Goal: Information Seeking & Learning: Learn about a topic

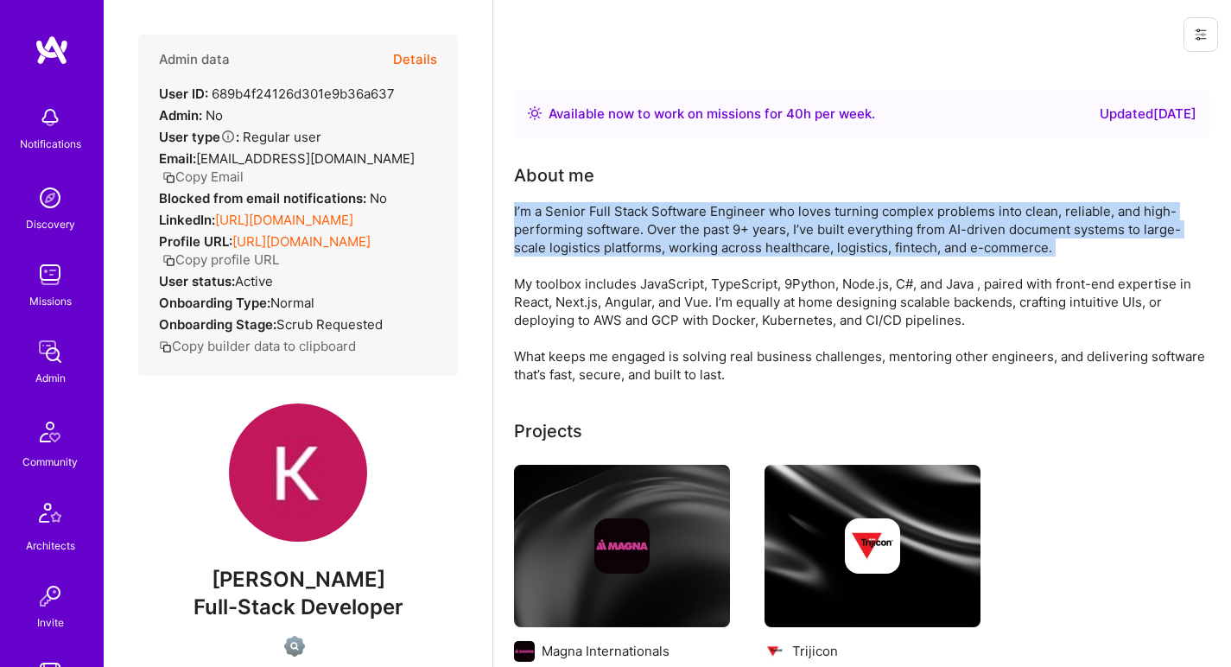
scroll to position [539, 0]
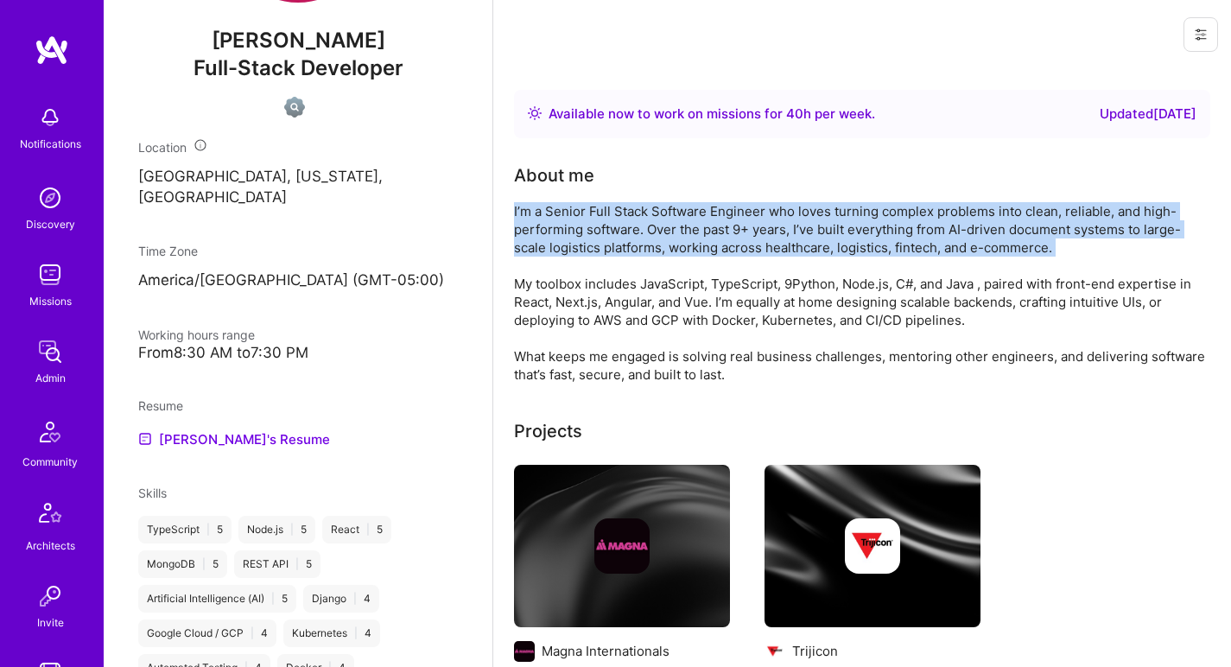
click at [604, 229] on div "I’m a Senior Full Stack Software Engineer who loves turning complex problems in…" at bounding box center [859, 292] width 691 height 181
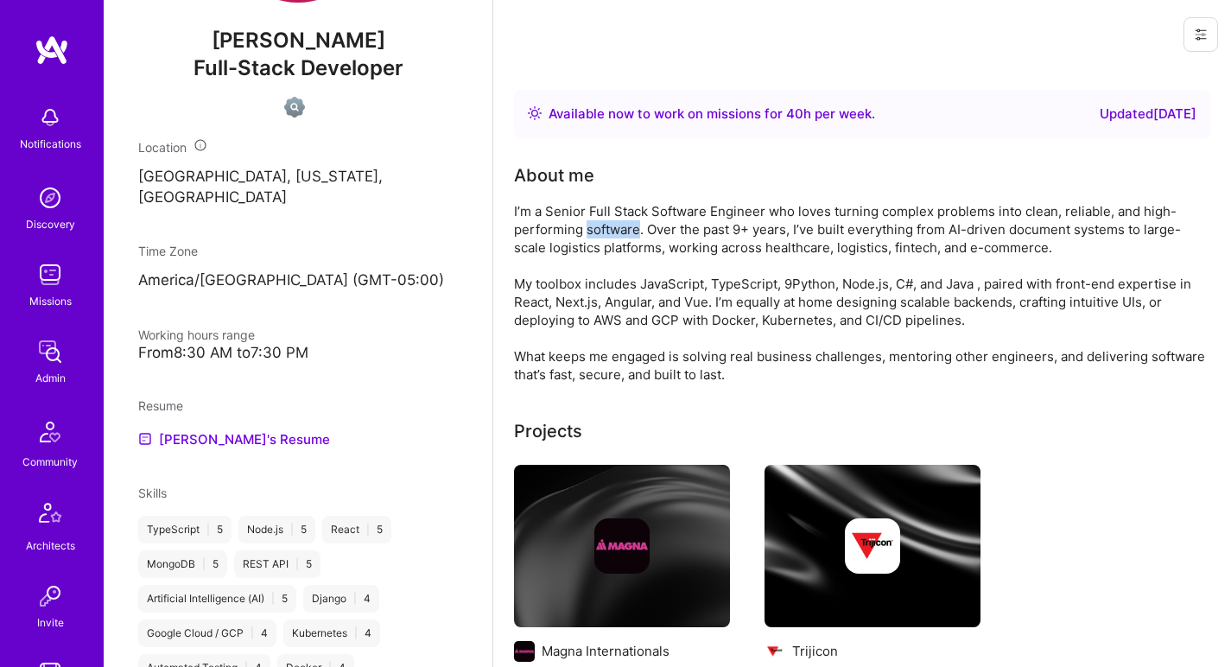
click at [604, 229] on div "I’m a Senior Full Stack Software Engineer who loves turning complex problems in…" at bounding box center [859, 292] width 691 height 181
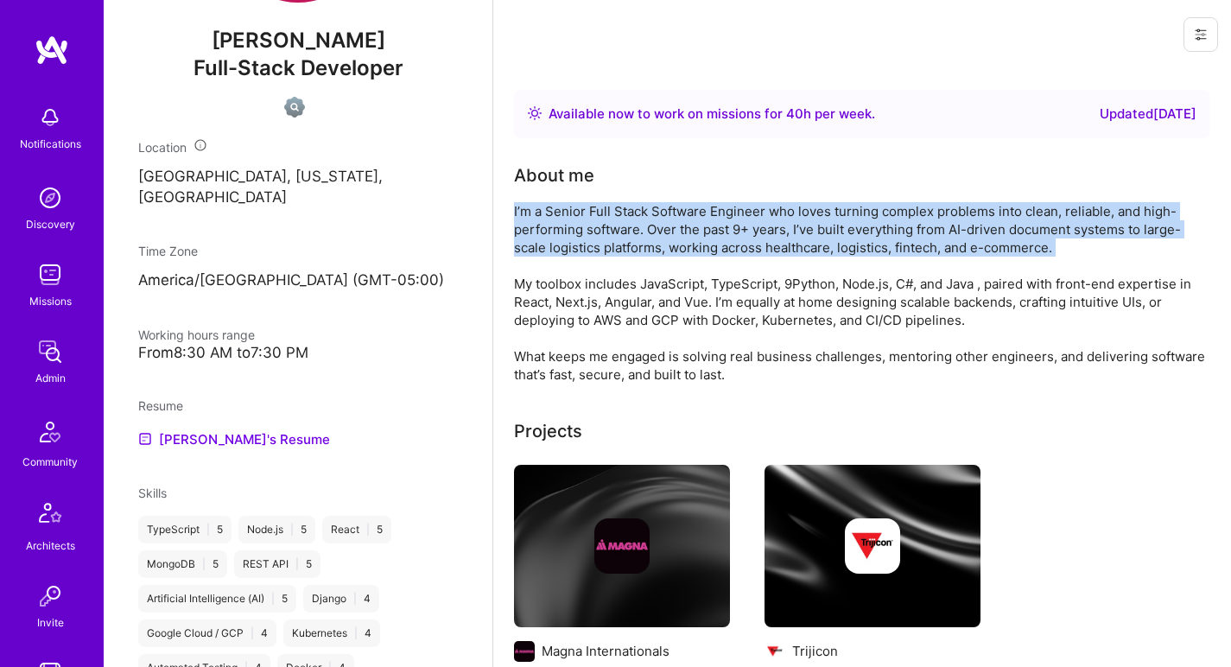
click at [604, 229] on div "I’m a Senior Full Stack Software Engineer who loves turning complex problems in…" at bounding box center [859, 292] width 691 height 181
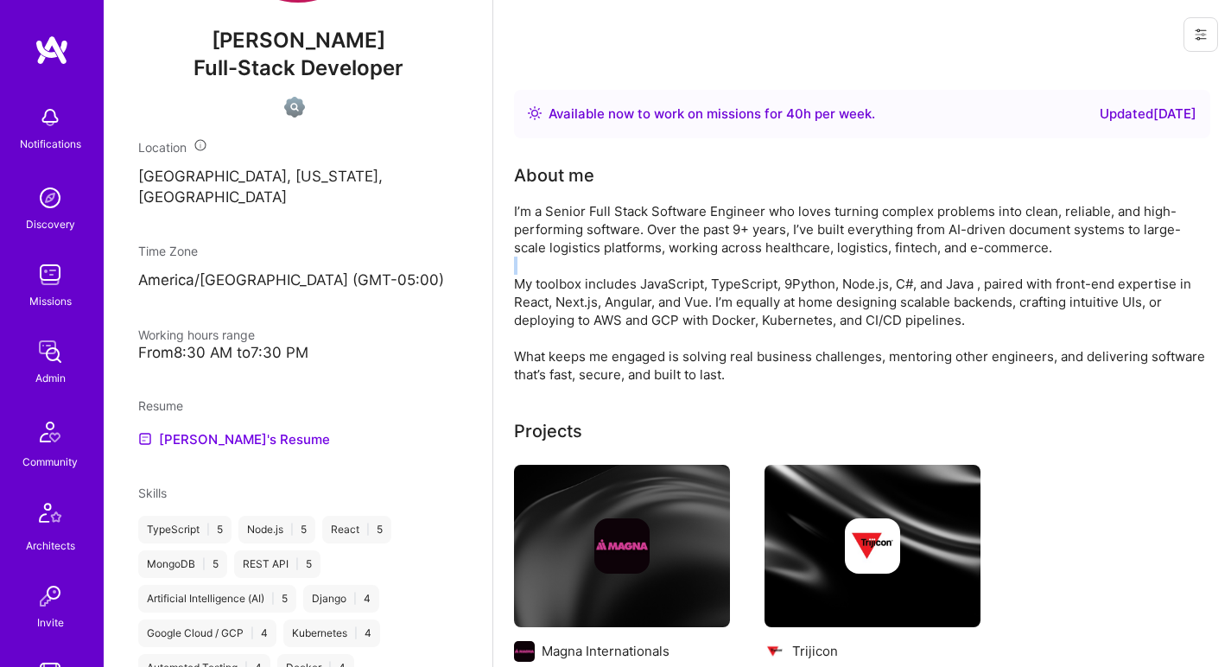
click at [577, 265] on div "I’m a Senior Full Stack Software Engineer who loves turning complex problems in…" at bounding box center [859, 292] width 691 height 181
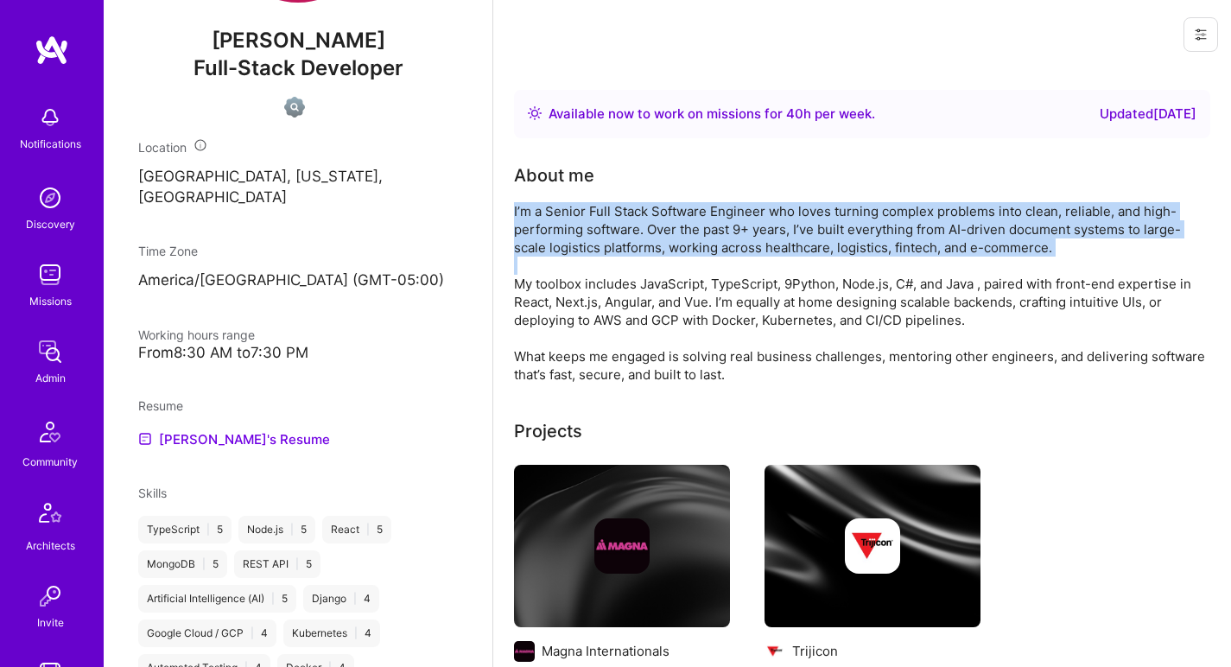
drag, startPoint x: 577, startPoint y: 265, endPoint x: 582, endPoint y: 242, distance: 23.9
click at [582, 243] on div "I’m a Senior Full Stack Software Engineer who loves turning complex problems in…" at bounding box center [859, 292] width 691 height 181
click at [582, 242] on div "I’m a Senior Full Stack Software Engineer who loves turning complex problems in…" at bounding box center [859, 292] width 691 height 181
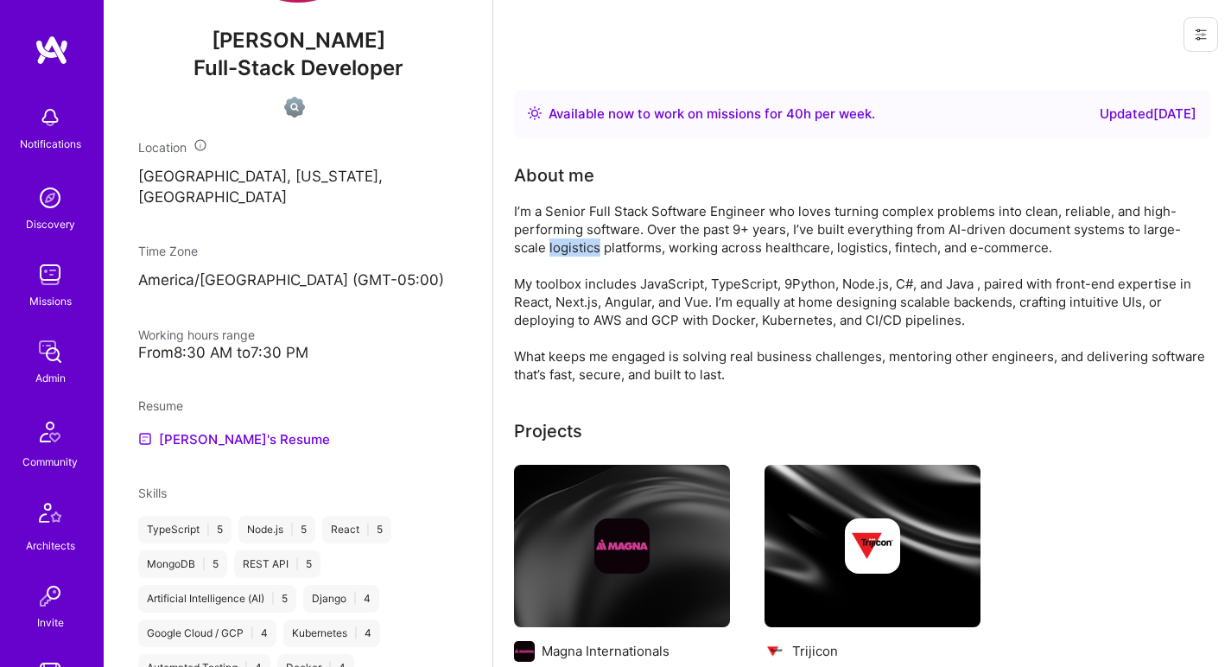
click at [582, 242] on div "I’m a Senior Full Stack Software Engineer who loves turning complex problems in…" at bounding box center [859, 292] width 691 height 181
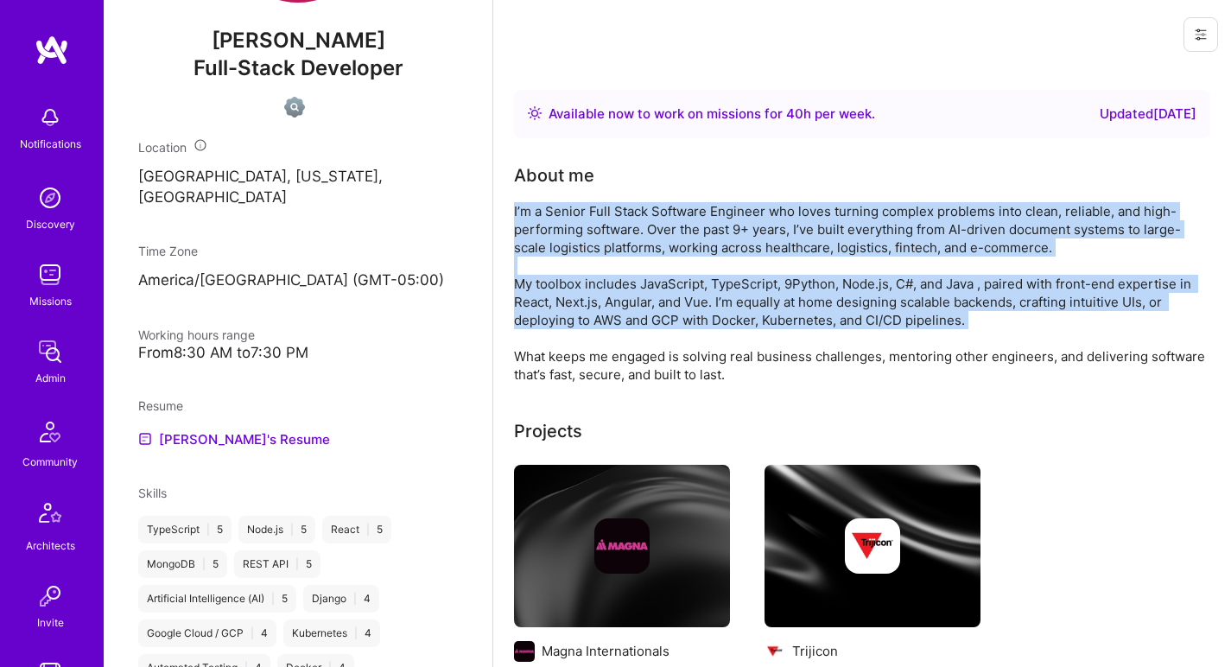
drag, startPoint x: 582, startPoint y: 242, endPoint x: 563, endPoint y: 310, distance: 71.1
click at [563, 310] on div "I’m a Senior Full Stack Software Engineer who loves turning complex problems in…" at bounding box center [859, 292] width 691 height 181
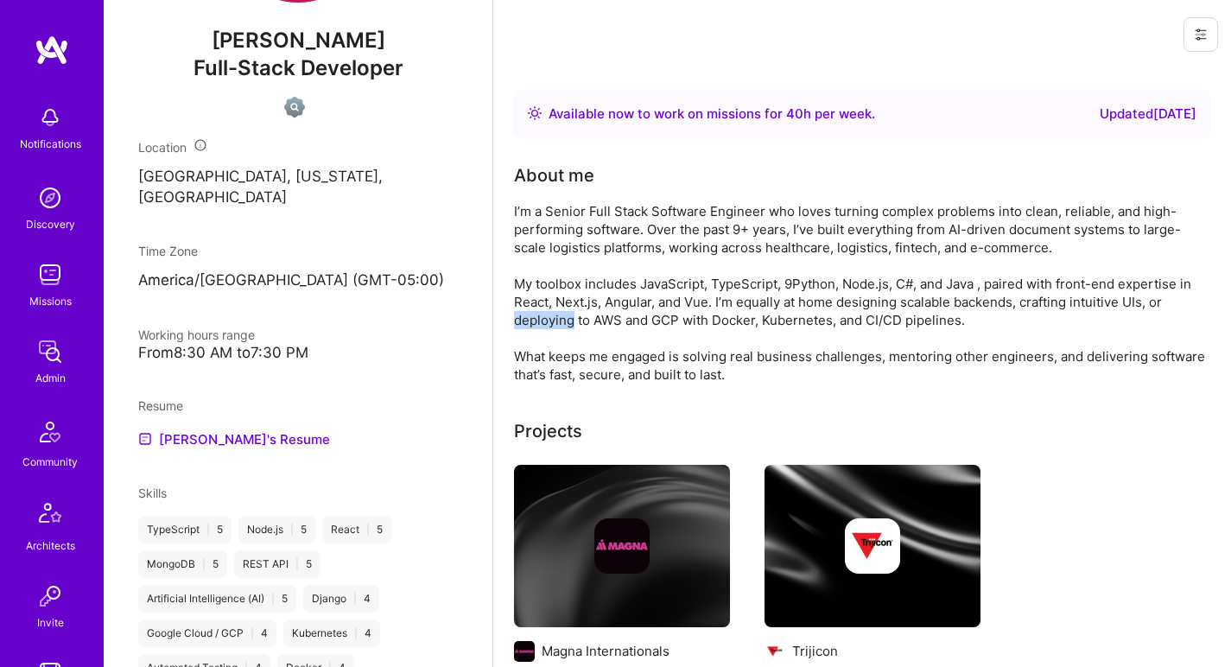
click at [563, 310] on div "I’m a Senior Full Stack Software Engineer who loves turning complex problems in…" at bounding box center [859, 292] width 691 height 181
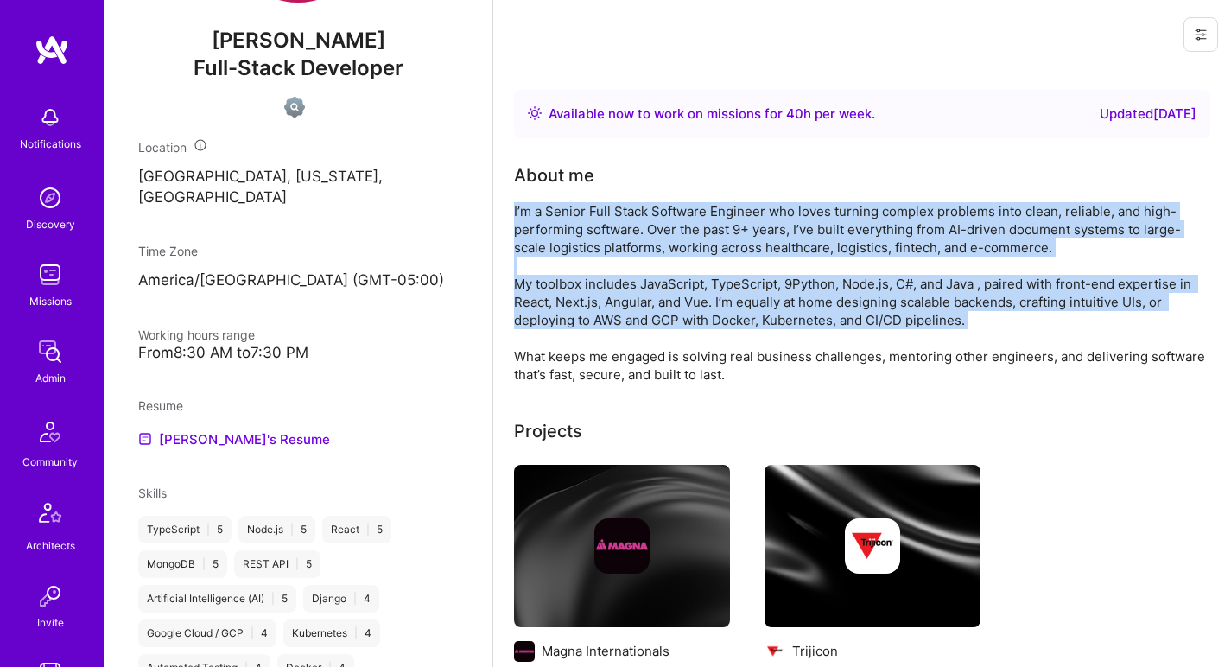
drag, startPoint x: 563, startPoint y: 310, endPoint x: 587, endPoint y: 233, distance: 80.6
click at [587, 233] on div "I’m a Senior Full Stack Software Engineer who loves turning complex problems in…" at bounding box center [859, 292] width 691 height 181
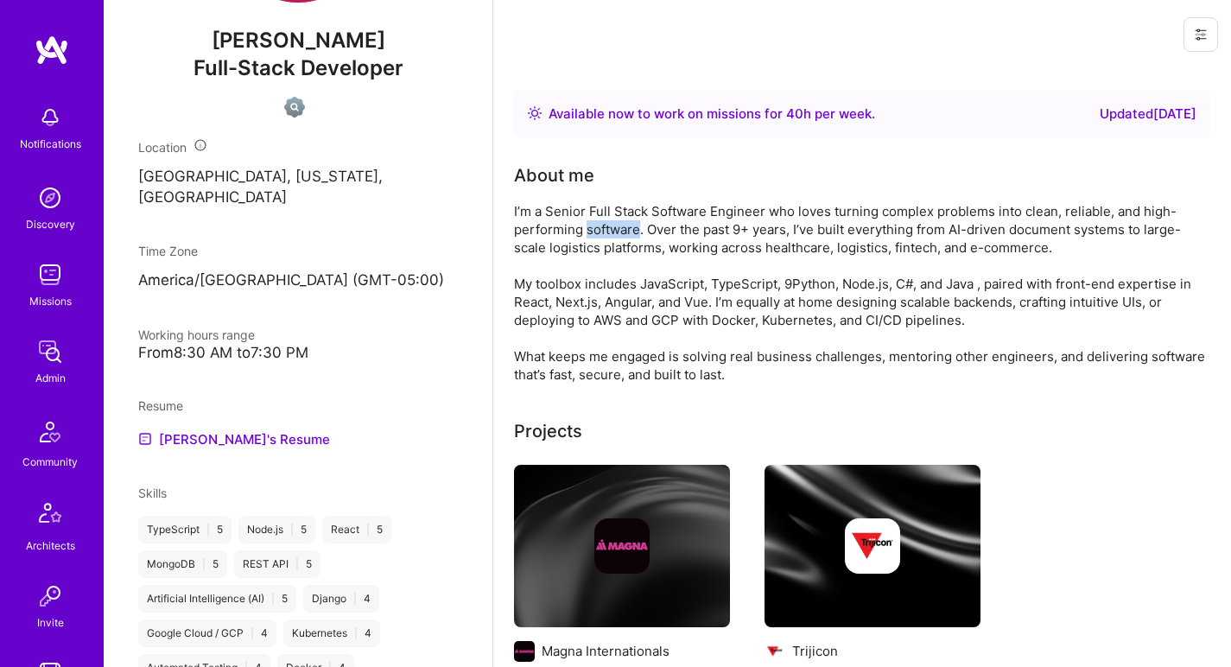
click at [587, 233] on div "I’m a Senior Full Stack Software Engineer who loves turning complex problems in…" at bounding box center [859, 292] width 691 height 181
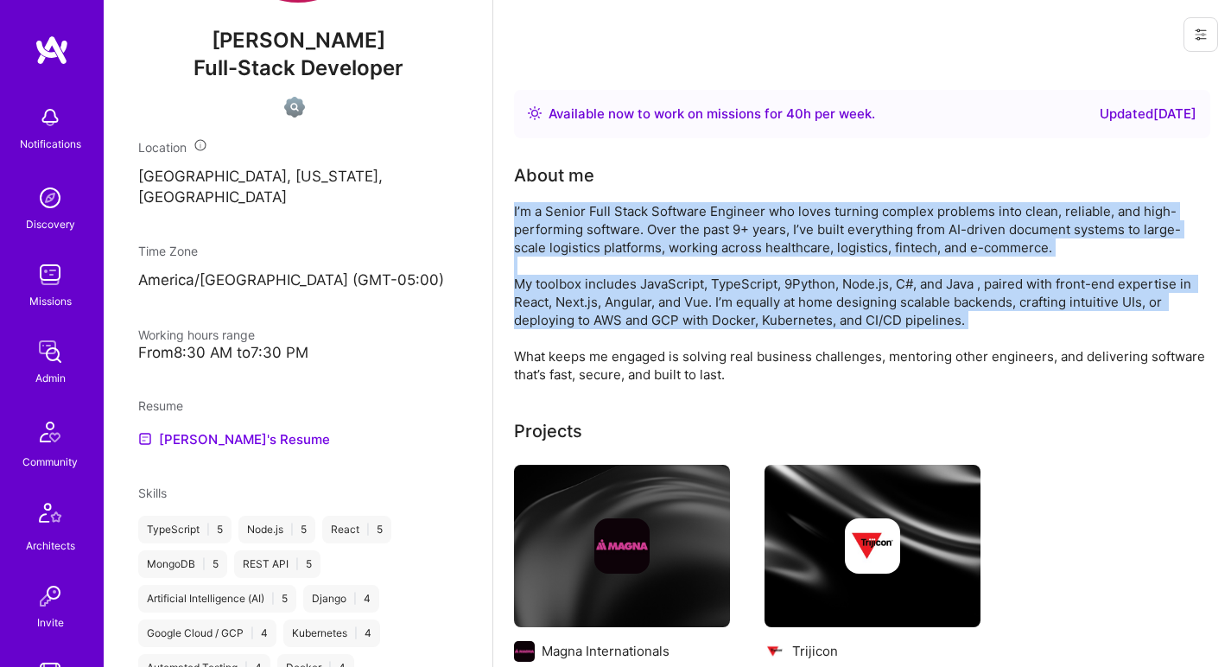
drag, startPoint x: 587, startPoint y: 233, endPoint x: 571, endPoint y: 276, distance: 45.9
click at [571, 276] on div "I’m a Senior Full Stack Software Engineer who loves turning complex problems in…" at bounding box center [859, 292] width 691 height 181
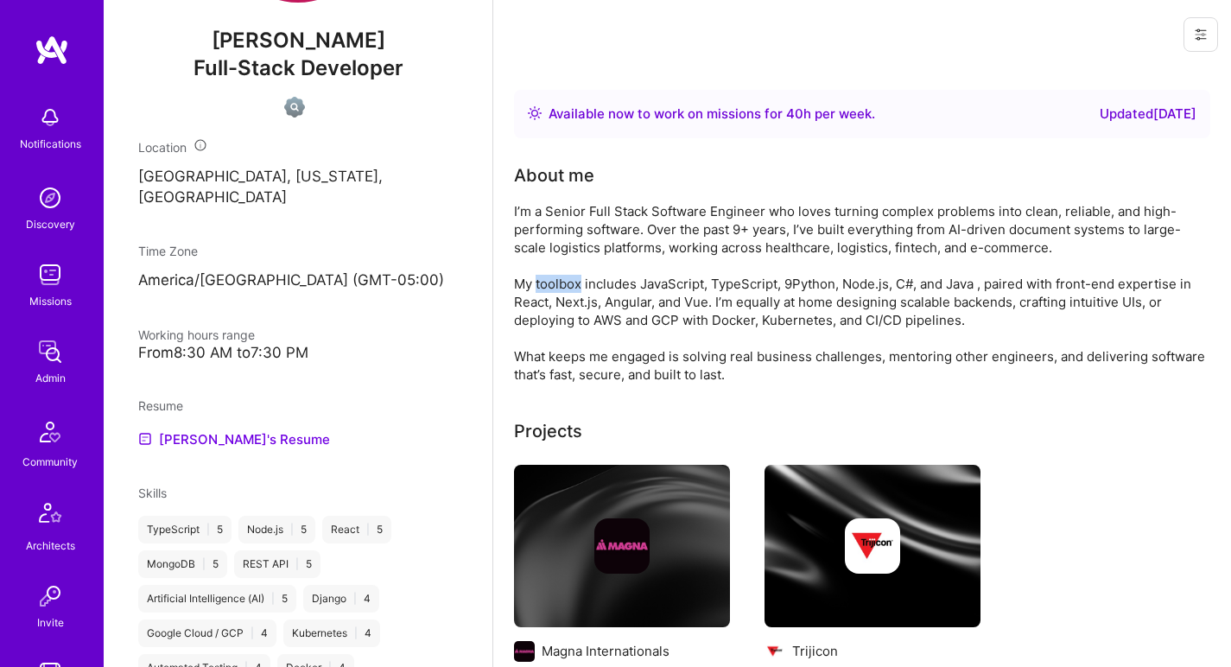
click at [571, 276] on div "I’m a Senior Full Stack Software Engineer who loves turning complex problems in…" at bounding box center [859, 292] width 691 height 181
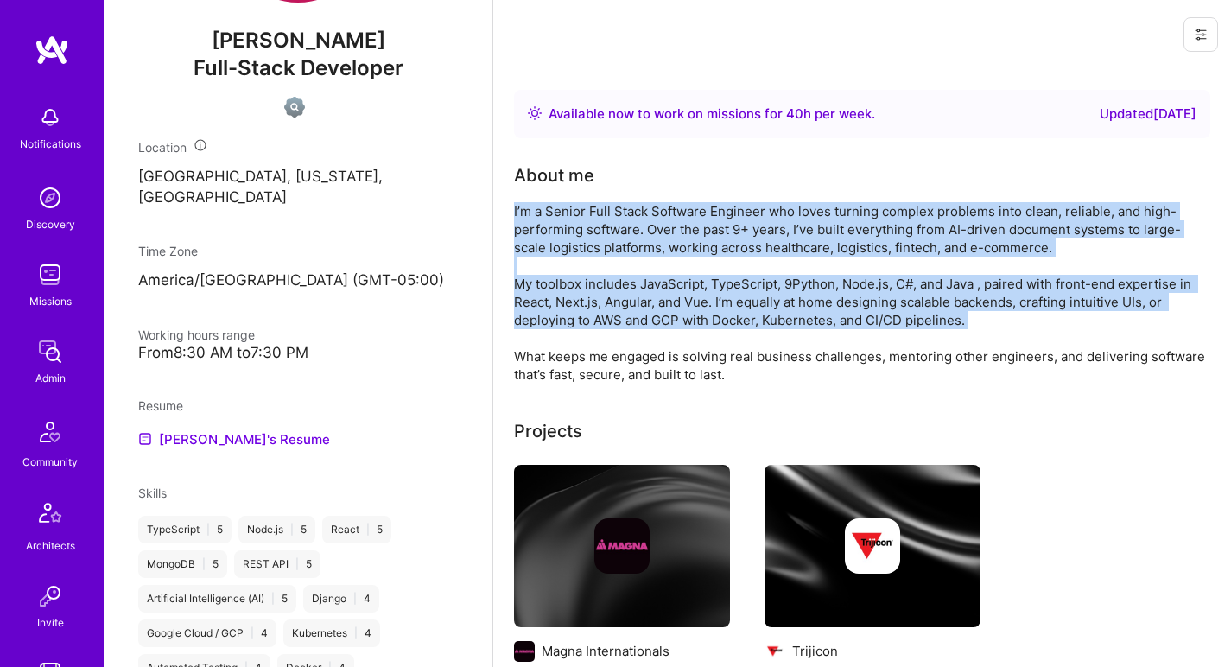
drag, startPoint x: 571, startPoint y: 276, endPoint x: 576, endPoint y: 232, distance: 44.4
click at [576, 232] on div "I’m a Senior Full Stack Software Engineer who loves turning complex problems in…" at bounding box center [859, 292] width 691 height 181
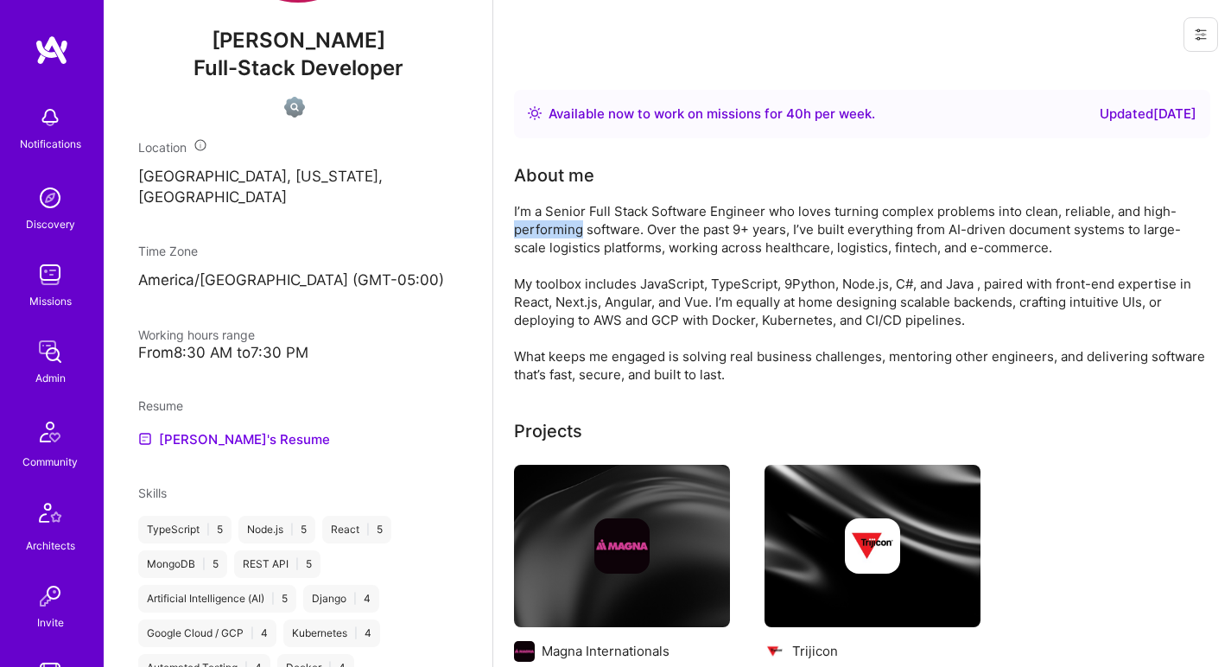
click at [576, 232] on div "I’m a Senior Full Stack Software Engineer who loves turning complex problems in…" at bounding box center [859, 292] width 691 height 181
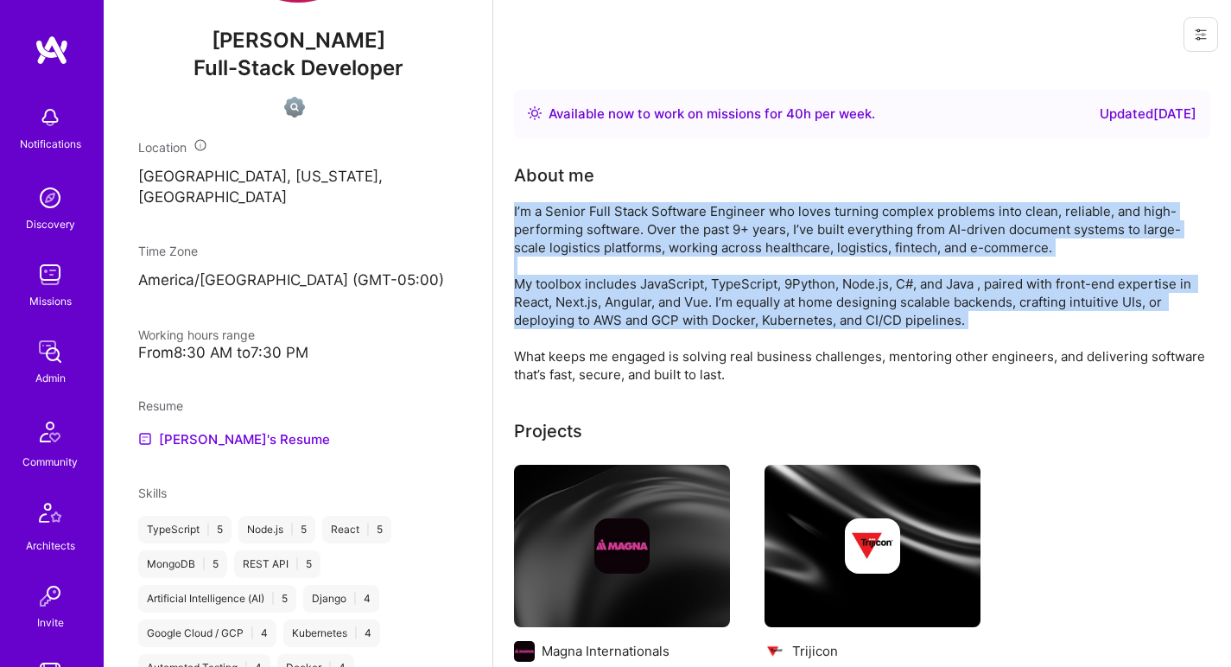
drag, startPoint x: 576, startPoint y: 232, endPoint x: 564, endPoint y: 284, distance: 53.2
click at [564, 284] on div "I’m a Senior Full Stack Software Engineer who loves turning complex problems in…" at bounding box center [859, 292] width 691 height 181
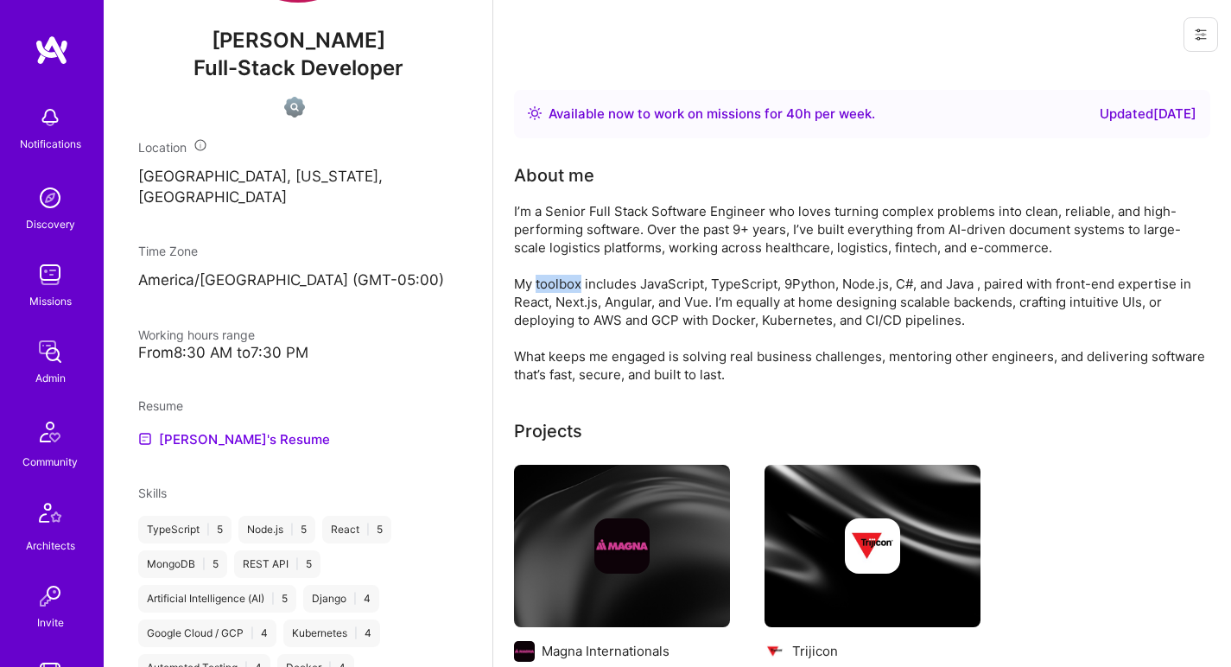
click at [564, 284] on div "I’m a Senior Full Stack Software Engineer who loves turning complex problems in…" at bounding box center [859, 292] width 691 height 181
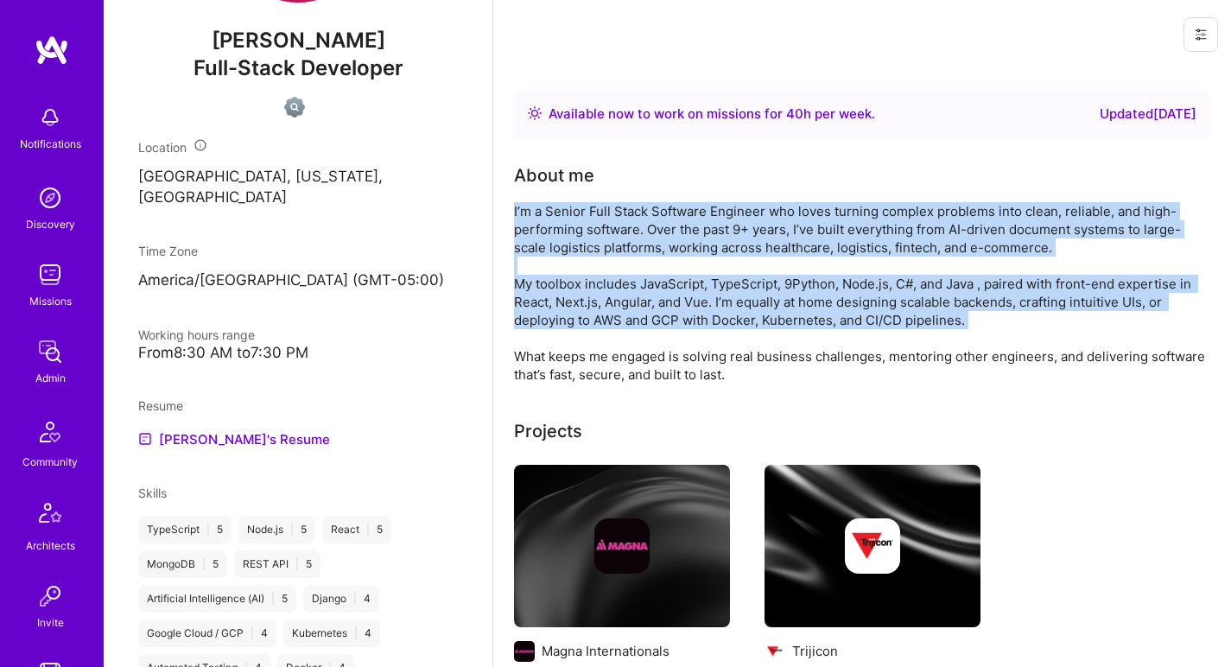
drag, startPoint x: 564, startPoint y: 284, endPoint x: 574, endPoint y: 231, distance: 54.4
click at [574, 231] on div "I’m a Senior Full Stack Software Engineer who loves turning complex problems in…" at bounding box center [859, 292] width 691 height 181
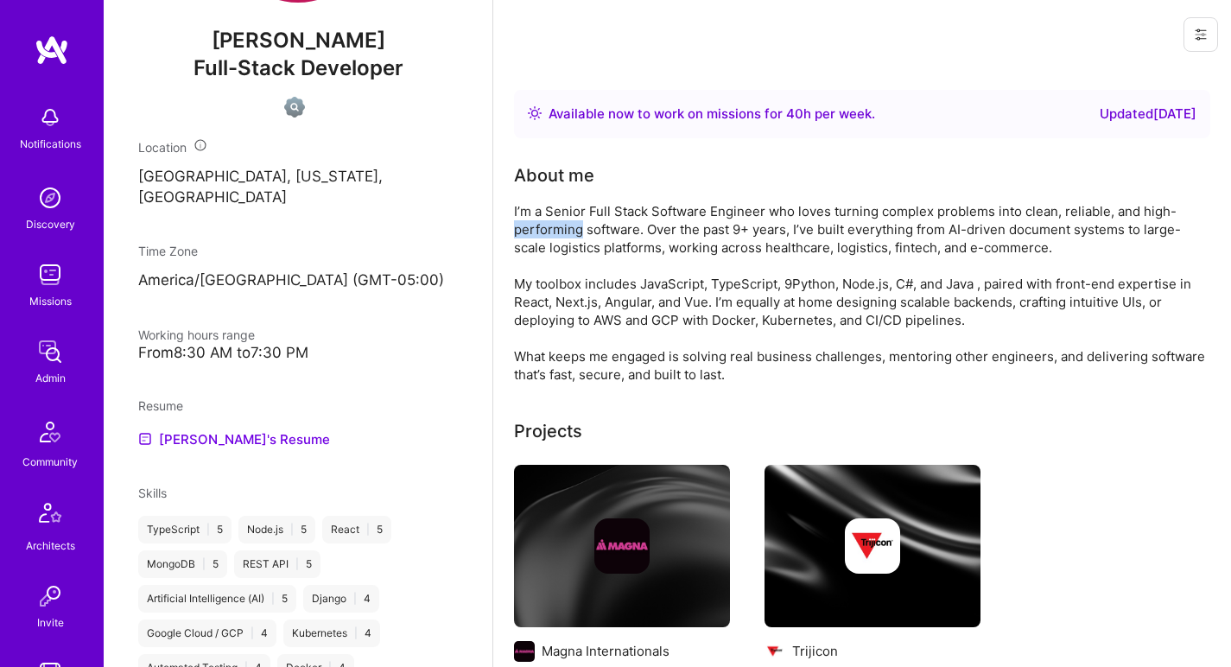
click at [574, 231] on div "I’m a Senior Full Stack Software Engineer who loves turning complex problems in…" at bounding box center [859, 292] width 691 height 181
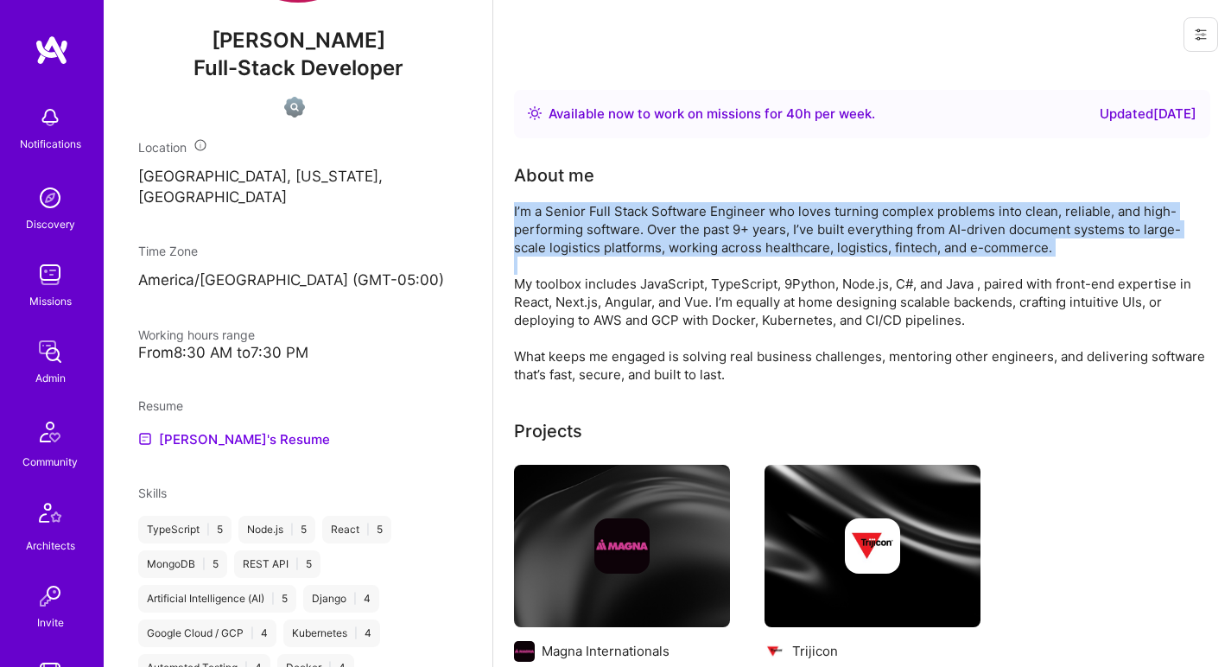
drag, startPoint x: 574, startPoint y: 231, endPoint x: 564, endPoint y: 273, distance: 43.4
click at [564, 273] on div "I’m a Senior Full Stack Software Engineer who loves turning complex problems in…" at bounding box center [859, 292] width 691 height 181
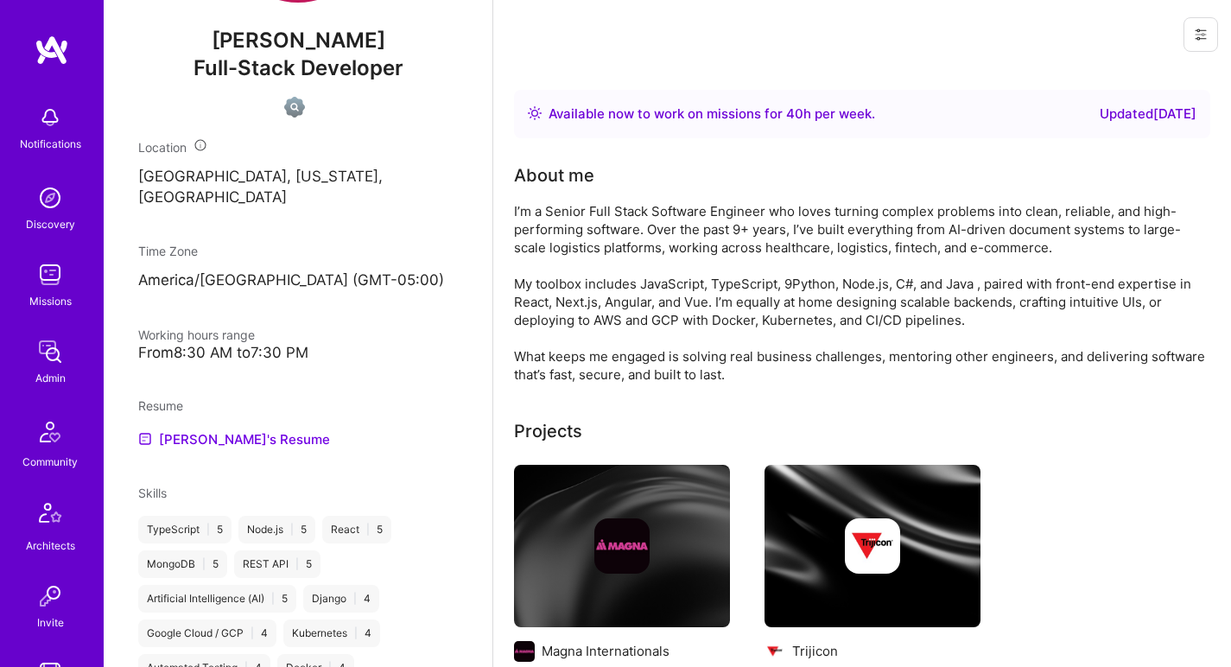
click at [563, 280] on div "I’m a Senior Full Stack Software Engineer who loves turning complex problems in…" at bounding box center [859, 292] width 691 height 181
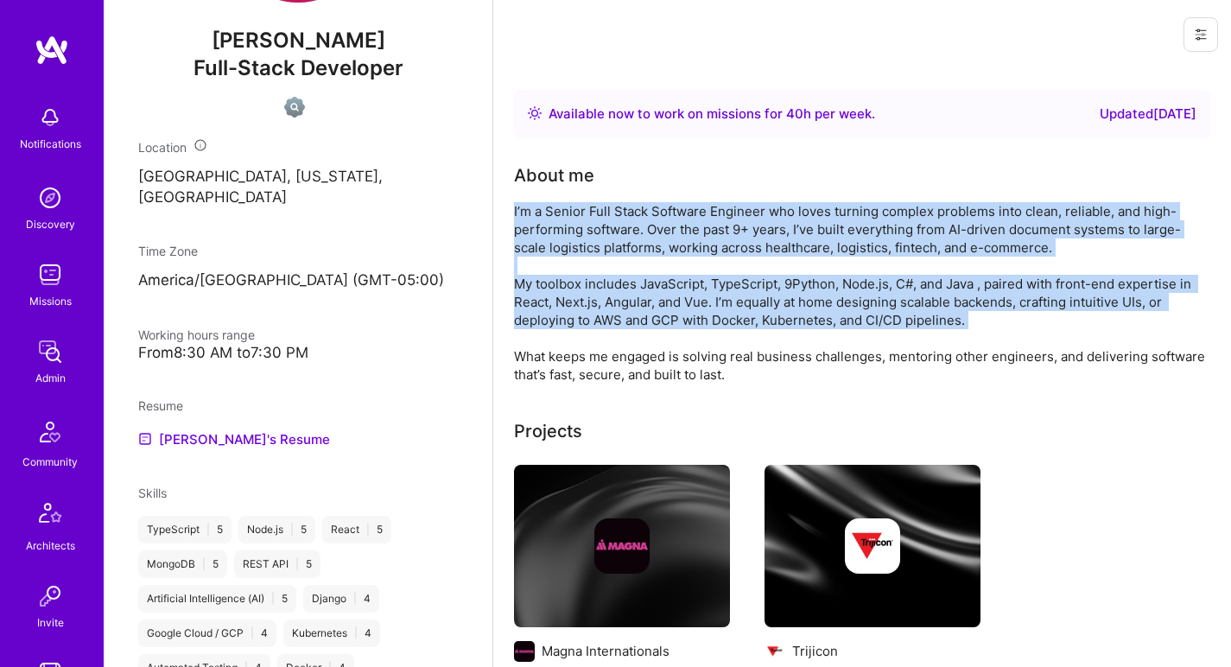
drag, startPoint x: 563, startPoint y: 280, endPoint x: 571, endPoint y: 225, distance: 56.0
click at [571, 225] on div "I’m a Senior Full Stack Software Engineer who loves turning complex problems in…" at bounding box center [859, 292] width 691 height 181
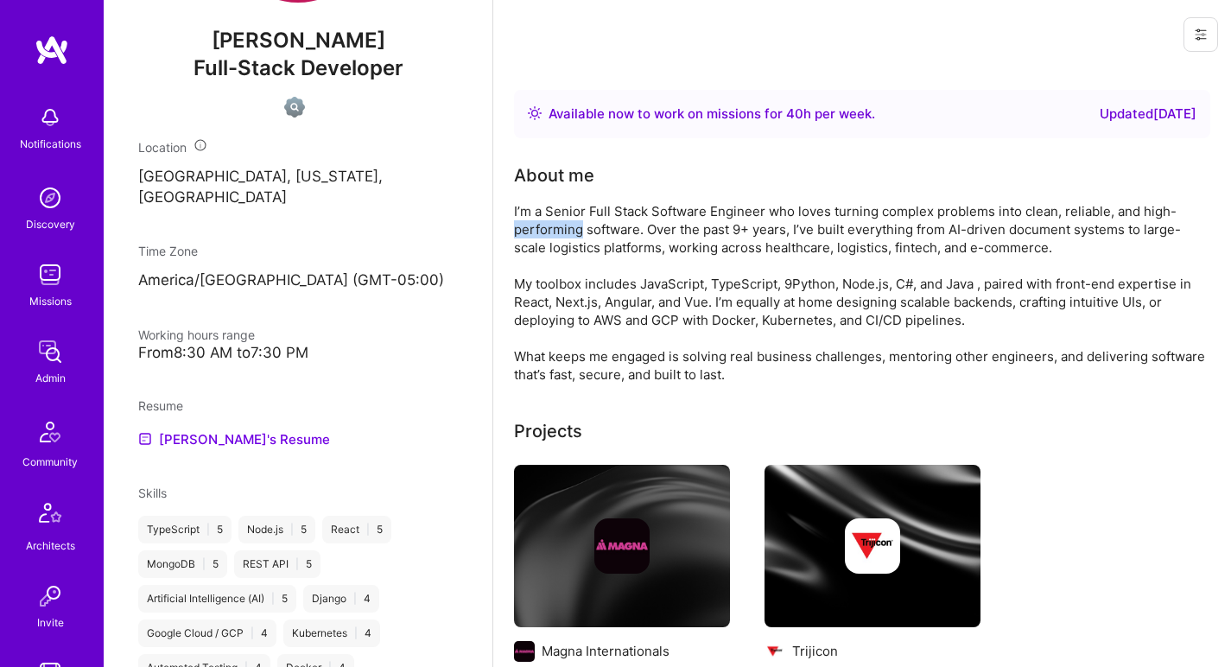
click at [571, 225] on div "I’m a Senior Full Stack Software Engineer who loves turning complex problems in…" at bounding box center [859, 292] width 691 height 181
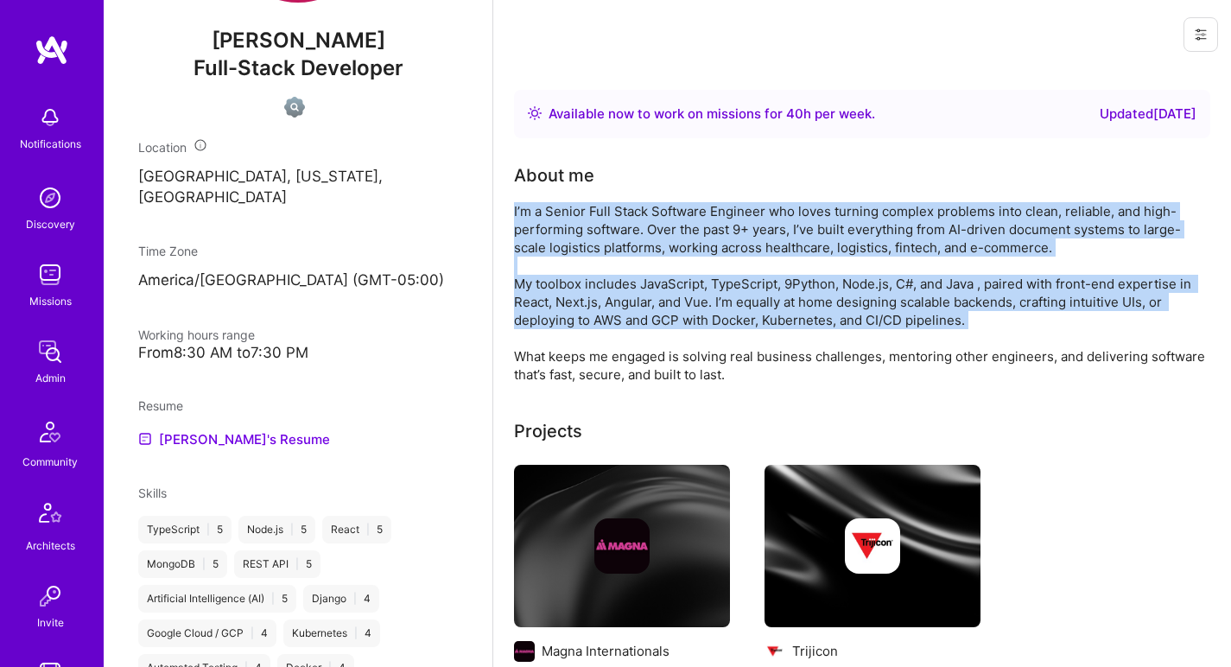
drag, startPoint x: 571, startPoint y: 225, endPoint x: 554, endPoint y: 294, distance: 71.3
click at [554, 294] on div "I’m a Senior Full Stack Software Engineer who loves turning complex problems in…" at bounding box center [859, 292] width 691 height 181
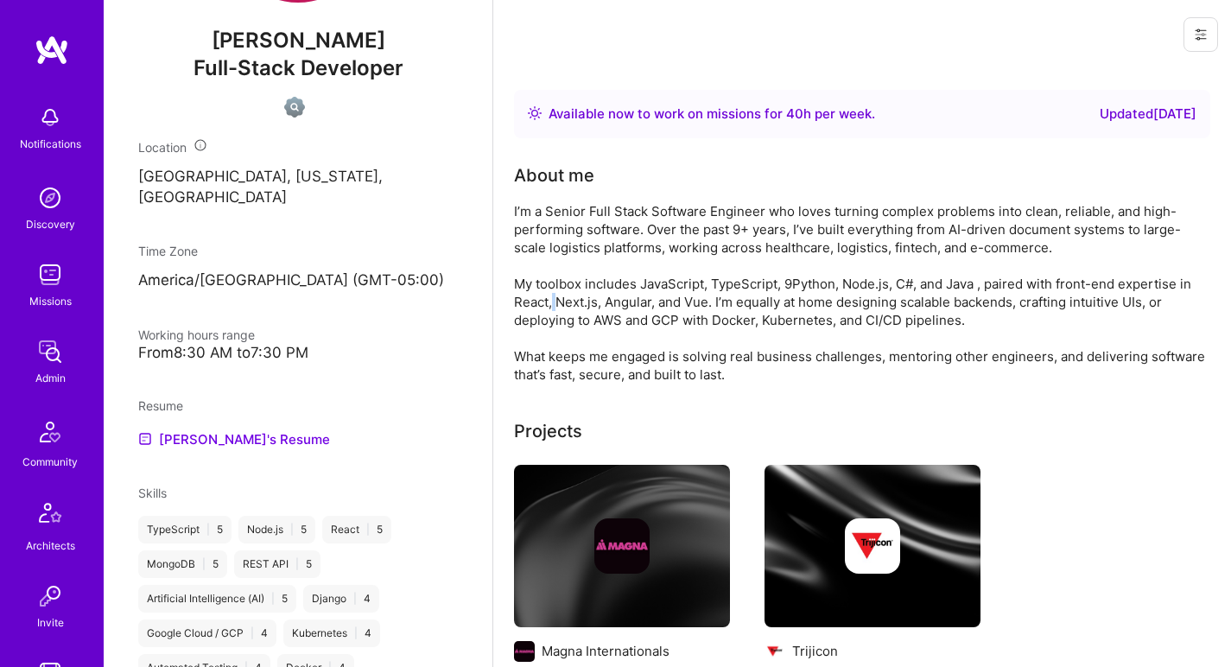
click at [554, 294] on div "I’m a Senior Full Stack Software Engineer who loves turning complex problems in…" at bounding box center [859, 292] width 691 height 181
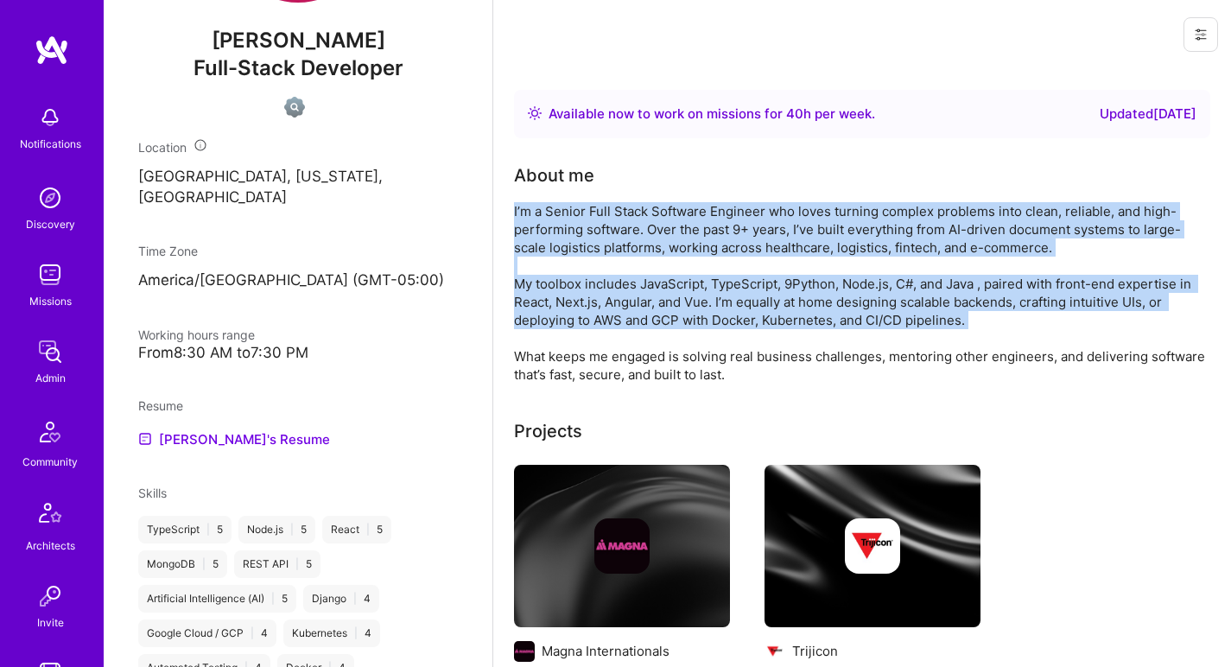
drag, startPoint x: 554, startPoint y: 294, endPoint x: 569, endPoint y: 233, distance: 62.5
click at [569, 233] on div "I’m a Senior Full Stack Software Engineer who loves turning complex problems in…" at bounding box center [859, 292] width 691 height 181
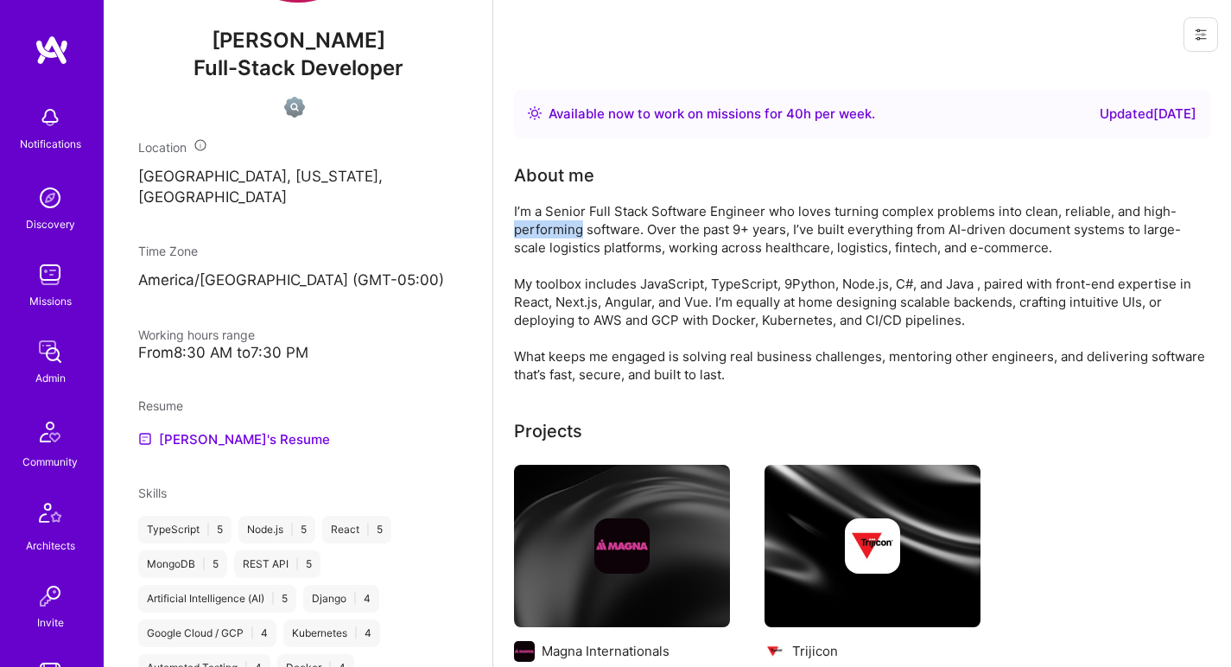
click at [569, 233] on div "I’m a Senior Full Stack Software Engineer who loves turning complex problems in…" at bounding box center [859, 292] width 691 height 181
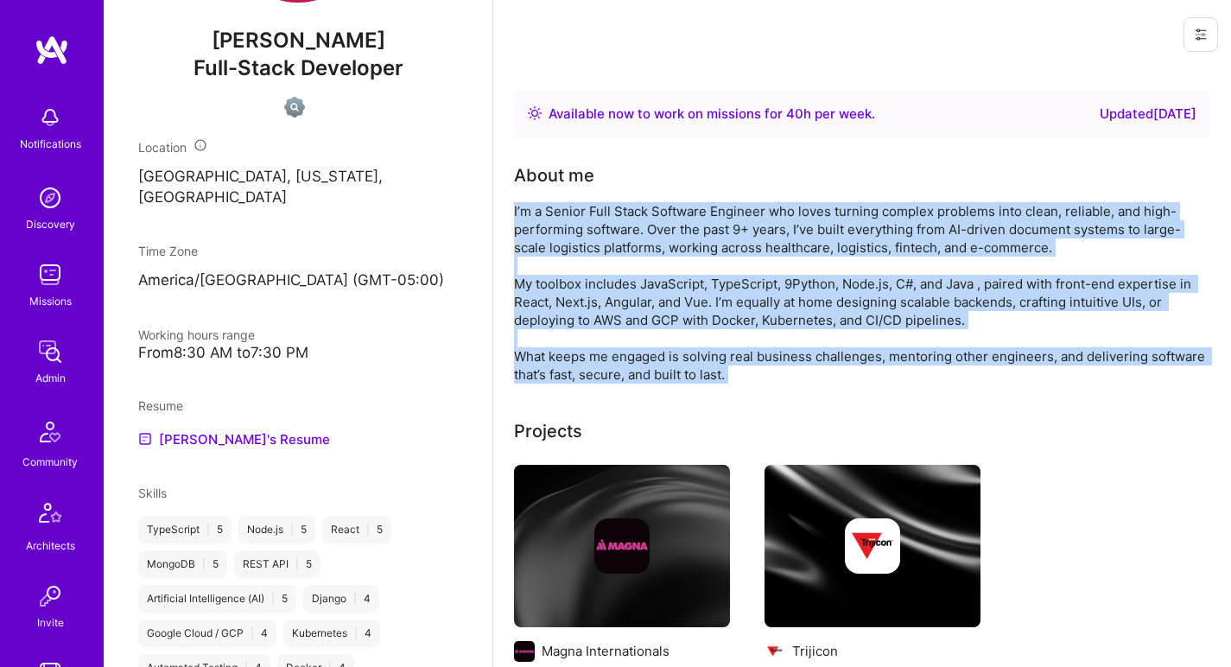
drag, startPoint x: 569, startPoint y: 233, endPoint x: 548, endPoint y: 367, distance: 135.7
click at [548, 367] on div "I’m a Senior Full Stack Software Engineer who loves turning complex problems in…" at bounding box center [859, 292] width 691 height 181
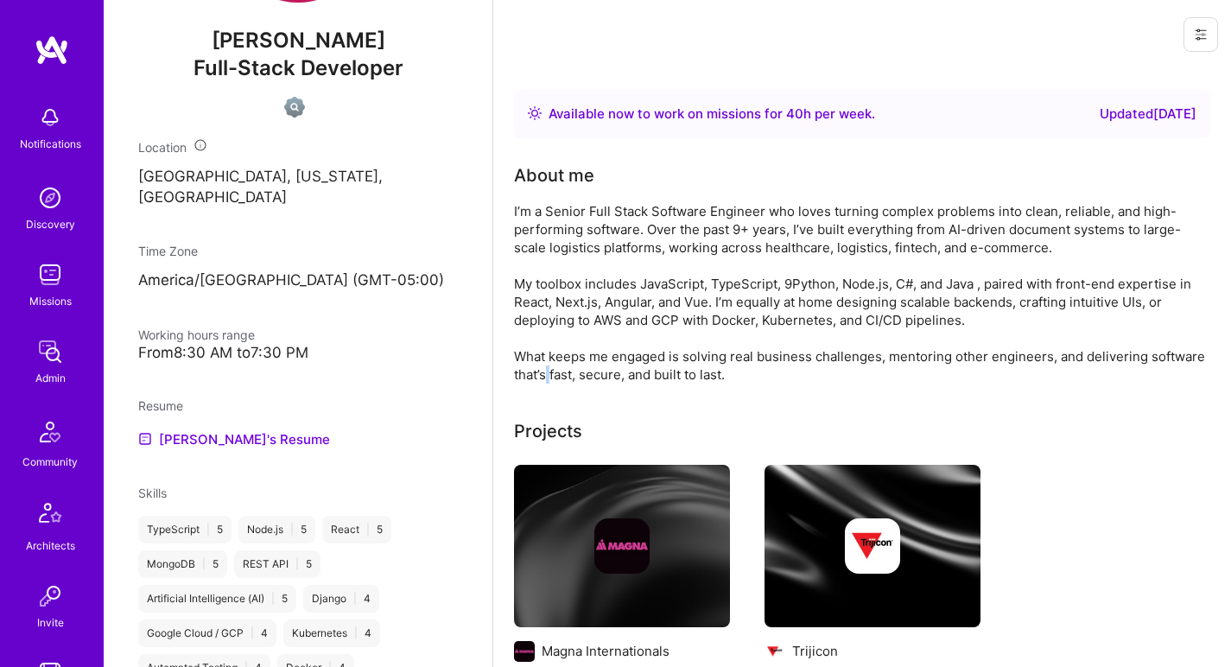
click at [549, 367] on div "I’m a Senior Full Stack Software Engineer who loves turning complex problems in…" at bounding box center [859, 292] width 691 height 181
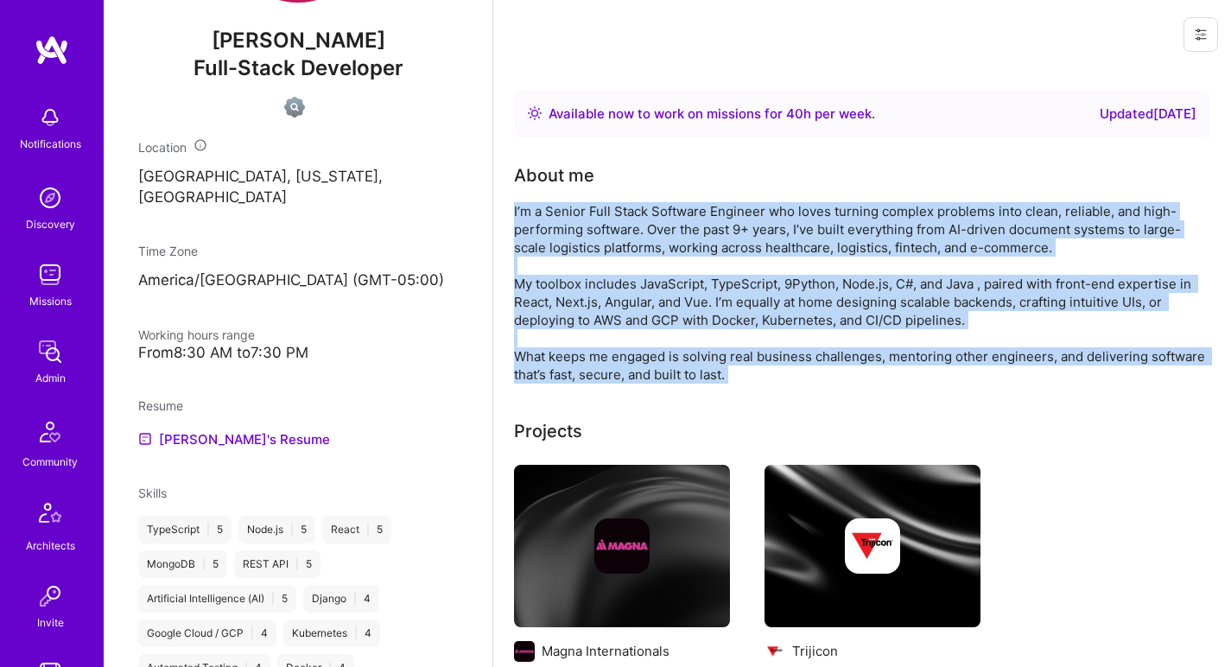
drag, startPoint x: 549, startPoint y: 367, endPoint x: 575, endPoint y: 228, distance: 141.7
click at [575, 228] on div "I’m a Senior Full Stack Software Engineer who loves turning complex problems in…" at bounding box center [859, 292] width 691 height 181
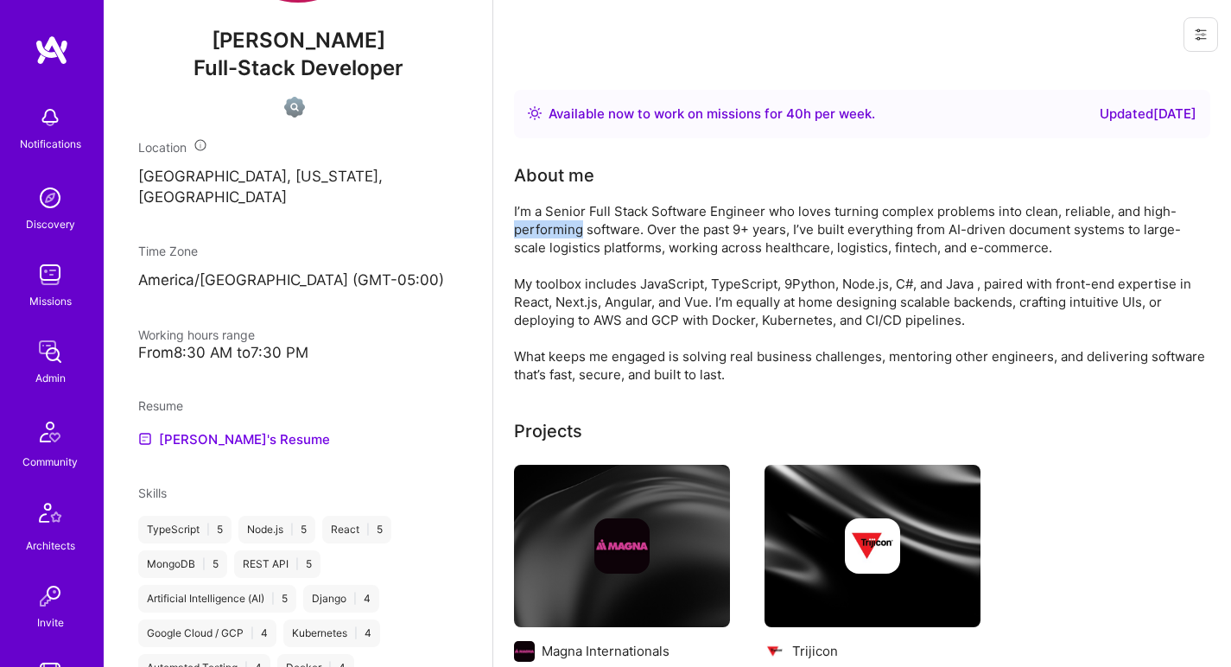
click at [575, 228] on div "I’m a Senior Full Stack Software Engineer who loves turning complex problems in…" at bounding box center [859, 292] width 691 height 181
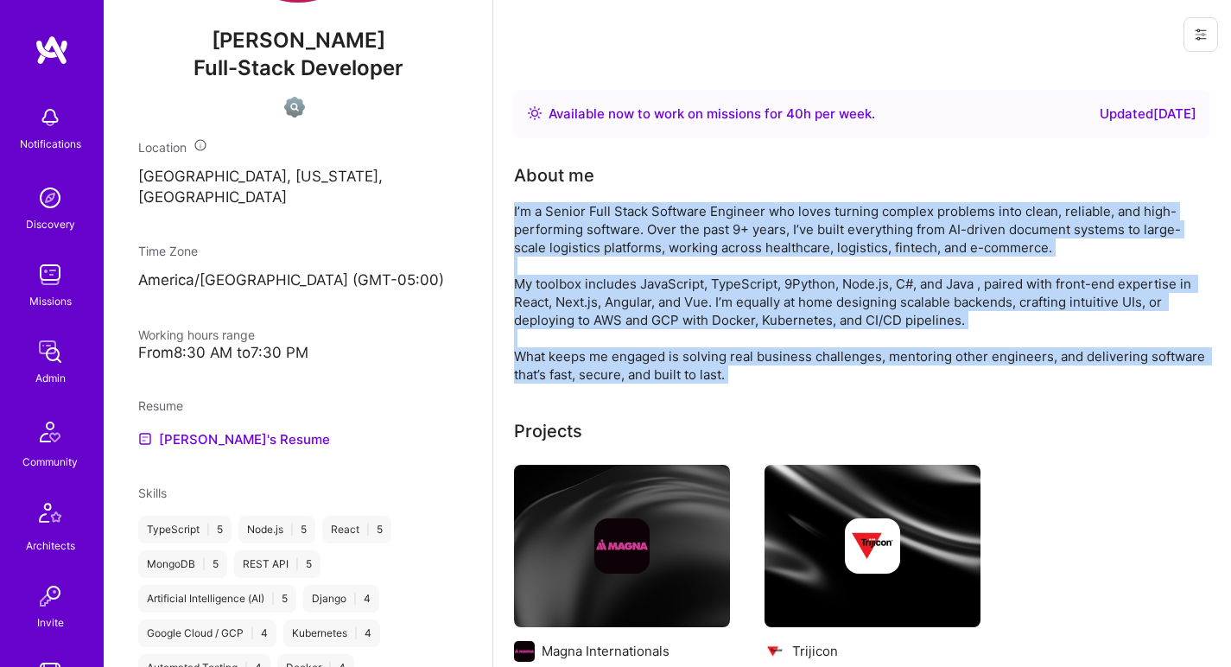
drag, startPoint x: 575, startPoint y: 228, endPoint x: 550, endPoint y: 354, distance: 128.6
click at [550, 354] on div "I’m a Senior Full Stack Software Engineer who loves turning complex problems in…" at bounding box center [859, 292] width 691 height 181
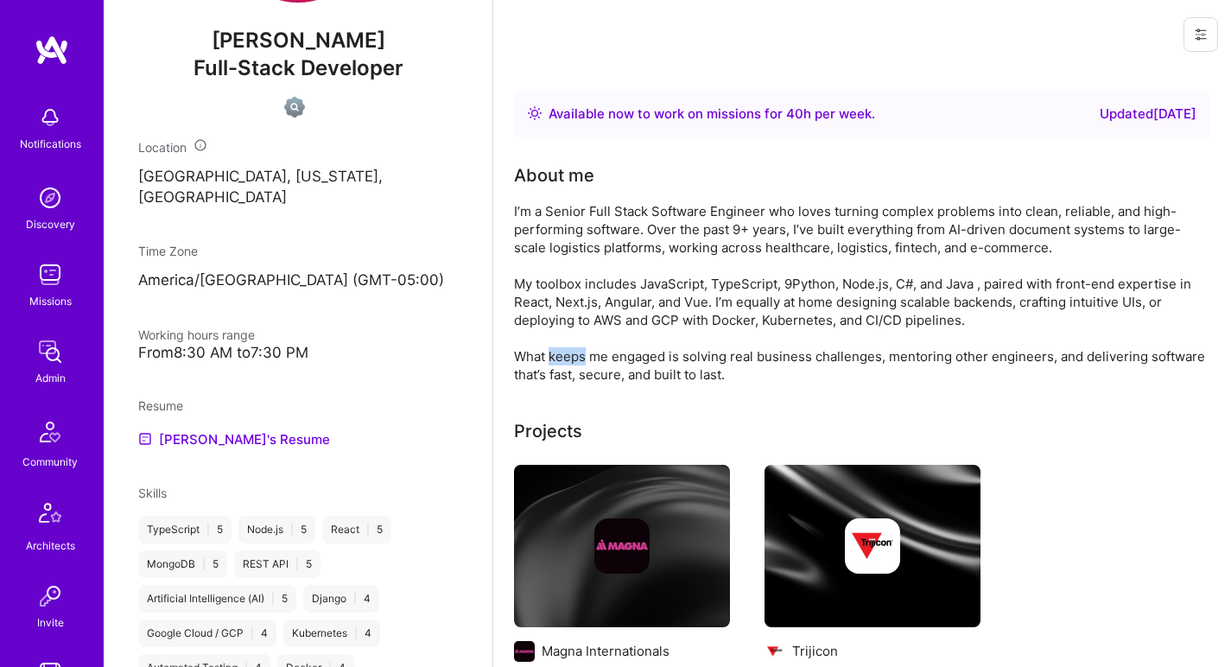
click at [551, 354] on div "I’m a Senior Full Stack Software Engineer who loves turning complex problems in…" at bounding box center [859, 292] width 691 height 181
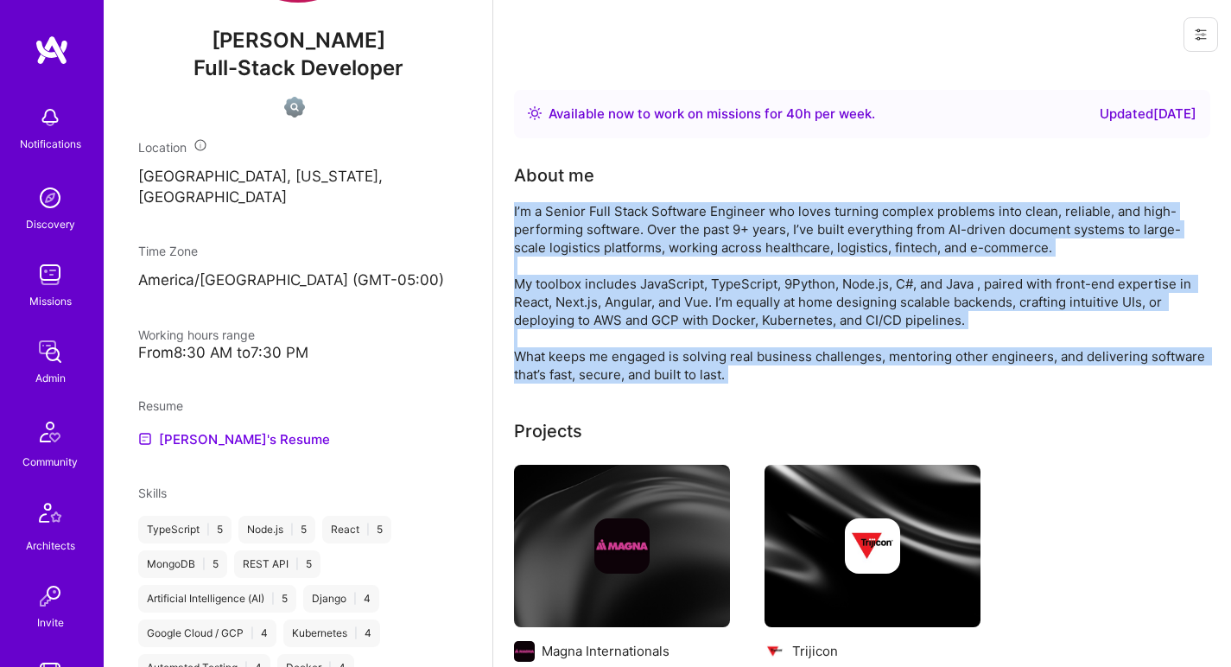
drag, startPoint x: 551, startPoint y: 354, endPoint x: 575, endPoint y: 245, distance: 111.3
click at [575, 245] on div "I’m a Senior Full Stack Software Engineer who loves turning complex problems in…" at bounding box center [859, 292] width 691 height 181
click at [575, 243] on div "I’m a Senior Full Stack Software Engineer who loves turning complex problems in…" at bounding box center [859, 292] width 691 height 181
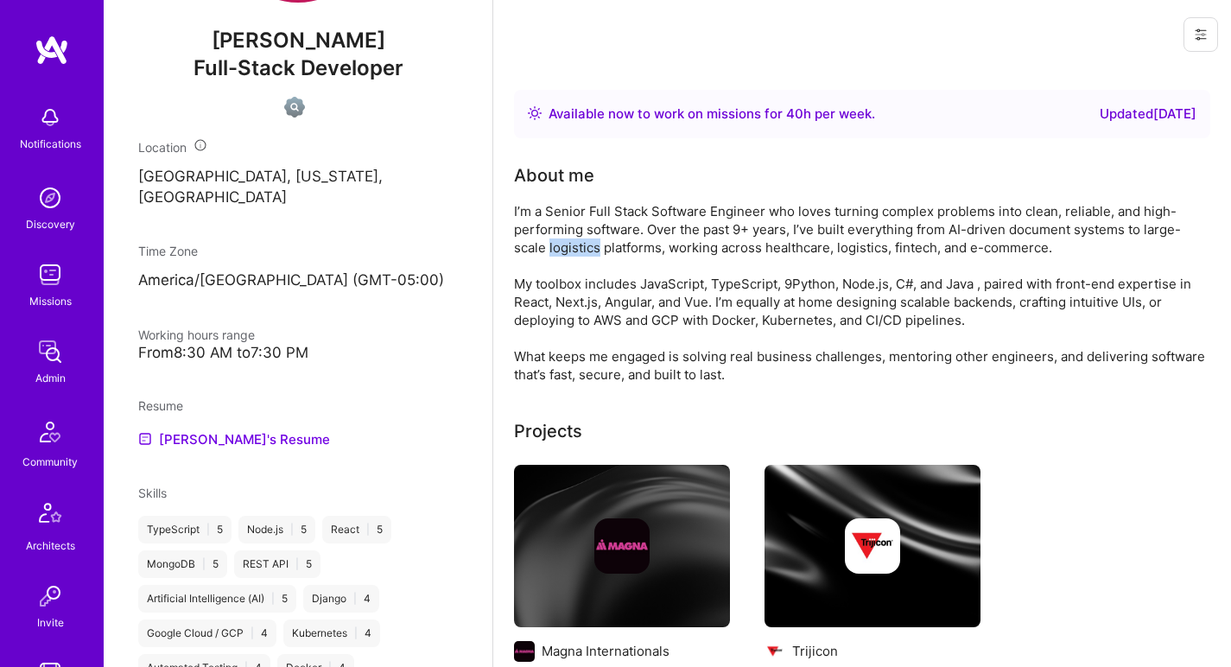
click at [575, 243] on div "I’m a Senior Full Stack Software Engineer who loves turning complex problems in…" at bounding box center [859, 292] width 691 height 181
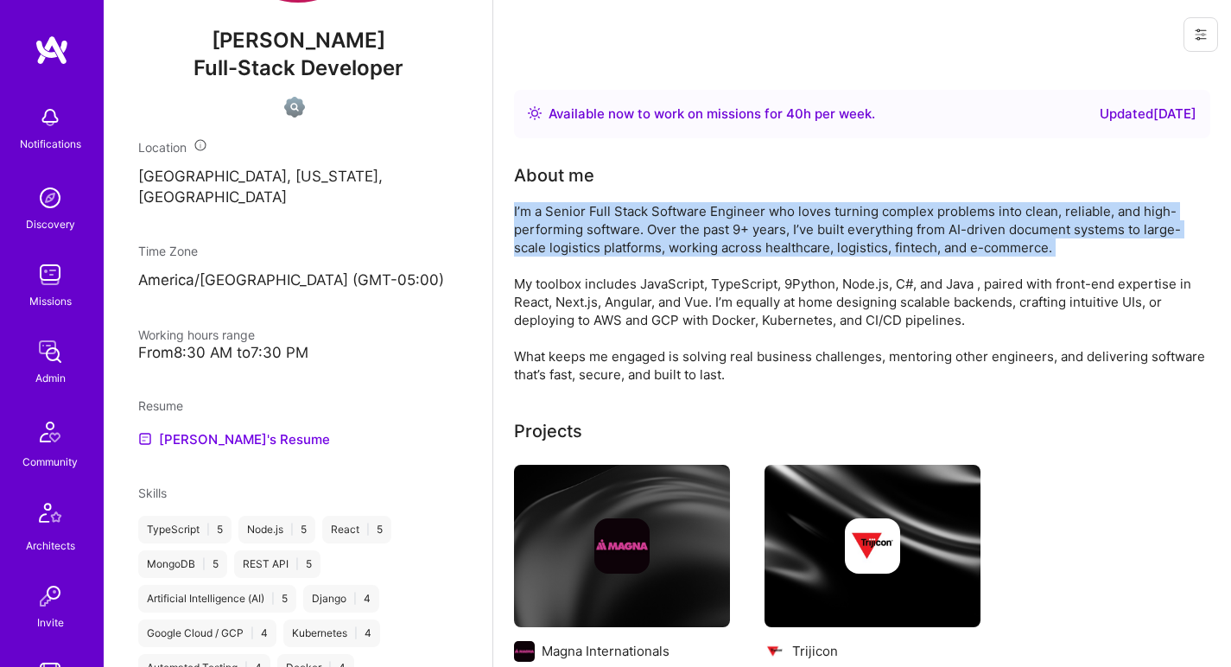
click at [575, 243] on div "I’m a Senior Full Stack Software Engineer who loves turning complex problems in…" at bounding box center [859, 292] width 691 height 181
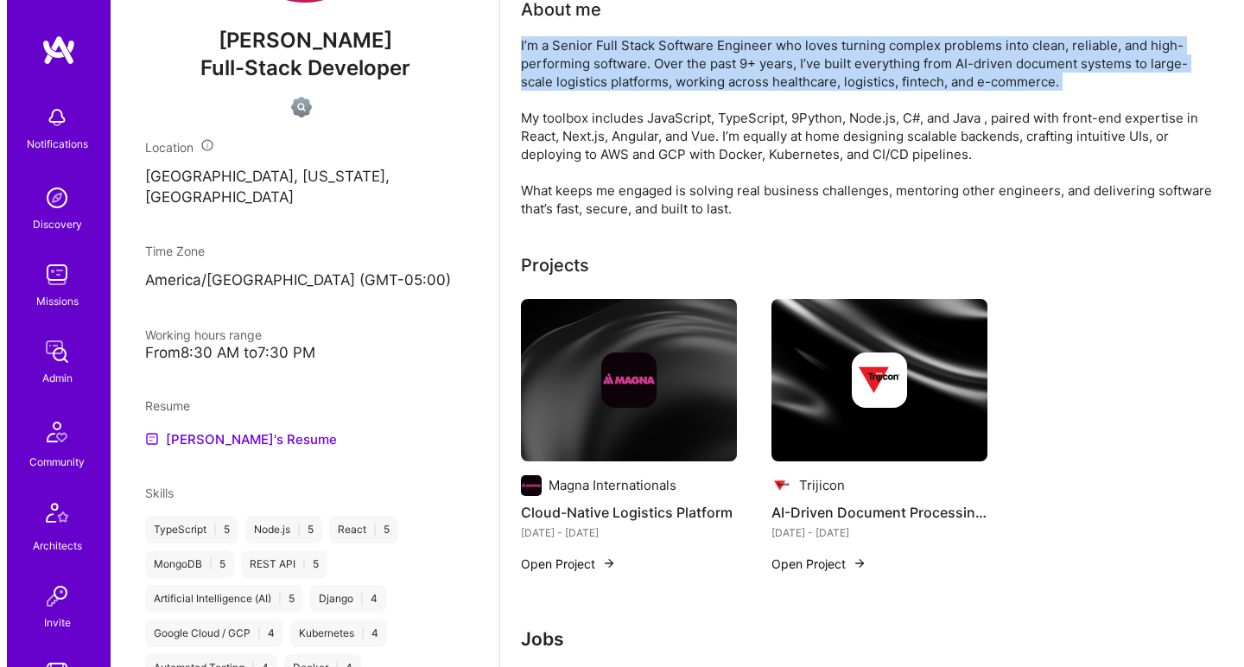
scroll to position [238, 0]
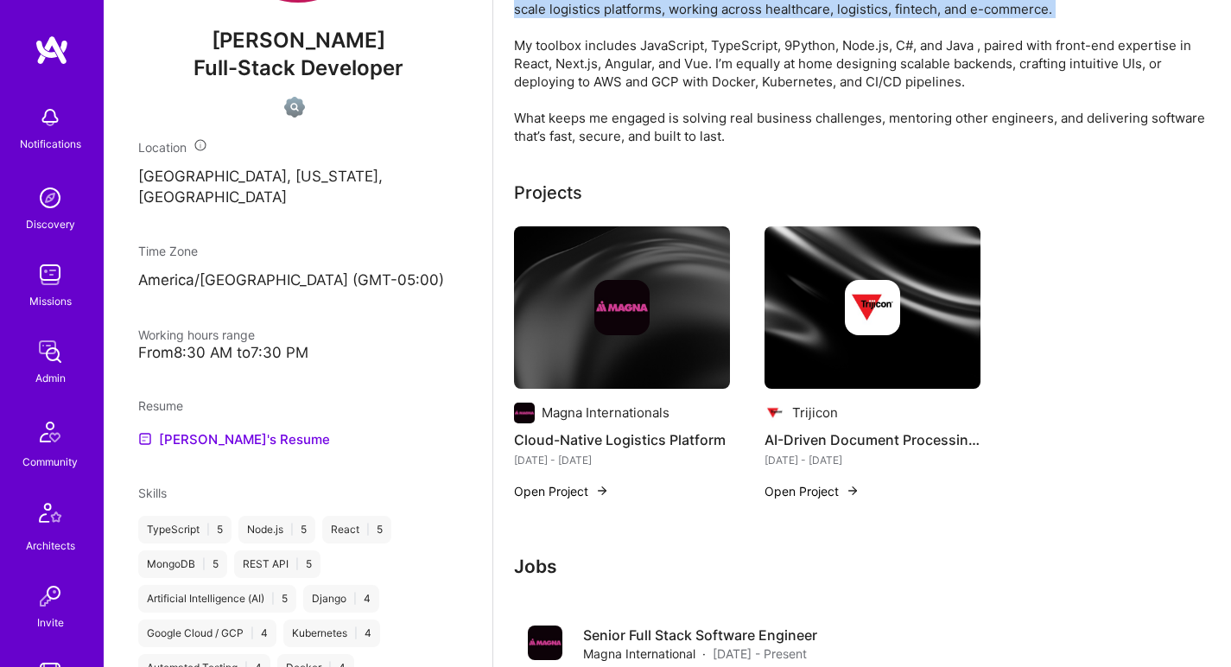
click at [613, 333] on img at bounding box center [621, 307] width 55 height 55
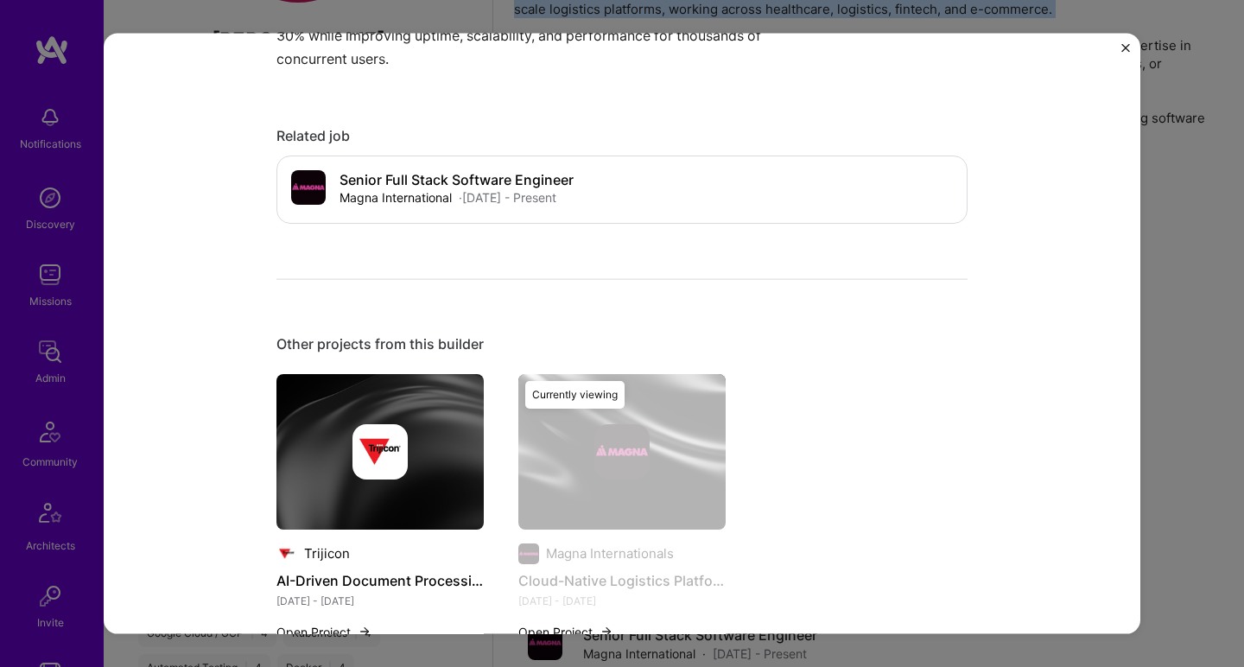
scroll to position [793, 0]
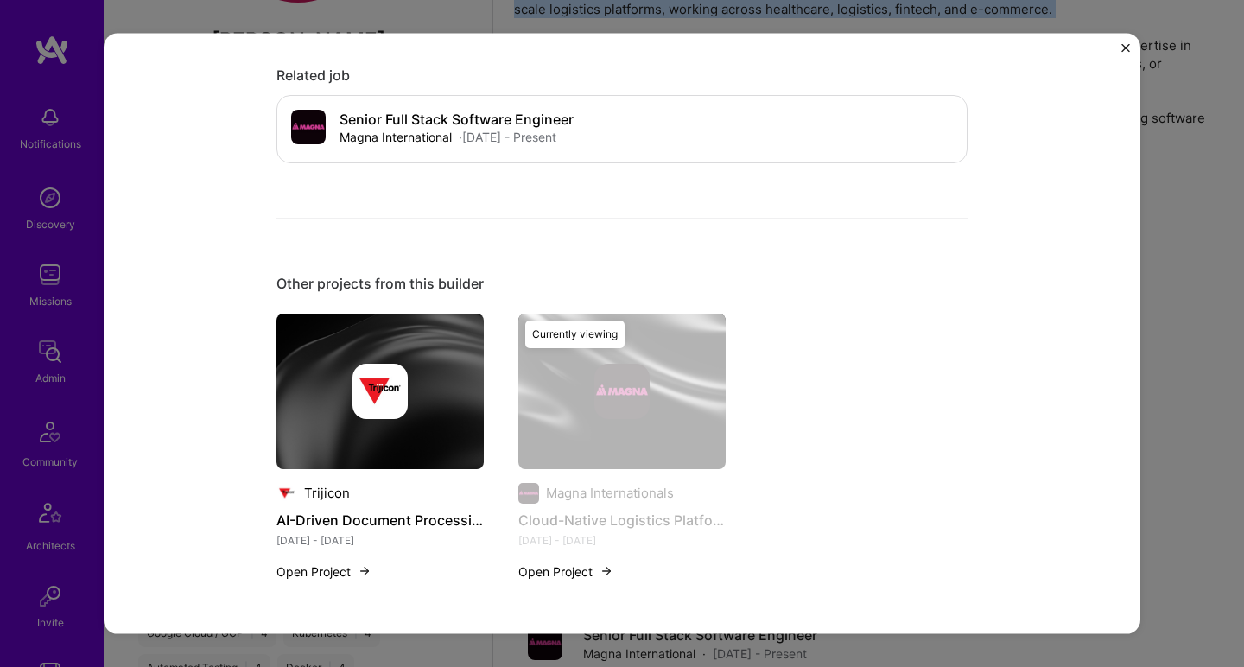
click at [359, 408] on img at bounding box center [380, 390] width 55 height 55
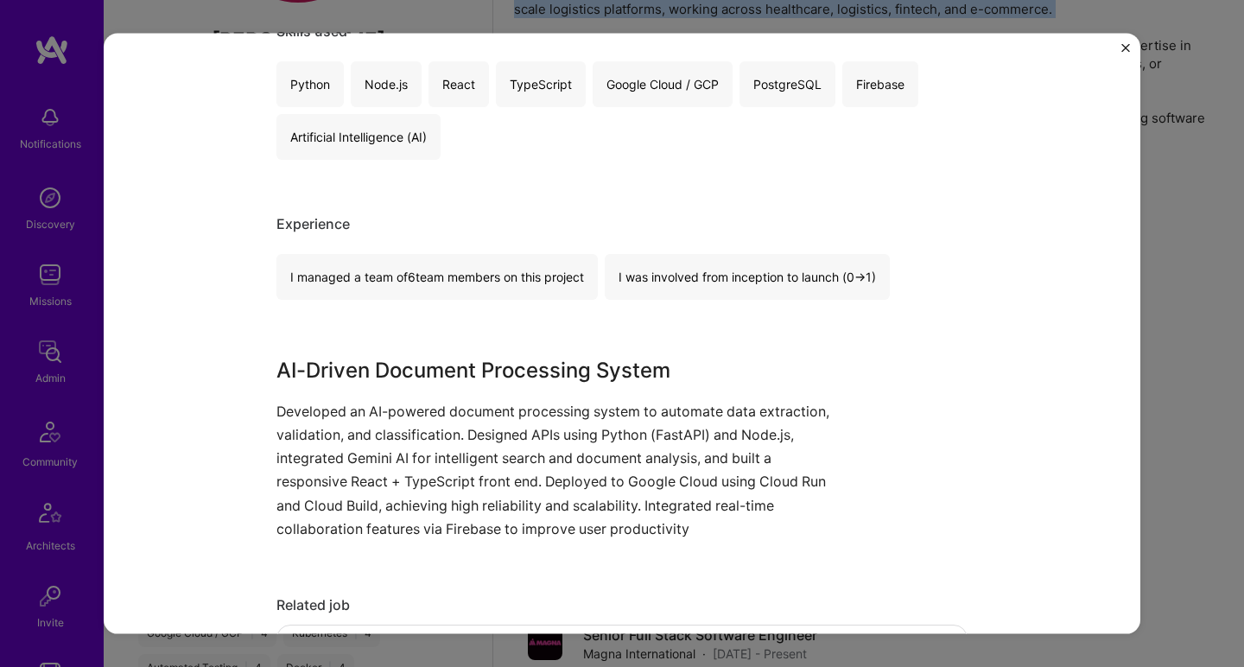
scroll to position [442, 0]
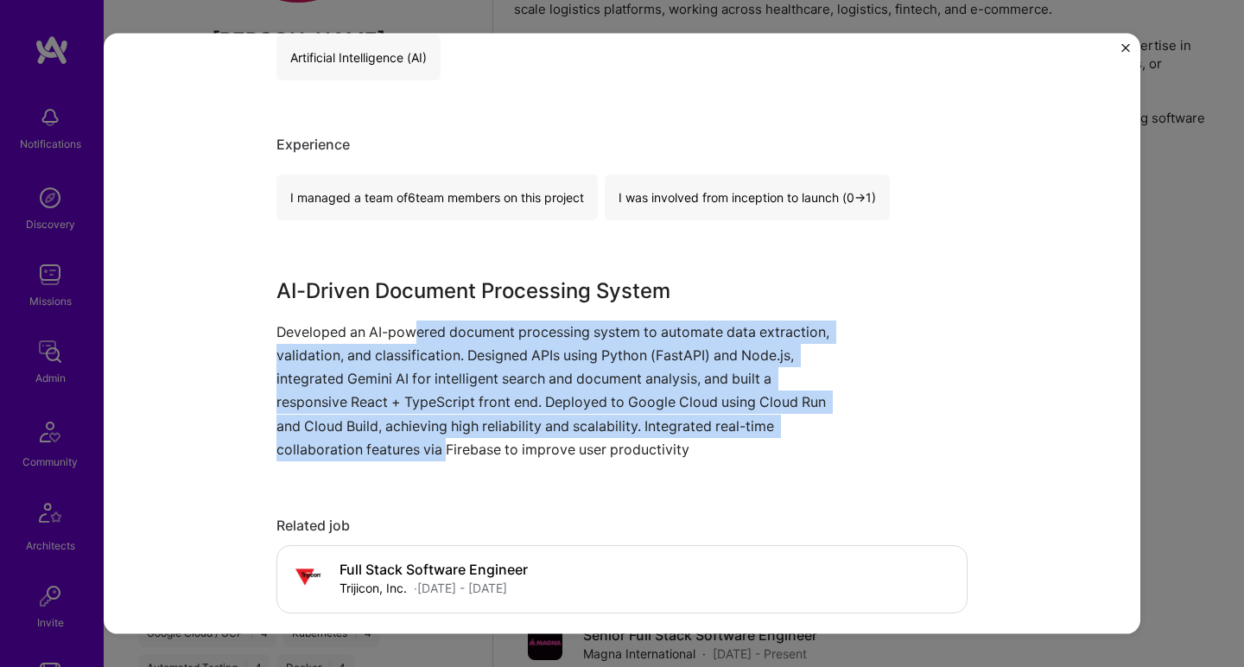
drag, startPoint x: 421, startPoint y: 378, endPoint x: 440, endPoint y: 438, distance: 63.4
click at [440, 438] on p "Developed an AI-powered document processing system to automate data extraction,…" at bounding box center [557, 390] width 562 height 141
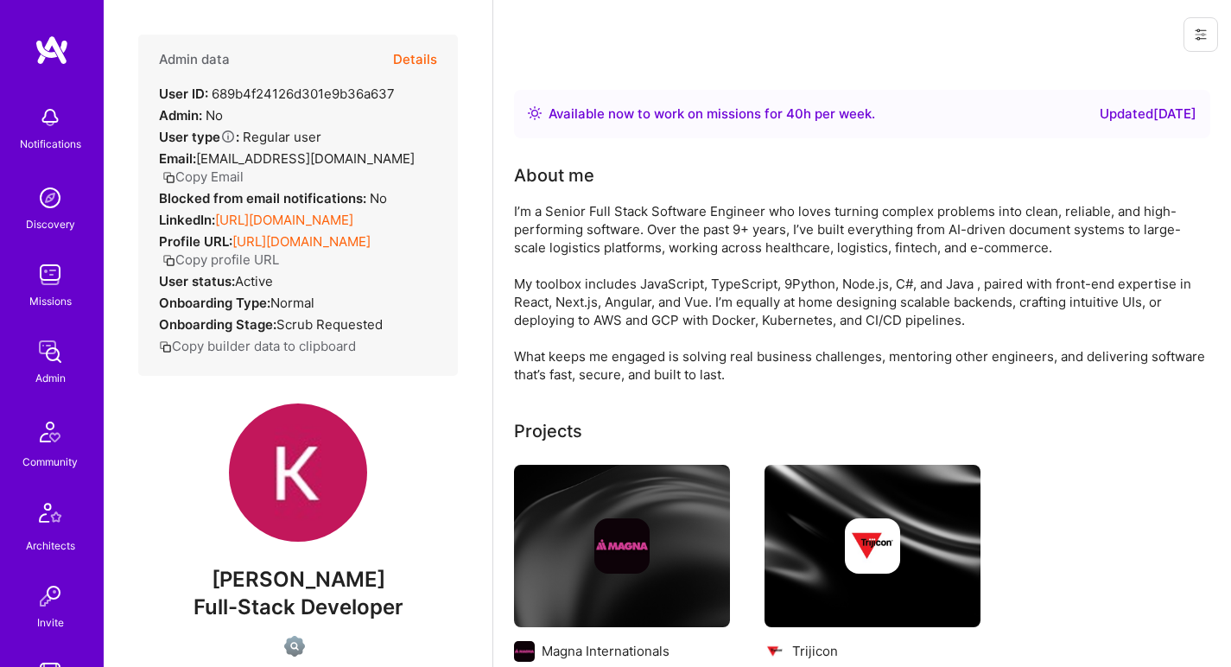
scroll to position [48, 0]
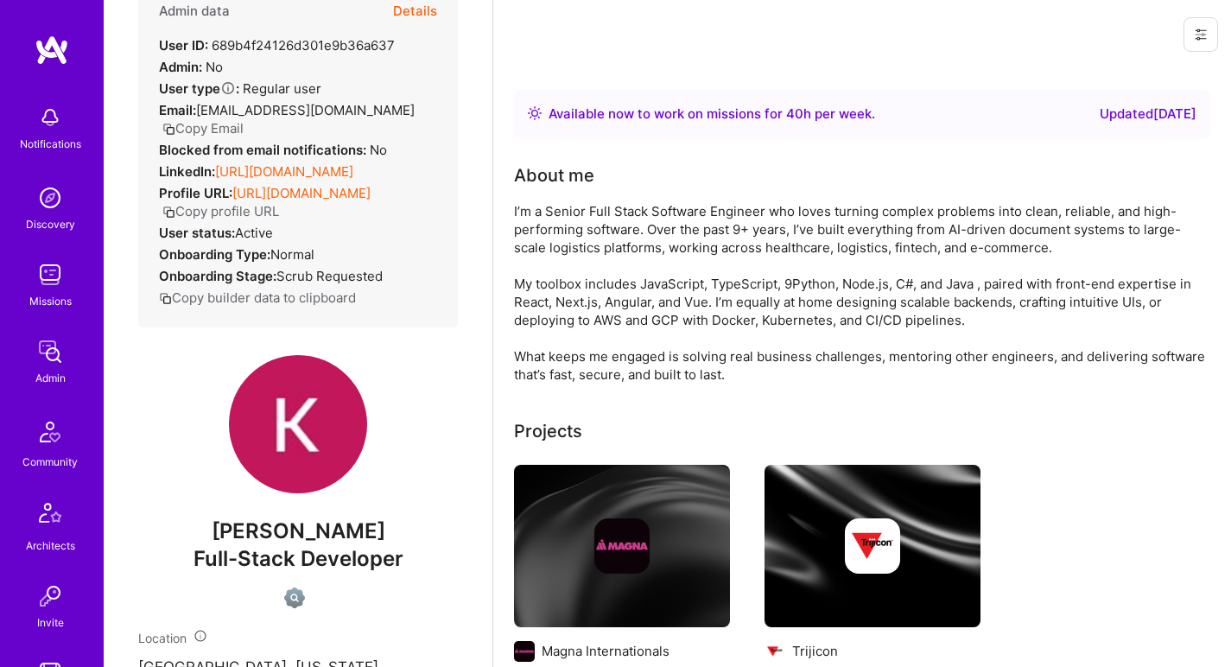
click at [353, 180] on link "[URL][DOMAIN_NAME]" at bounding box center [284, 171] width 138 height 16
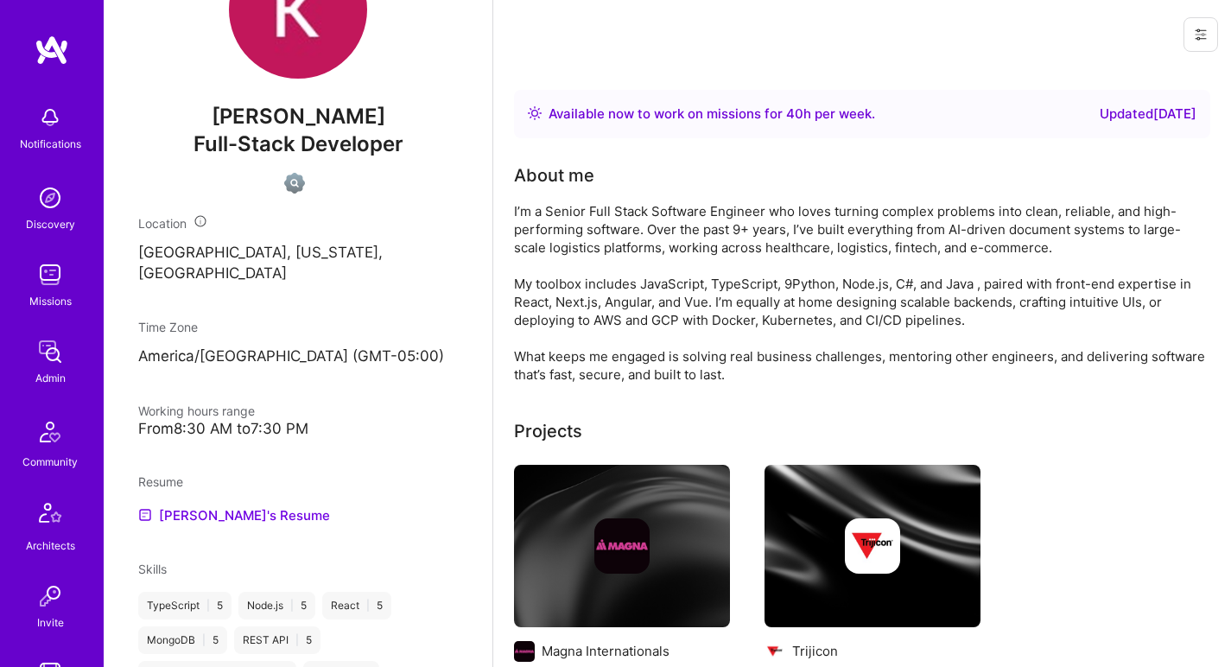
scroll to position [100, 0]
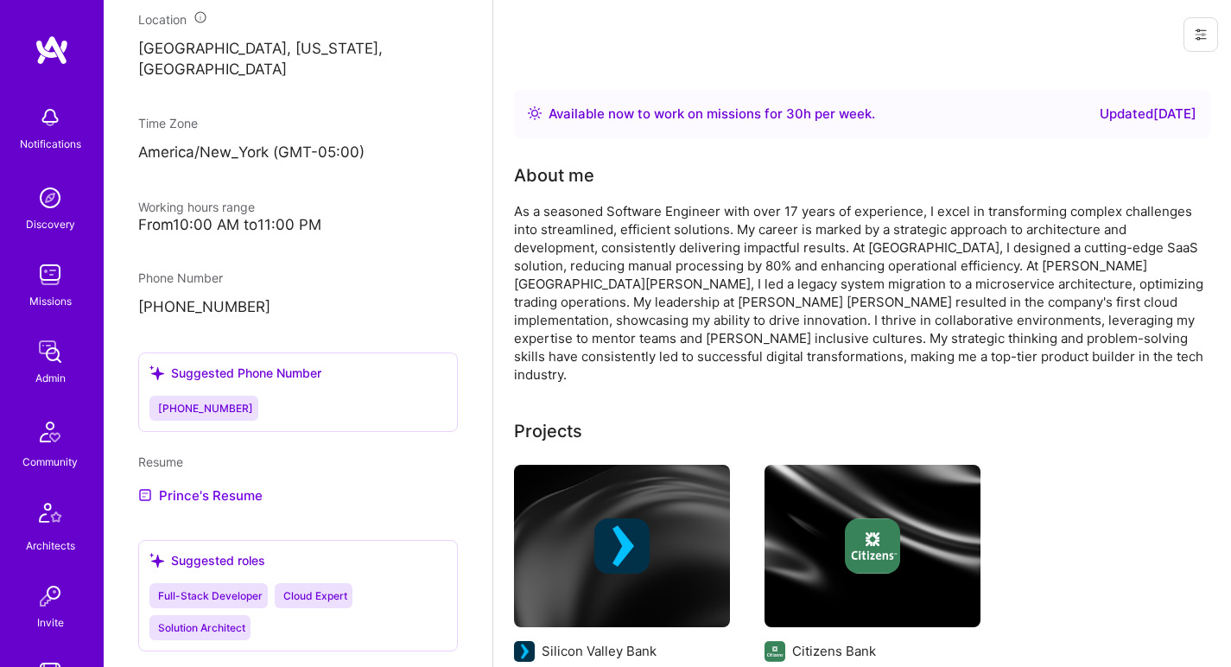
scroll to position [726, 0]
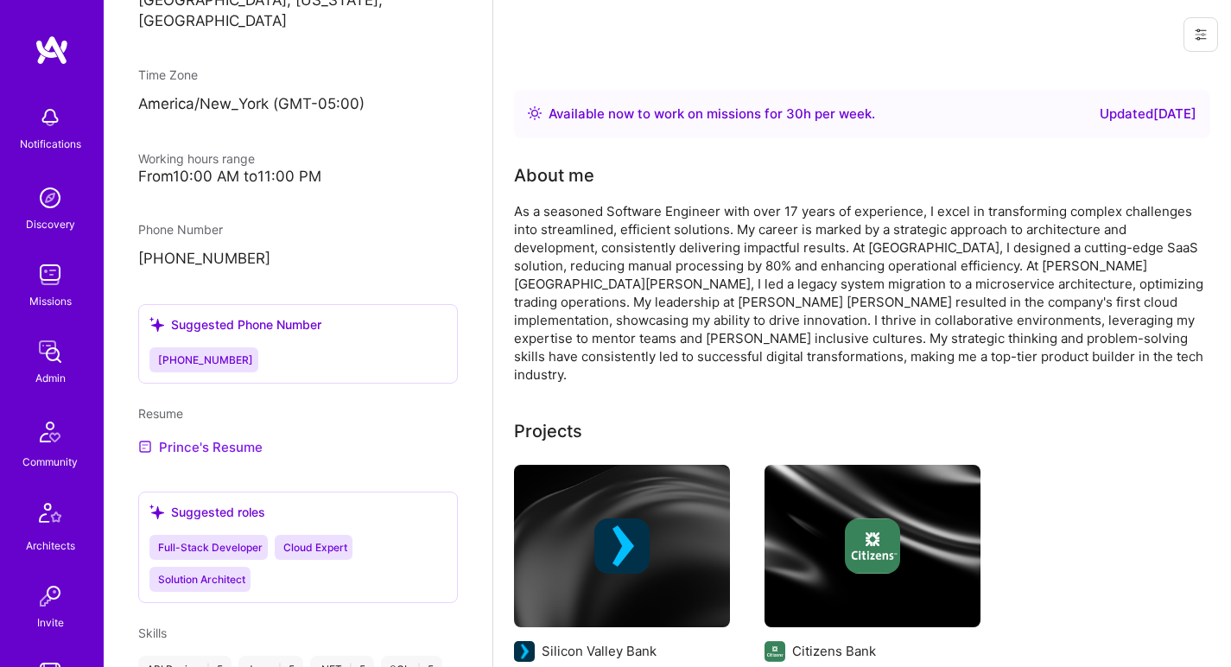
click at [225, 436] on link "Prince's Resume" at bounding box center [200, 446] width 124 height 21
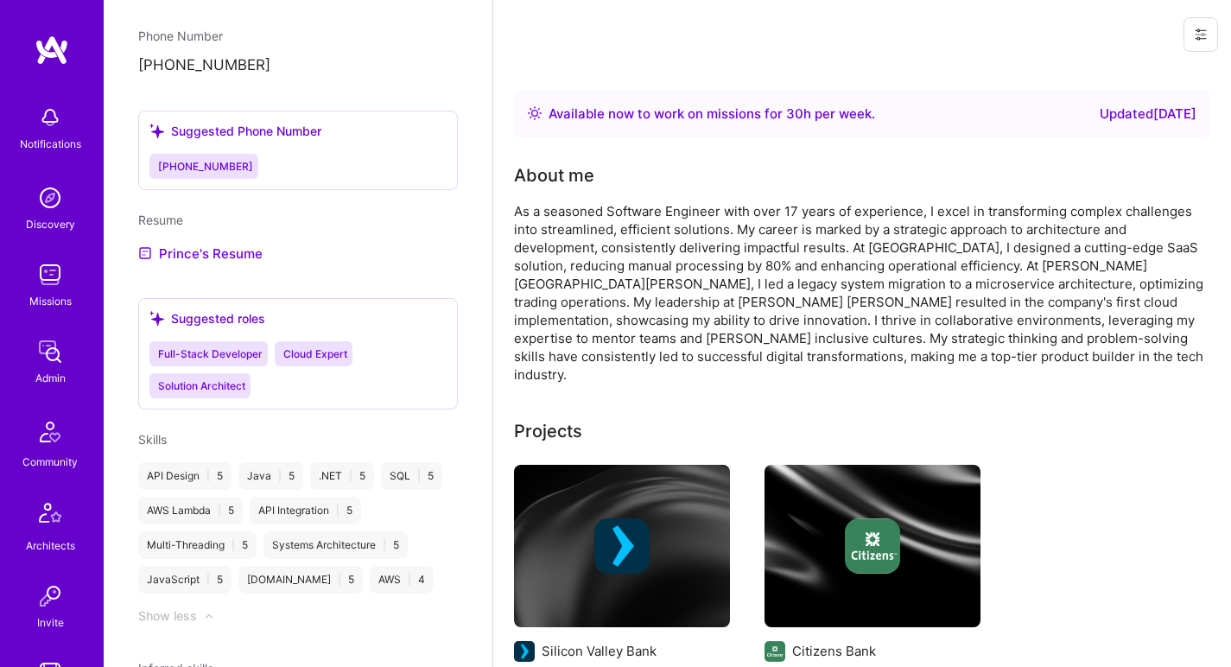
click at [729, 228] on div "As a seasoned Software Engineer with over 17 years of experience, I excel in tr…" at bounding box center [859, 292] width 691 height 181
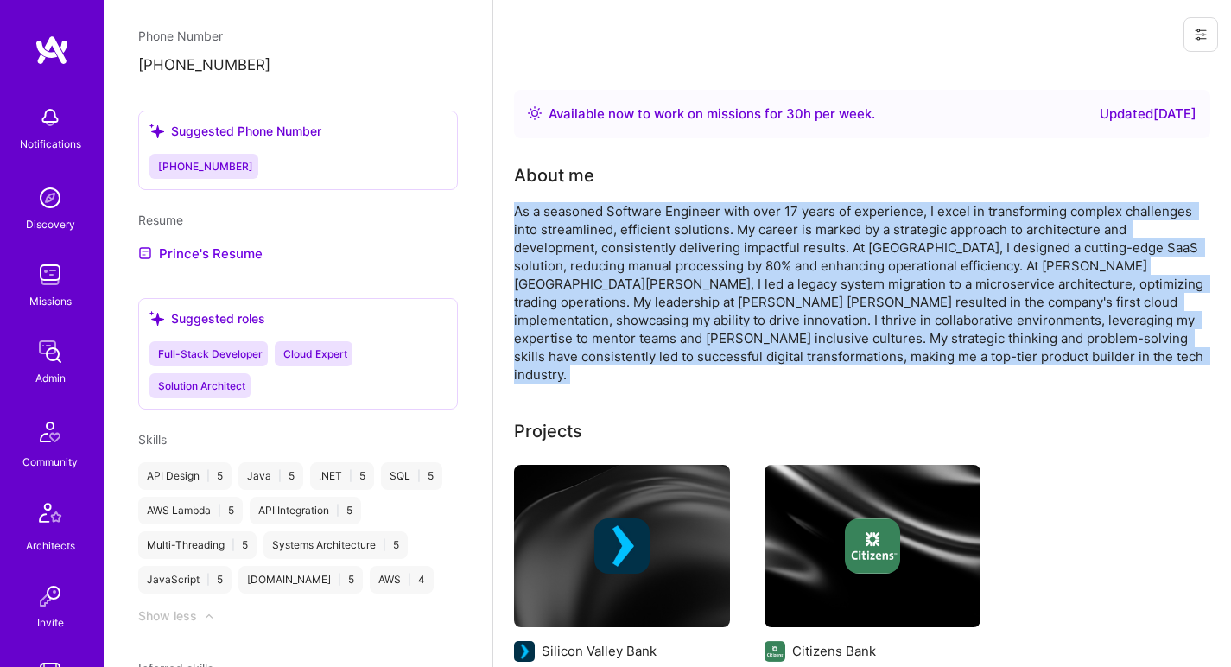
click at [729, 228] on div "As a seasoned Software Engineer with over 17 years of experience, I excel in tr…" at bounding box center [859, 292] width 691 height 181
click at [575, 232] on div "As a seasoned Software Engineer with over 17 years of experience, I excel in tr…" at bounding box center [859, 292] width 691 height 181
click at [628, 196] on div "About me As a seasoned Software Engineer with over 17 years of experience, I ex…" at bounding box center [859, 272] width 691 height 221
click at [708, 204] on div "As a seasoned Software Engineer with over 17 years of experience, I excel in tr…" at bounding box center [859, 292] width 691 height 181
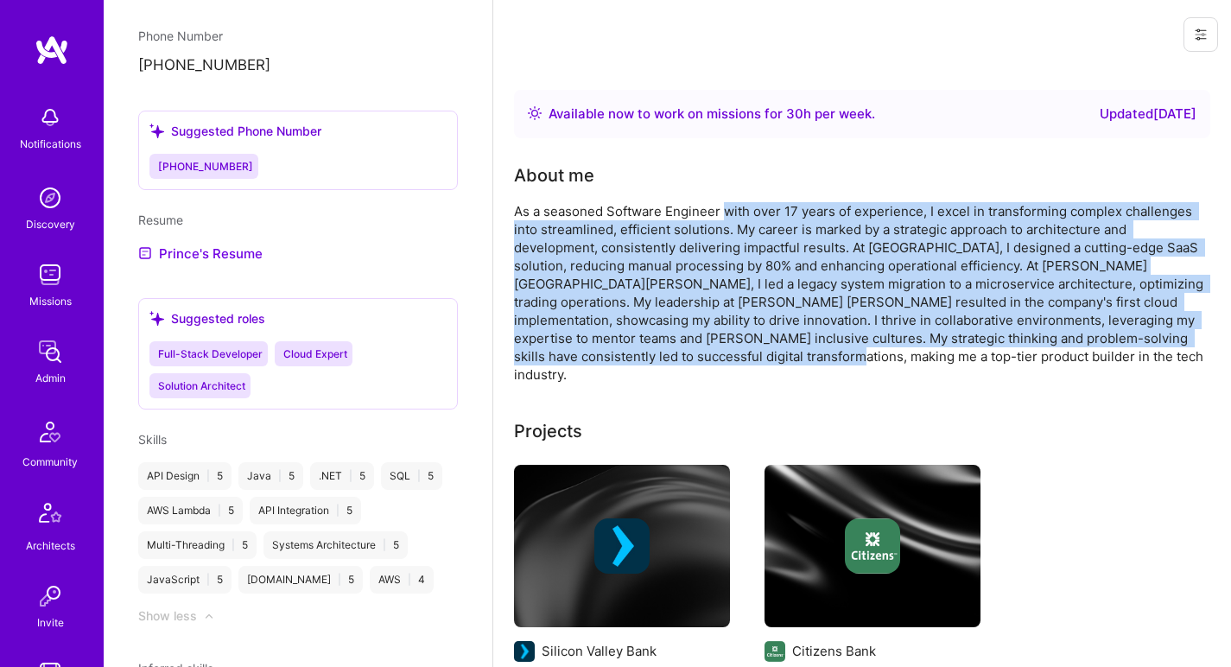
drag, startPoint x: 731, startPoint y: 230, endPoint x: 706, endPoint y: 360, distance: 132.9
click at [706, 360] on div "As a seasoned Software Engineer with over 17 years of experience, I excel in tr…" at bounding box center [859, 292] width 691 height 181
drag, startPoint x: 708, startPoint y: 358, endPoint x: 683, endPoint y: 209, distance: 150.6
click at [683, 209] on div "As a seasoned Software Engineer with over 17 years of experience, I excel in tr…" at bounding box center [859, 292] width 691 height 181
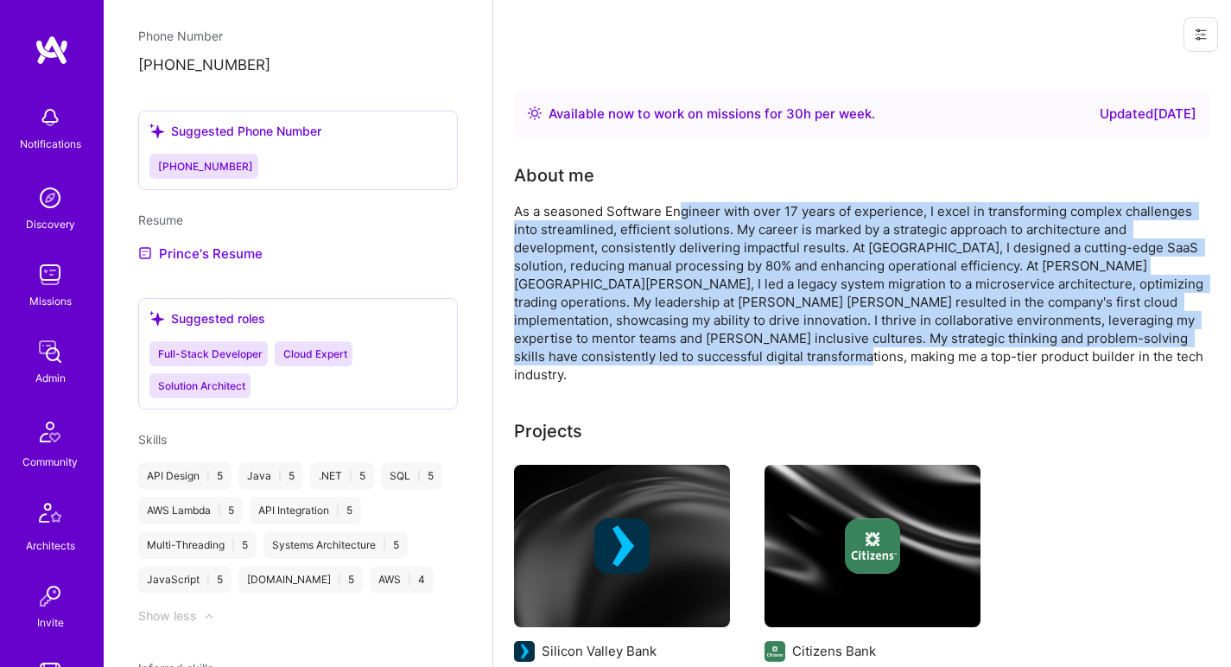
click at [683, 209] on div "As a seasoned Software Engineer with over 17 years of experience, I excel in tr…" at bounding box center [859, 292] width 691 height 181
drag, startPoint x: 683, startPoint y: 209, endPoint x: 675, endPoint y: 359, distance: 150.6
click at [675, 359] on div "As a seasoned Software Engineer with over 17 years of experience, I excel in tr…" at bounding box center [859, 292] width 691 height 181
drag, startPoint x: 675, startPoint y: 359, endPoint x: 667, endPoint y: 208, distance: 150.5
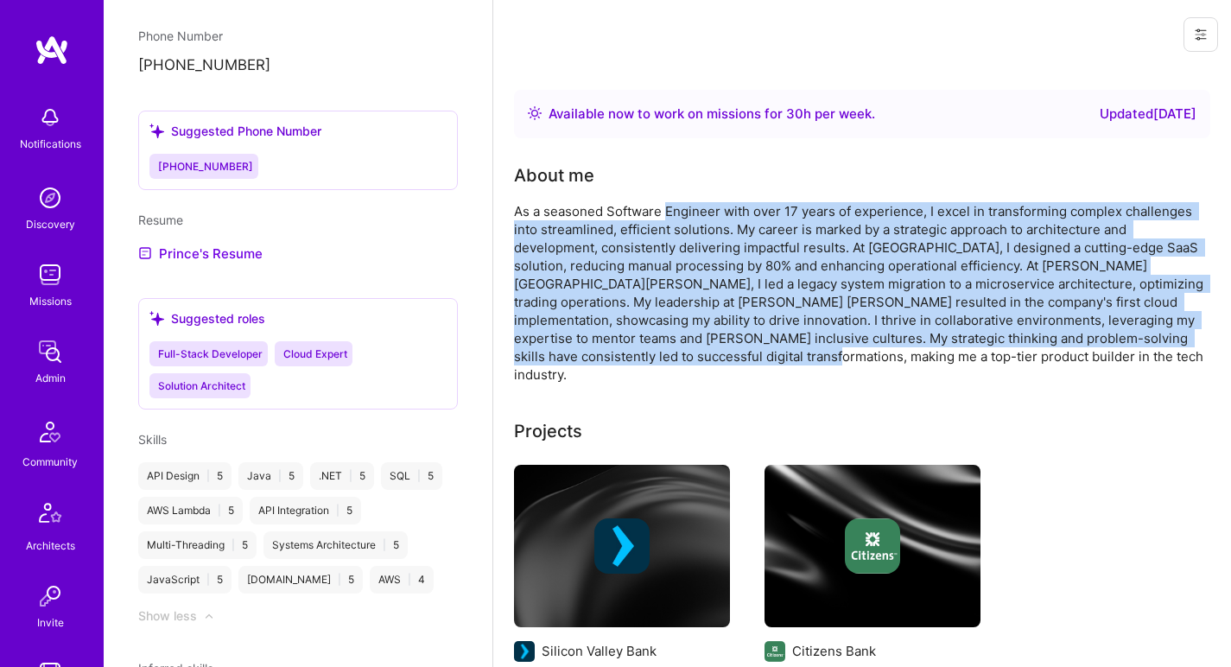
click at [667, 208] on div "As a seasoned Software Engineer with over 17 years of experience, I excel in tr…" at bounding box center [859, 292] width 691 height 181
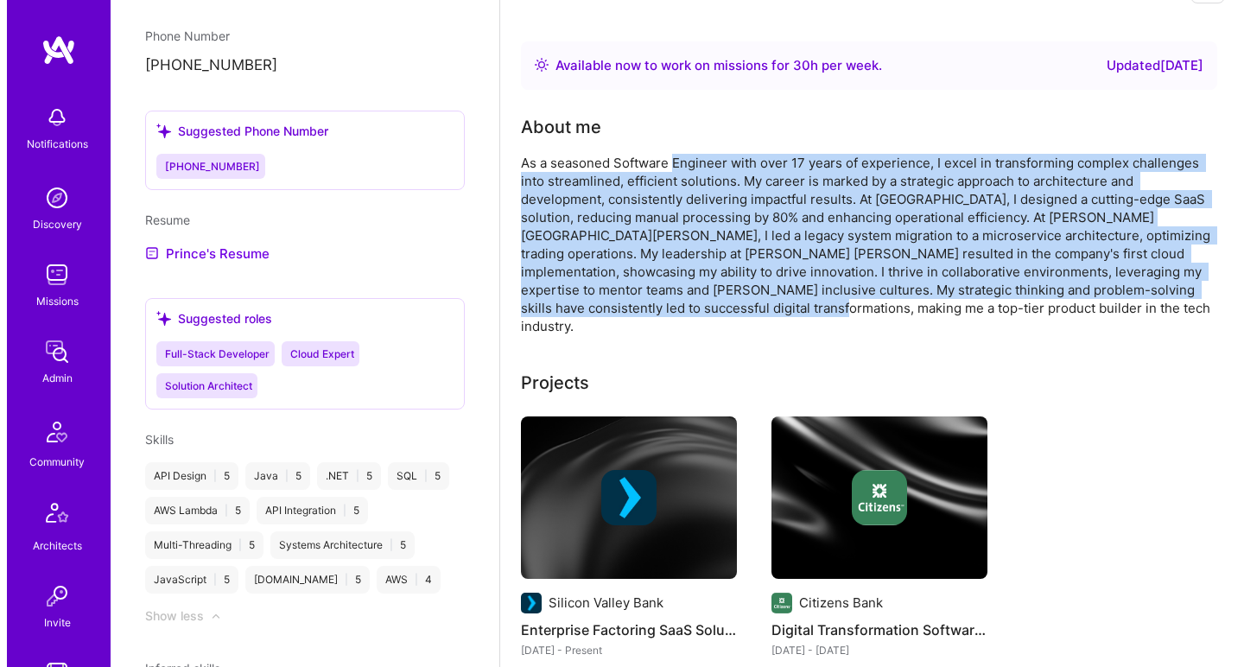
scroll to position [235, 0]
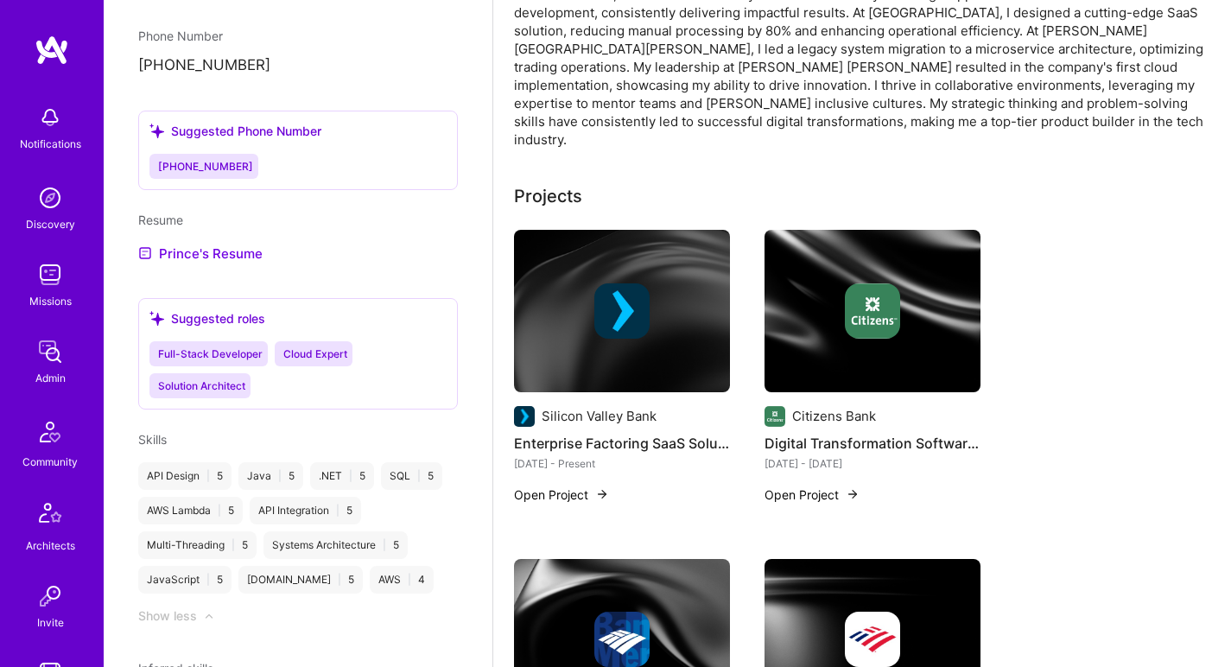
click at [650, 302] on div at bounding box center [622, 310] width 216 height 55
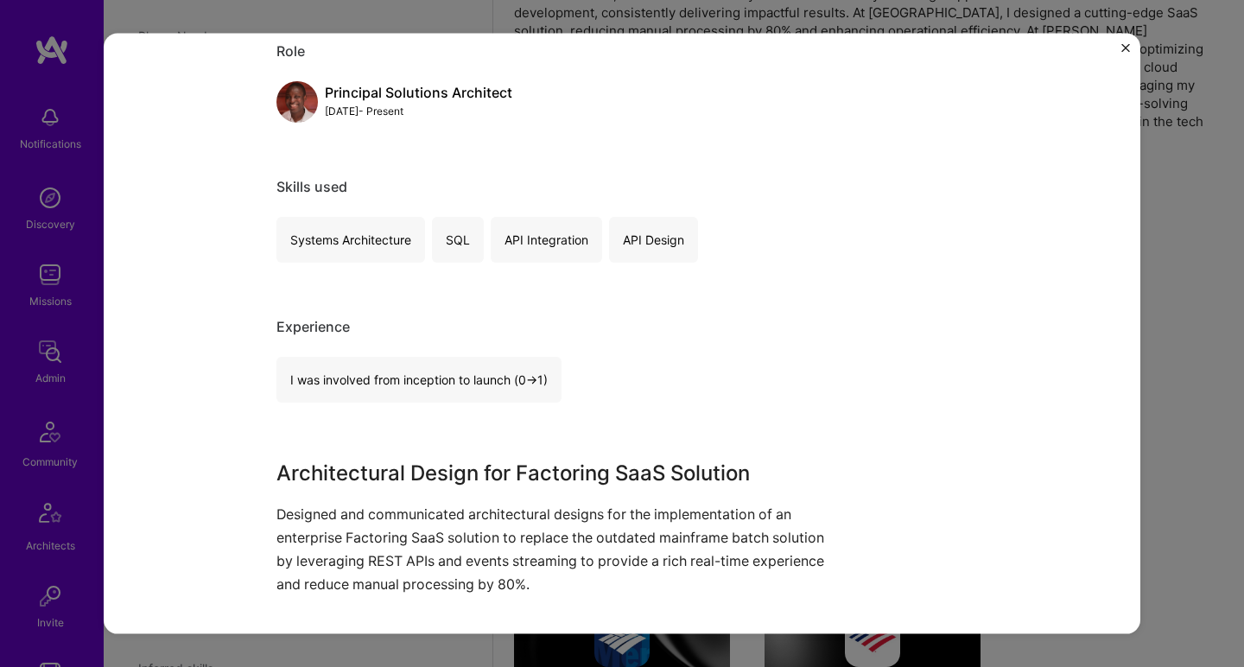
scroll to position [353, 0]
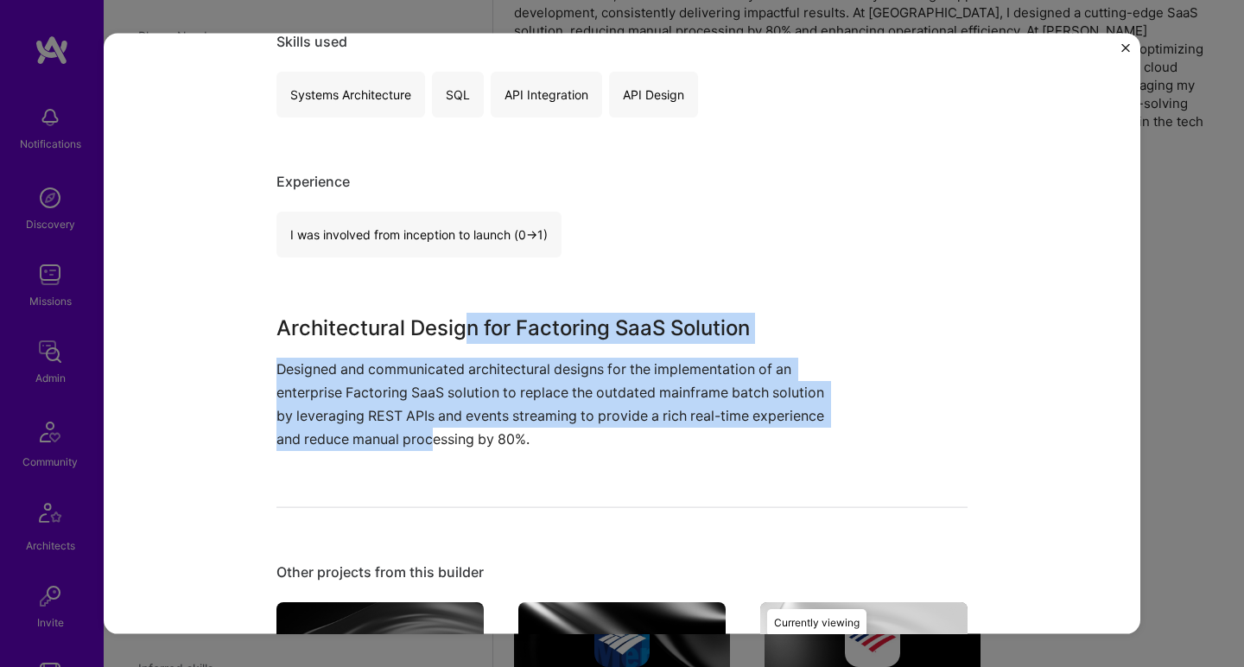
drag, startPoint x: 466, startPoint y: 319, endPoint x: 424, endPoint y: 430, distance: 118.9
click at [424, 430] on div "Architectural Design for Factoring SaaS Solution Designed and communicated arch…" at bounding box center [557, 381] width 562 height 139
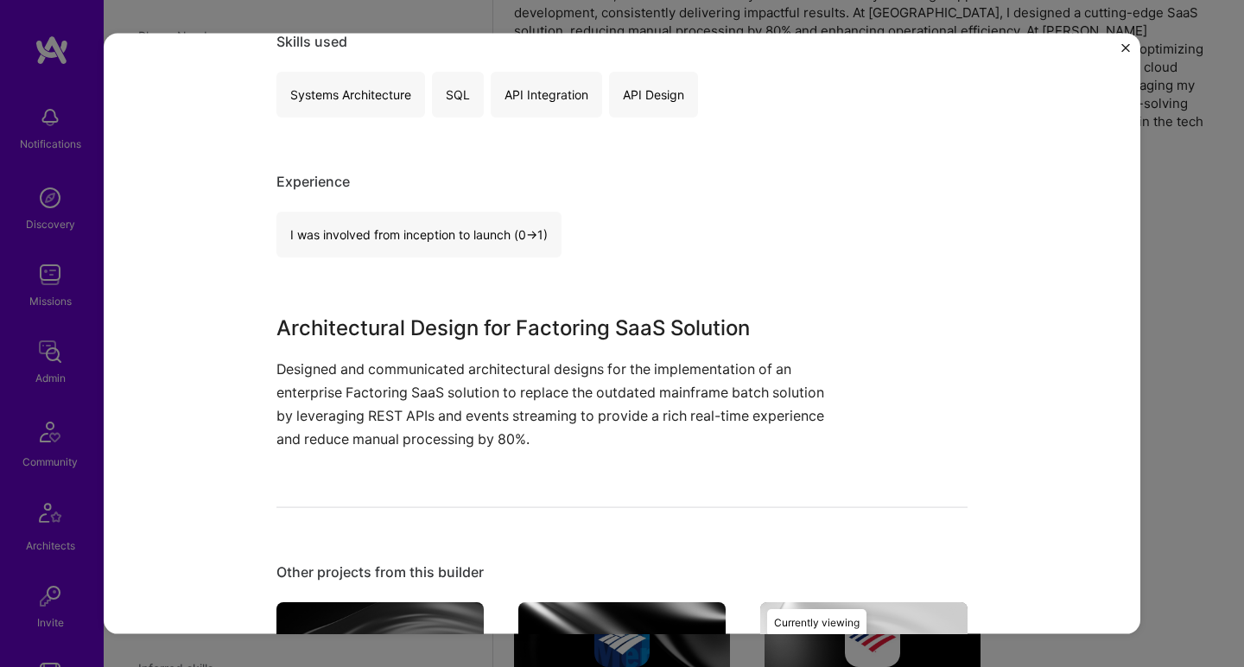
click at [424, 429] on p "Designed and communicated architectural designs for the implementation of an en…" at bounding box center [557, 404] width 562 height 94
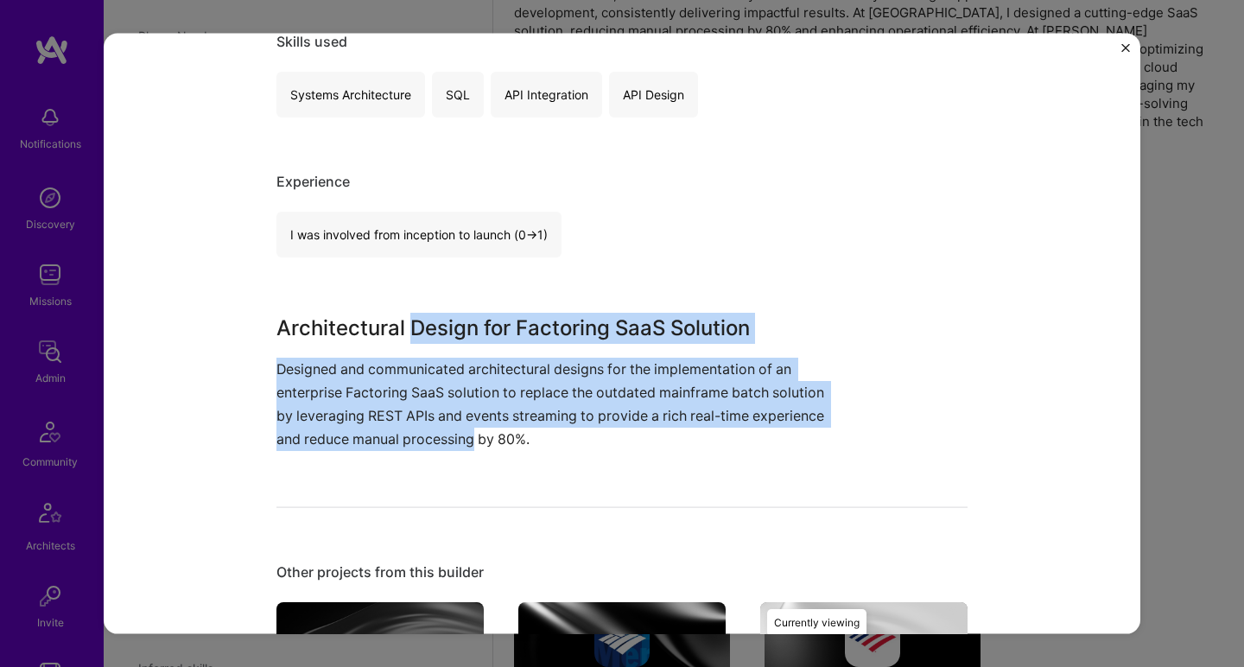
drag, startPoint x: 424, startPoint y: 429, endPoint x: 427, endPoint y: 313, distance: 116.7
click at [427, 313] on div "Architectural Design for Factoring SaaS Solution Designed and communicated arch…" at bounding box center [557, 381] width 562 height 139
click at [427, 313] on h3 "Architectural Design for Factoring SaaS Solution" at bounding box center [557, 327] width 562 height 31
drag, startPoint x: 427, startPoint y: 319, endPoint x: 407, endPoint y: 432, distance: 114.9
click at [397, 431] on div "Architectural Design for Factoring SaaS Solution Designed and communicated arch…" at bounding box center [557, 381] width 562 height 139
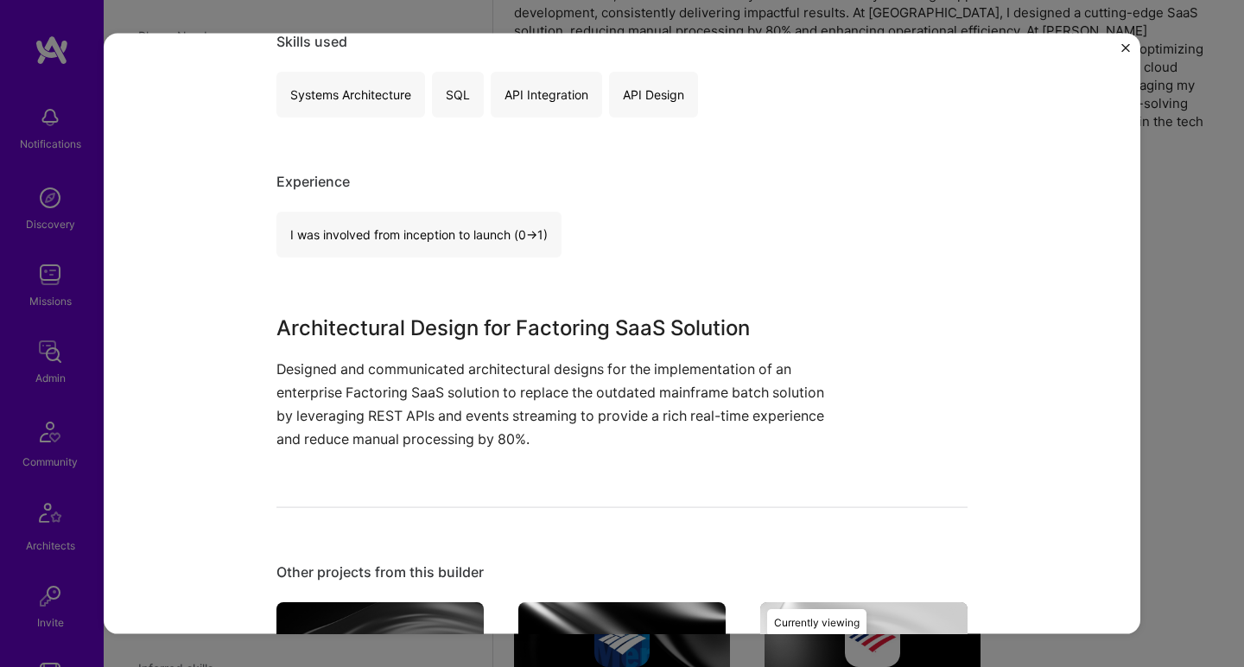
click at [407, 432] on p "Designed and communicated architectural designs for the implementation of an en…" at bounding box center [557, 404] width 562 height 94
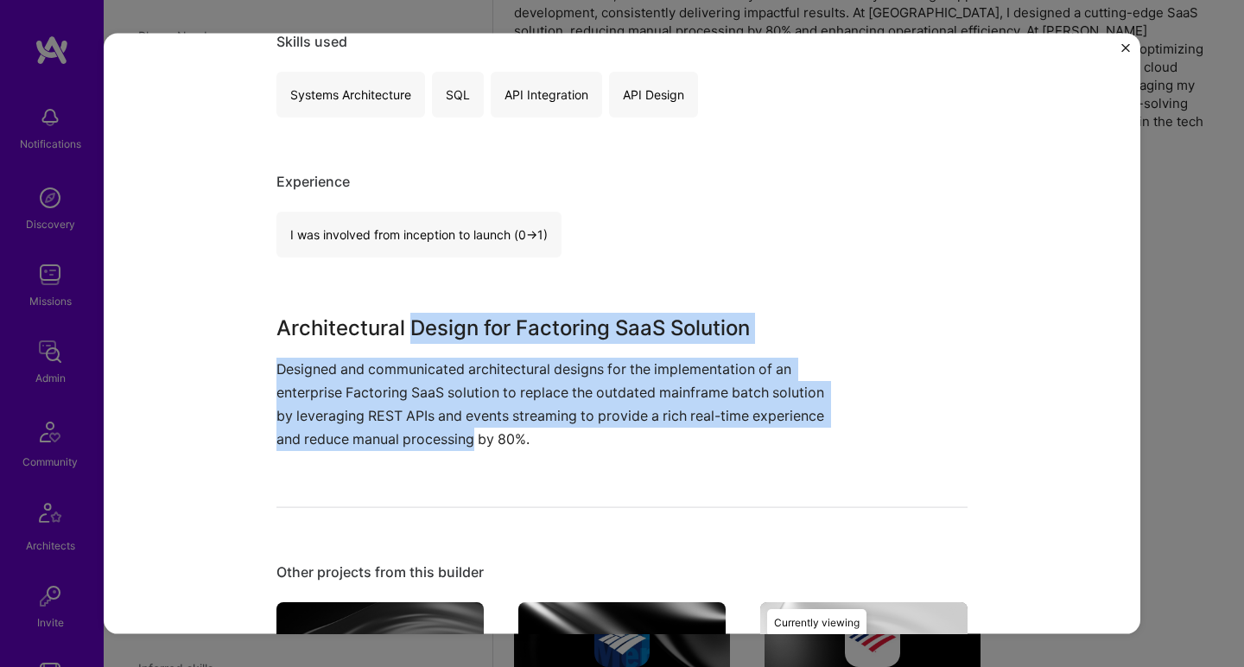
drag, startPoint x: 408, startPoint y: 432, endPoint x: 411, endPoint y: 330, distance: 102.0
click at [411, 330] on div "Architectural Design for Factoring SaaS Solution Designed and communicated arch…" at bounding box center [557, 381] width 562 height 139
click at [412, 329] on h3 "Architectural Design for Factoring SaaS Solution" at bounding box center [557, 327] width 562 height 31
drag, startPoint x: 412, startPoint y: 329, endPoint x: 413, endPoint y: 431, distance: 102.0
click at [413, 431] on div "Architectural Design for Factoring SaaS Solution Designed and communicated arch…" at bounding box center [557, 381] width 562 height 139
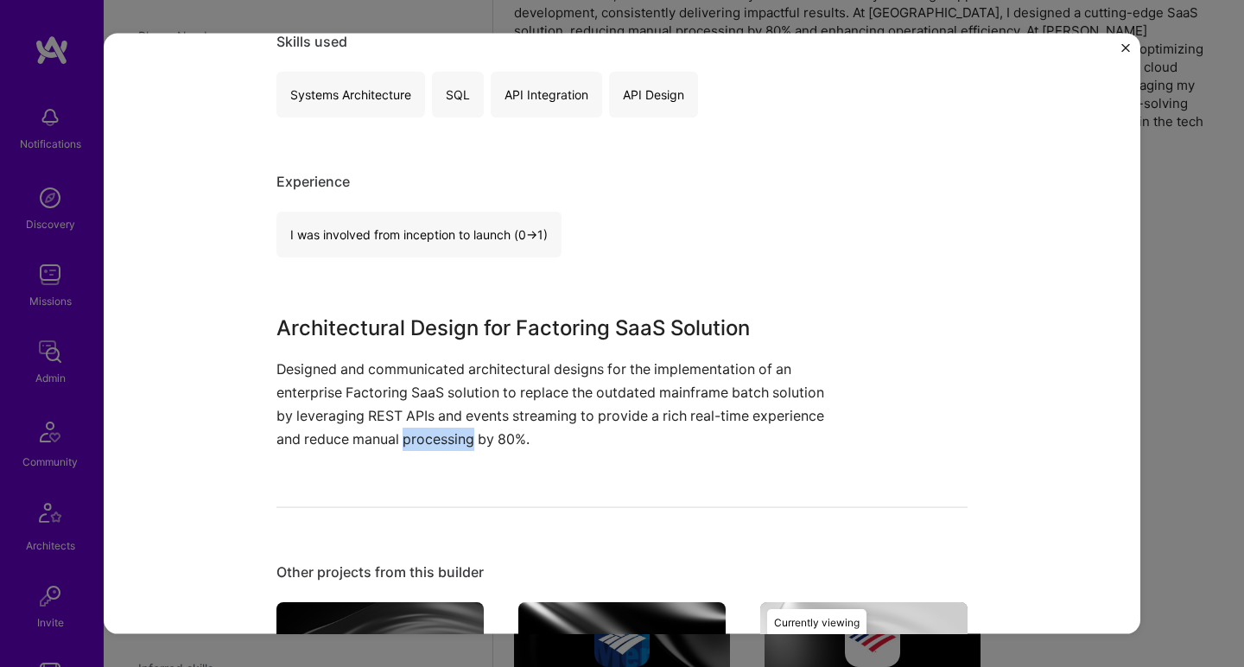
click at [416, 423] on p "Designed and communicated architectural designs for the implementation of an en…" at bounding box center [557, 404] width 562 height 94
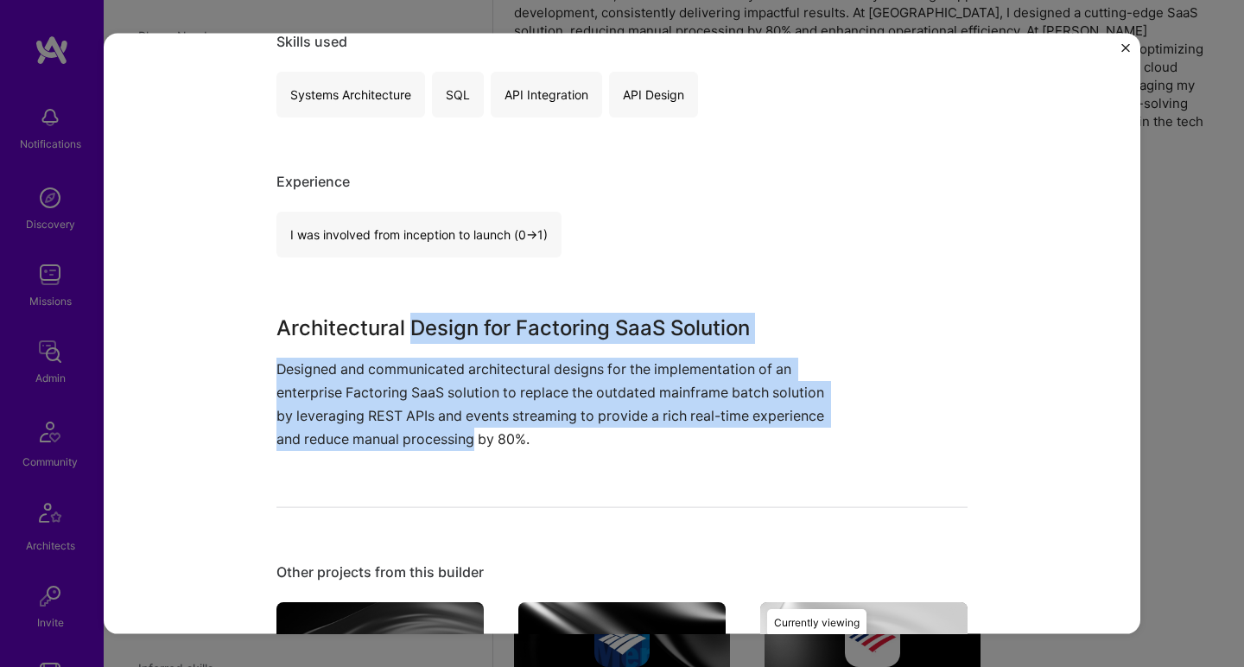
drag, startPoint x: 416, startPoint y: 423, endPoint x: 417, endPoint y: 327, distance: 95.1
click at [417, 327] on div "Architectural Design for Factoring SaaS Solution Designed and communicated arch…" at bounding box center [557, 381] width 562 height 139
click at [417, 327] on h3 "Architectural Design for Factoring SaaS Solution" at bounding box center [557, 327] width 562 height 31
drag, startPoint x: 417, startPoint y: 327, endPoint x: 421, endPoint y: 429, distance: 102.0
click at [421, 429] on div "Architectural Design for Factoring SaaS Solution Designed and communicated arch…" at bounding box center [557, 381] width 562 height 139
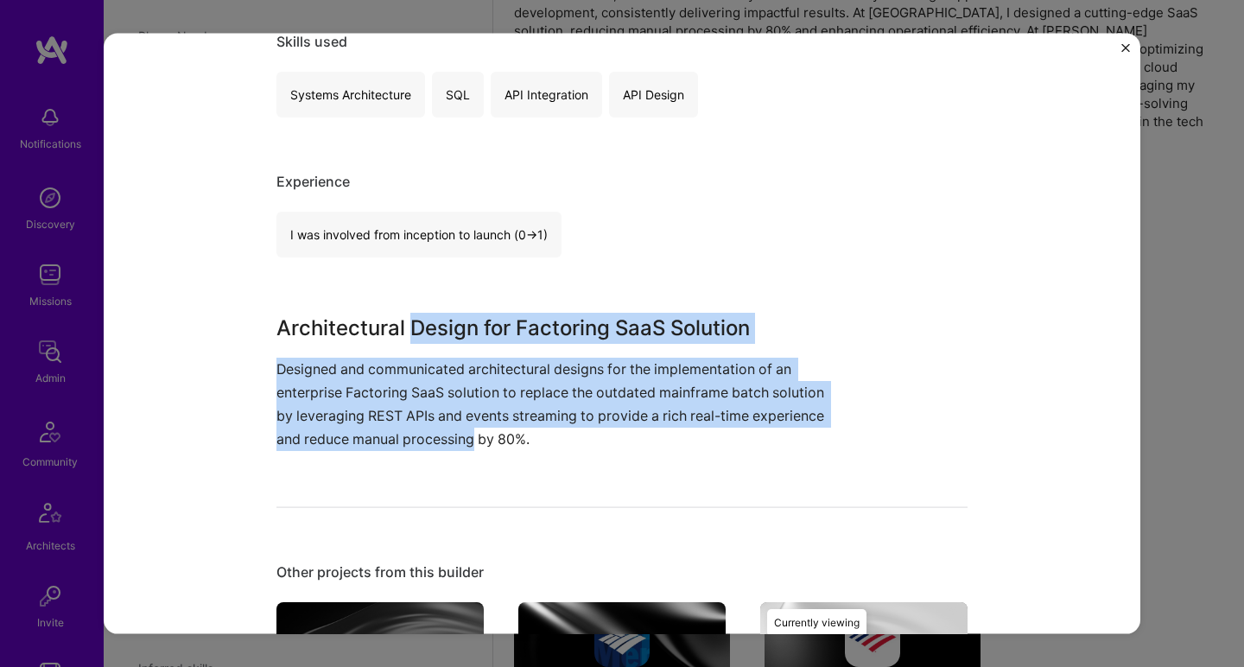
click at [421, 429] on p "Designed and communicated architectural designs for the implementation of an en…" at bounding box center [557, 404] width 562 height 94
drag, startPoint x: 421, startPoint y: 429, endPoint x: 424, endPoint y: 327, distance: 102.9
click at [424, 327] on div "Architectural Design for Factoring SaaS Solution Designed and communicated arch…" at bounding box center [557, 381] width 562 height 139
click at [424, 327] on h3 "Architectural Design for Factoring SaaS Solution" at bounding box center [557, 327] width 562 height 31
drag, startPoint x: 424, startPoint y: 327, endPoint x: 415, endPoint y: 440, distance: 113.6
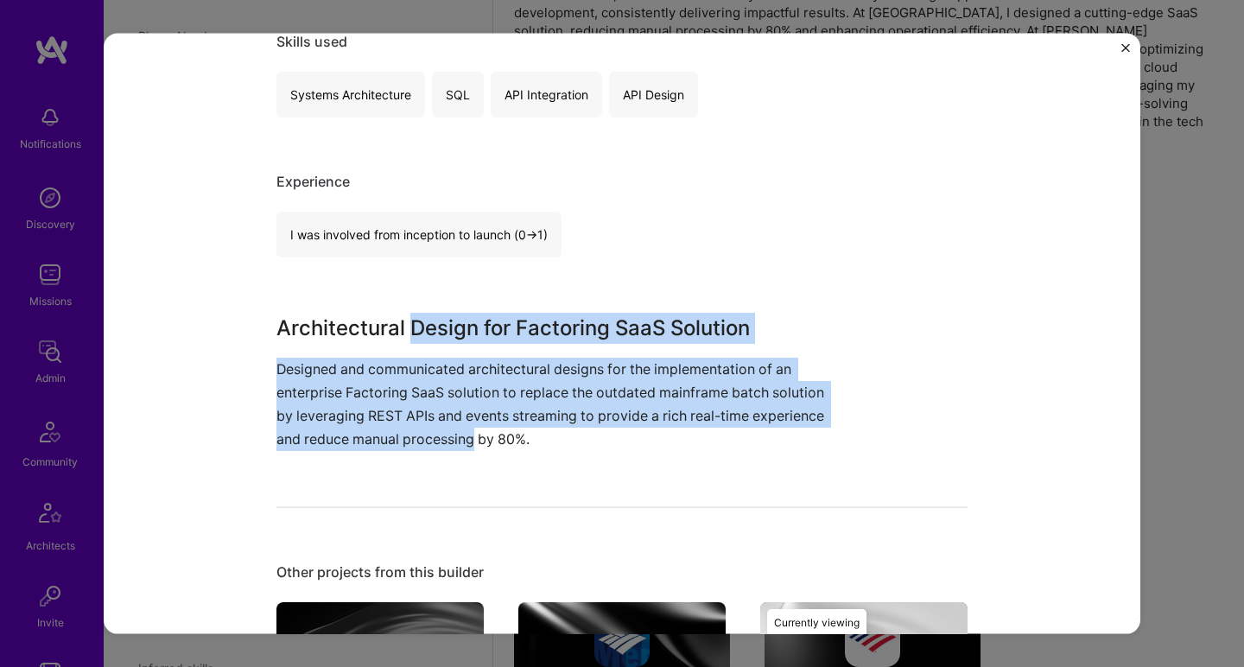
click at [415, 440] on div "Architectural Design for Factoring SaaS Solution Designed and communicated arch…" at bounding box center [557, 381] width 562 height 139
click at [415, 440] on p "Designed and communicated architectural designs for the implementation of an en…" at bounding box center [557, 404] width 562 height 94
drag, startPoint x: 415, startPoint y: 439, endPoint x: 416, endPoint y: 336, distance: 102.8
click at [416, 336] on div "Architectural Design for Factoring SaaS Solution Designed and communicated arch…" at bounding box center [557, 381] width 562 height 139
click at [416, 336] on h3 "Architectural Design for Factoring SaaS Solution" at bounding box center [557, 327] width 562 height 31
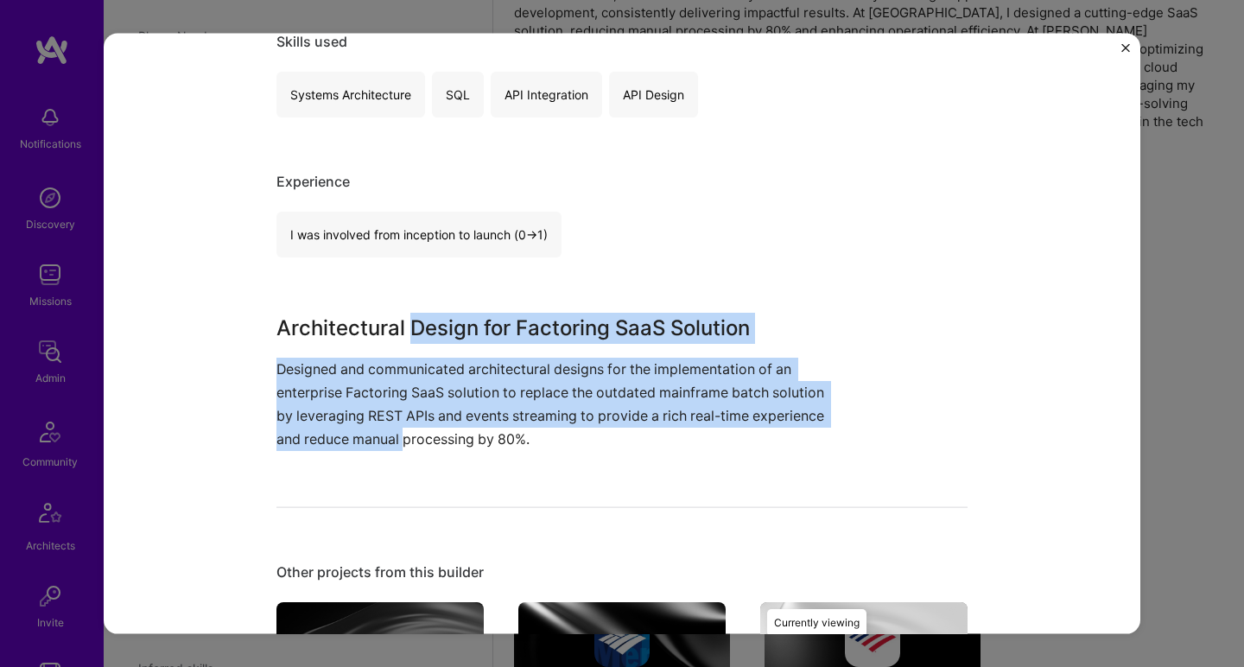
drag, startPoint x: 416, startPoint y: 336, endPoint x: 393, endPoint y: 442, distance: 108.8
click at [393, 442] on div "Architectural Design for Factoring SaaS Solution Designed and communicated arch…" at bounding box center [557, 381] width 562 height 139
click at [406, 436] on p "Designed and communicated architectural designs for the implementation of an en…" at bounding box center [557, 404] width 562 height 94
drag, startPoint x: 406, startPoint y: 436, endPoint x: 419, endPoint y: 331, distance: 106.2
click at [419, 331] on div "Architectural Design for Factoring SaaS Solution Designed and communicated arch…" at bounding box center [557, 381] width 562 height 139
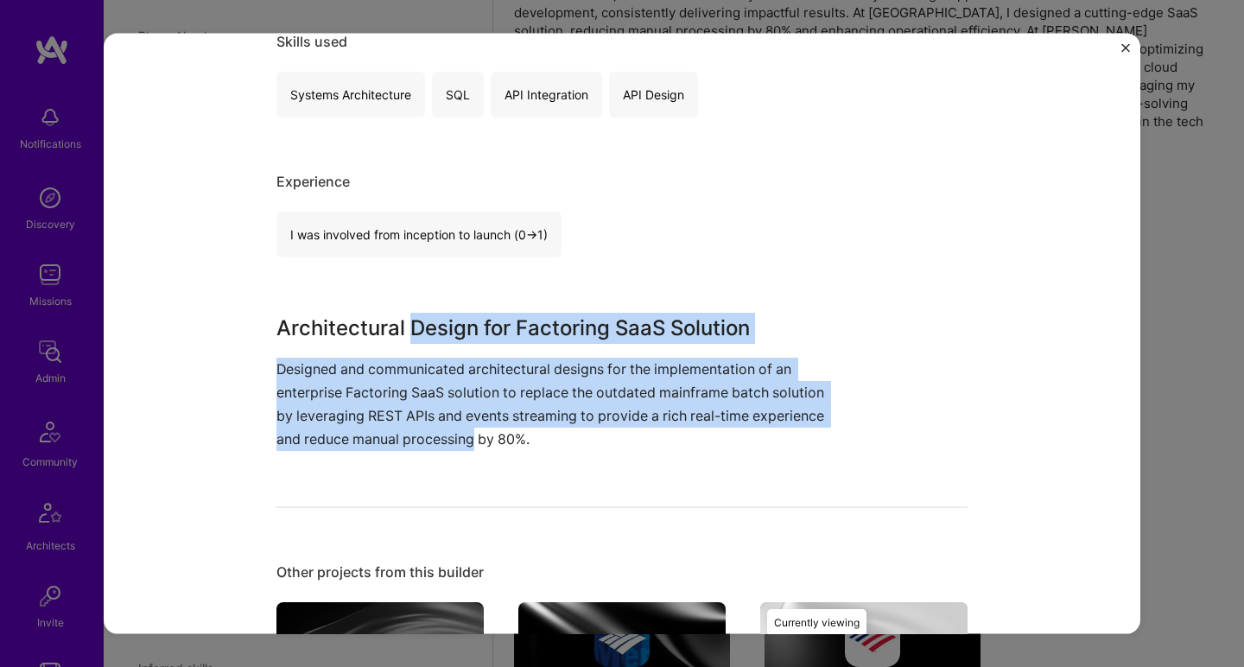
click at [419, 330] on h3 "Architectural Design for Factoring SaaS Solution" at bounding box center [557, 327] width 562 height 31
drag, startPoint x: 419, startPoint y: 330, endPoint x: 416, endPoint y: 429, distance: 99.4
click at [416, 429] on div "Architectural Design for Factoring SaaS Solution Designed and communicated arch…" at bounding box center [557, 381] width 562 height 139
click at [416, 429] on p "Designed and communicated architectural designs for the implementation of an en…" at bounding box center [557, 404] width 562 height 94
drag, startPoint x: 416, startPoint y: 429, endPoint x: 428, endPoint y: 332, distance: 98.3
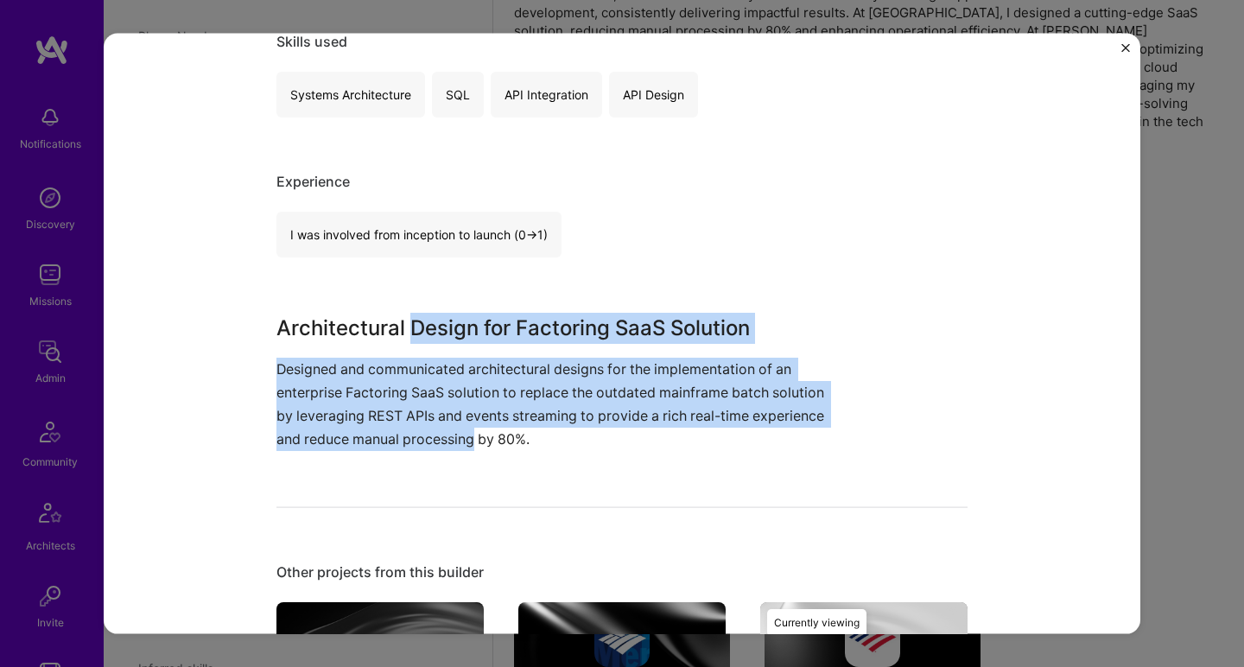
click at [428, 332] on div "Architectural Design for Factoring SaaS Solution Designed and communicated arch…" at bounding box center [557, 381] width 562 height 139
click at [428, 332] on h3 "Architectural Design for Factoring SaaS Solution" at bounding box center [557, 327] width 562 height 31
drag, startPoint x: 428, startPoint y: 332, endPoint x: 425, endPoint y: 431, distance: 99.4
click at [425, 431] on div "Architectural Design for Factoring SaaS Solution Designed and communicated arch…" at bounding box center [557, 381] width 562 height 139
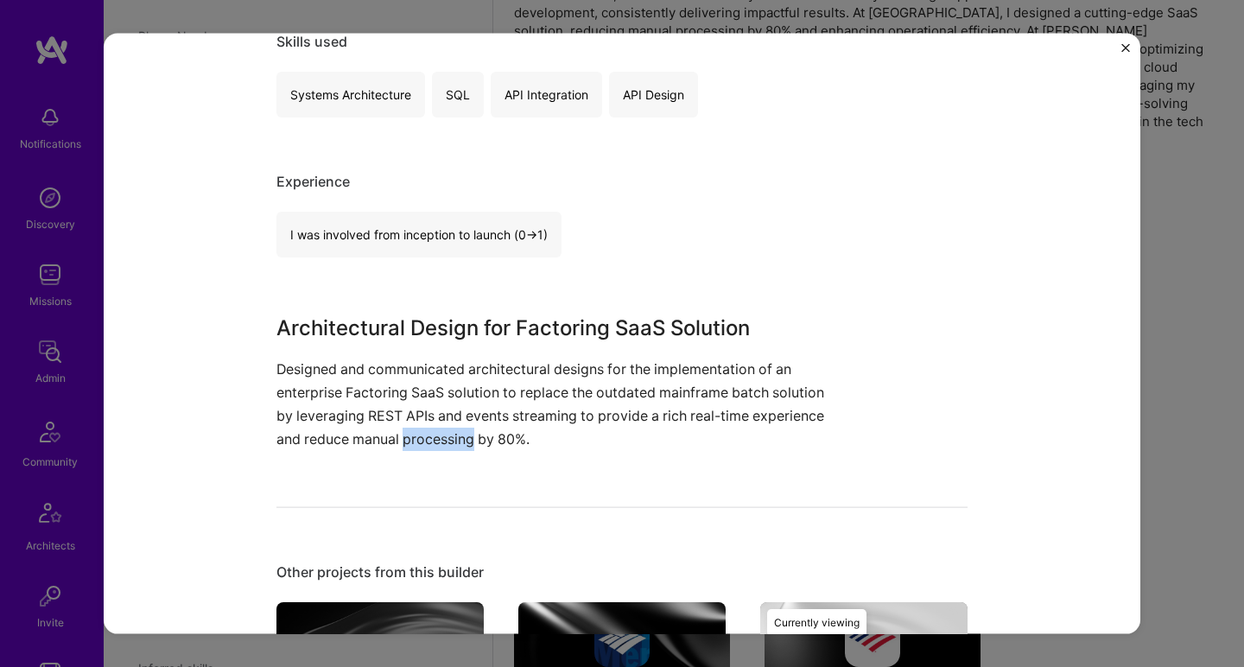
click at [426, 432] on p "Designed and communicated architectural designs for the implementation of an en…" at bounding box center [557, 404] width 562 height 94
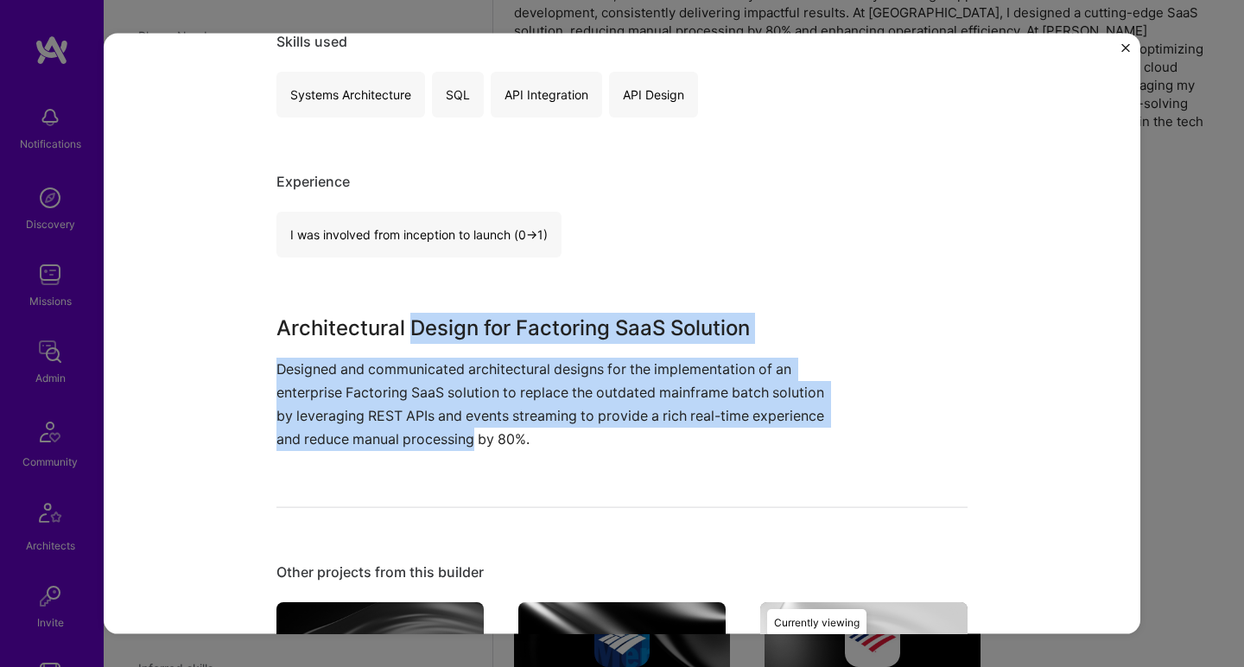
drag, startPoint x: 426, startPoint y: 432, endPoint x: 431, endPoint y: 336, distance: 96.1
click at [431, 336] on div "Architectural Design for Factoring SaaS Solution Designed and communicated arch…" at bounding box center [557, 381] width 562 height 139
click at [431, 336] on h3 "Architectural Design for Factoring SaaS Solution" at bounding box center [557, 327] width 562 height 31
drag, startPoint x: 431, startPoint y: 336, endPoint x: 422, endPoint y: 435, distance: 99.0
click at [422, 435] on div "Architectural Design for Factoring SaaS Solution Designed and communicated arch…" at bounding box center [557, 381] width 562 height 139
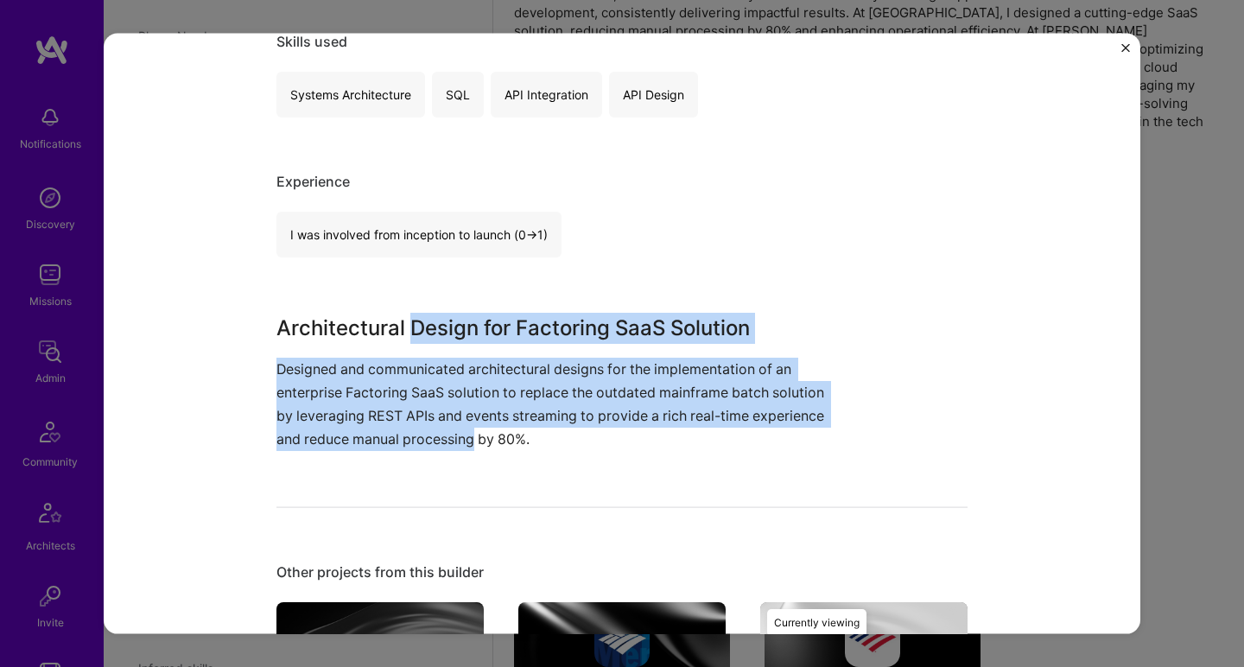
click at [422, 435] on p "Designed and communicated architectural designs for the implementation of an en…" at bounding box center [557, 404] width 562 height 94
drag, startPoint x: 423, startPoint y: 435, endPoint x: 424, endPoint y: 328, distance: 106.3
click at [424, 328] on div "Architectural Design for Factoring SaaS Solution Designed and communicated arch…" at bounding box center [557, 381] width 562 height 139
click at [424, 328] on h3 "Architectural Design for Factoring SaaS Solution" at bounding box center [557, 327] width 562 height 31
drag, startPoint x: 424, startPoint y: 328, endPoint x: 418, endPoint y: 431, distance: 103.0
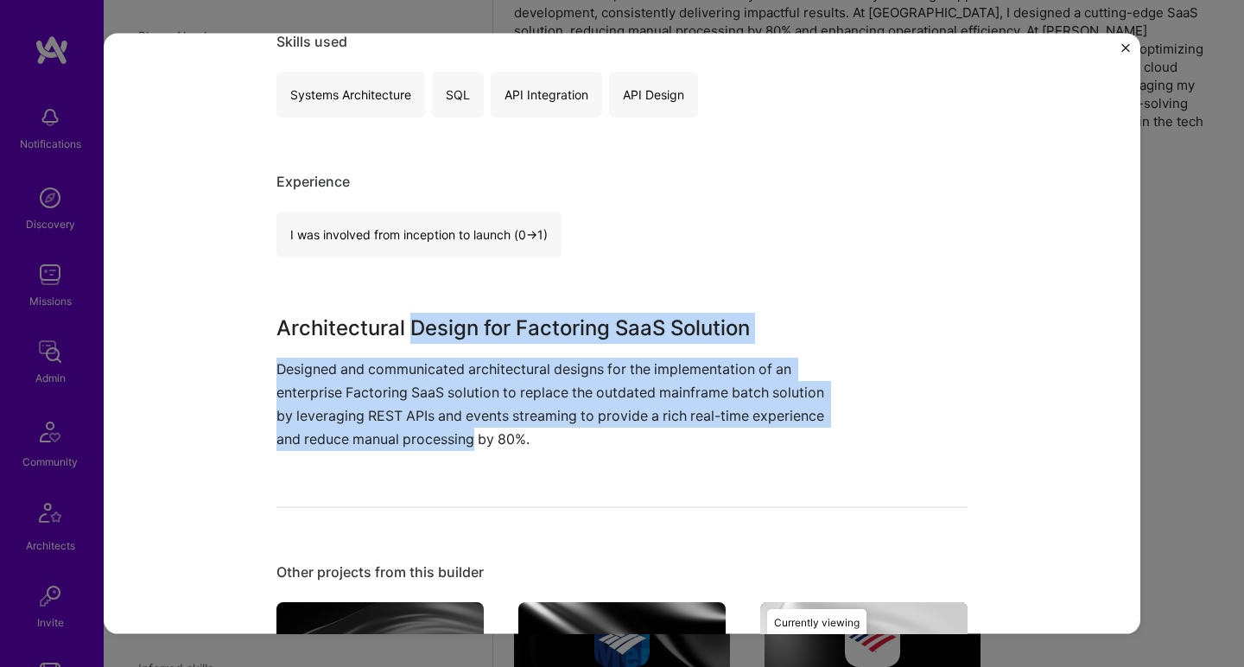
click at [418, 431] on div "Architectural Design for Factoring SaaS Solution Designed and communicated arch…" at bounding box center [557, 381] width 562 height 139
click at [419, 431] on p "Designed and communicated architectural designs for the implementation of an en…" at bounding box center [557, 404] width 562 height 94
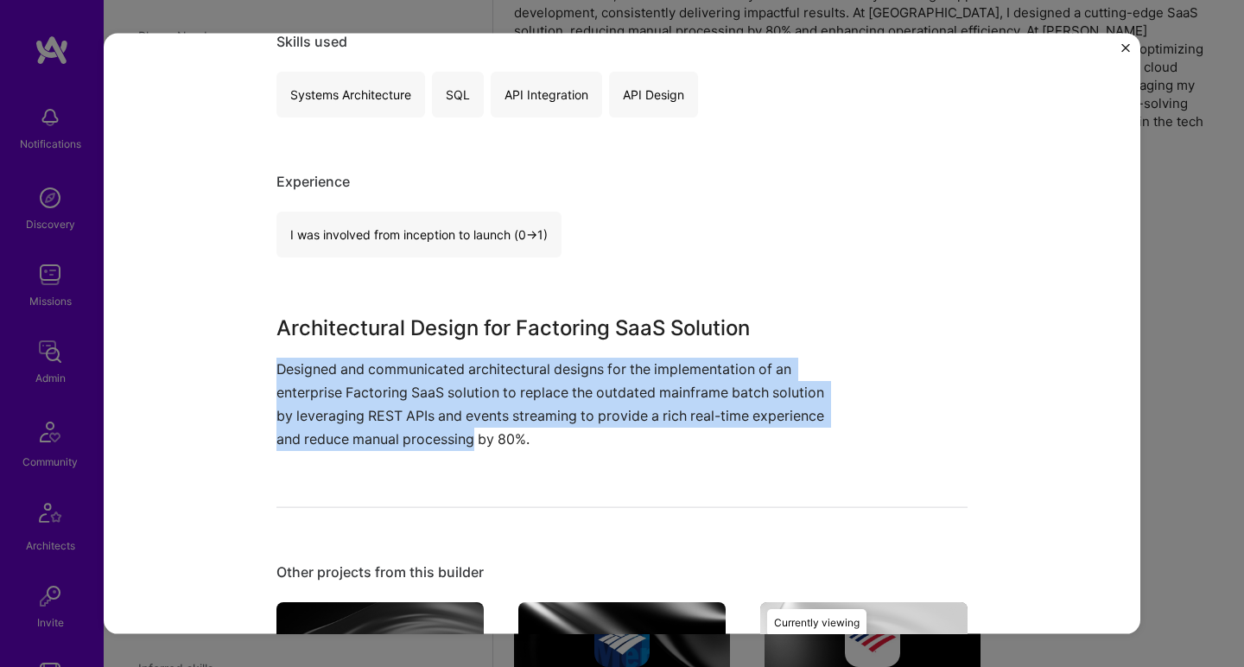
drag, startPoint x: 419, startPoint y: 431, endPoint x: 419, endPoint y: 342, distance: 89.0
click at [419, 343] on div "Architectural Design for Factoring SaaS Solution Designed and communicated arch…" at bounding box center [557, 381] width 562 height 139
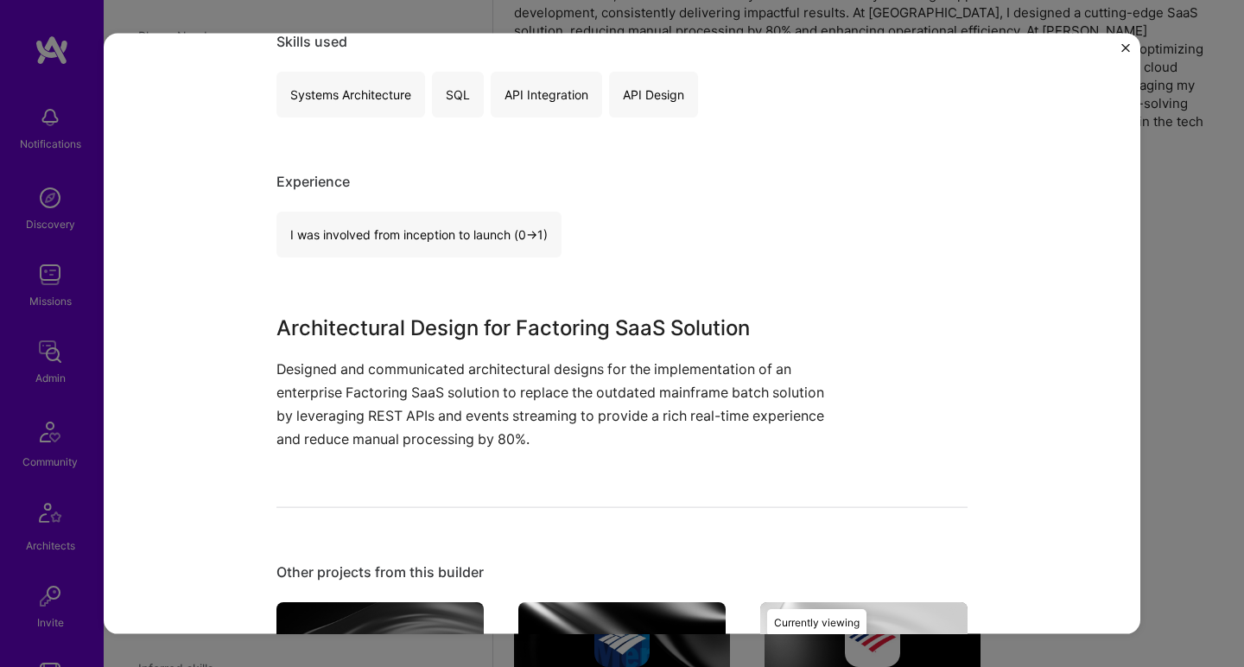
click at [423, 330] on h3 "Architectural Design for Factoring SaaS Solution" at bounding box center [557, 327] width 562 height 31
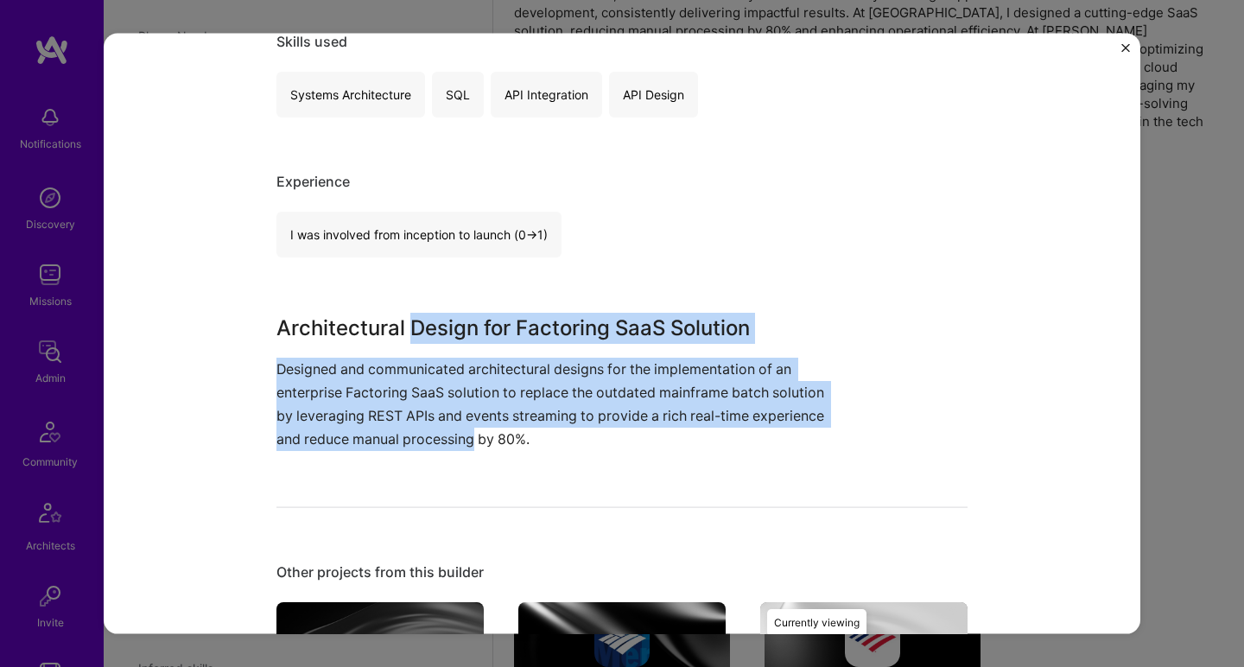
drag, startPoint x: 423, startPoint y: 330, endPoint x: 410, endPoint y: 431, distance: 101.9
click at [410, 431] on div "Architectural Design for Factoring SaaS Solution Designed and communicated arch…" at bounding box center [557, 381] width 562 height 139
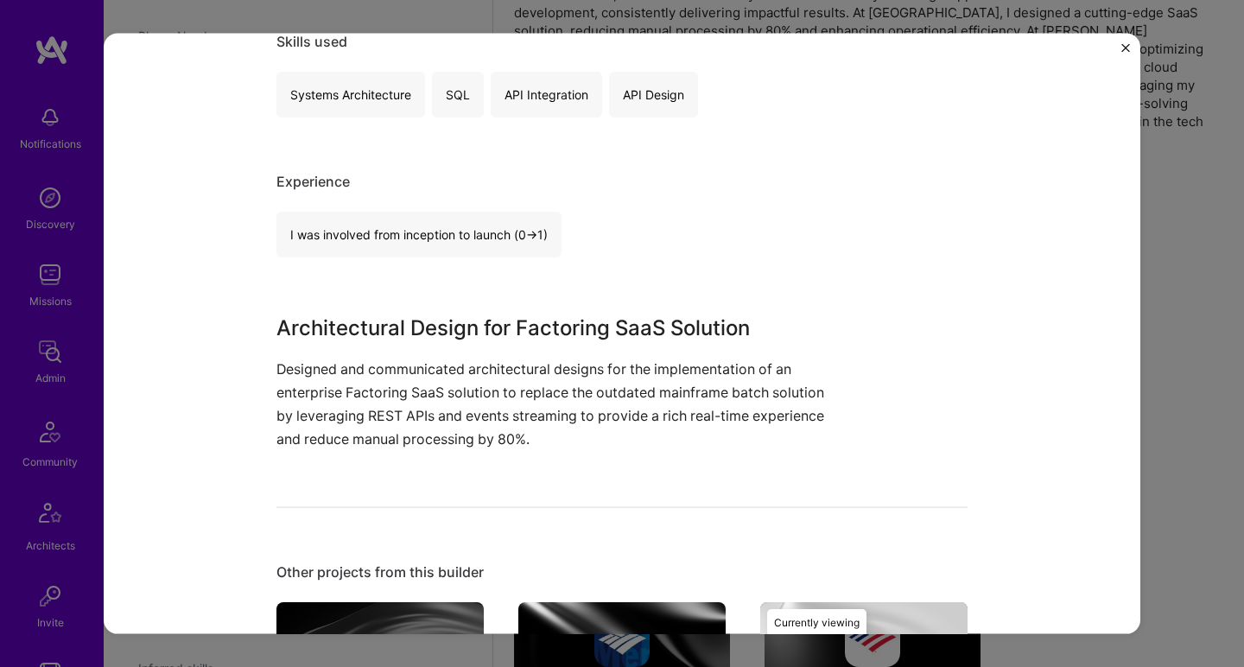
click at [357, 218] on div "I was involved from inception to launch (0 -> 1)" at bounding box center [418, 234] width 285 height 46
click at [308, 216] on div "I was involved from inception to launch (0 -> 1)" at bounding box center [418, 234] width 285 height 46
click at [308, 215] on div "I was involved from inception to launch (0 -> 1)" at bounding box center [418, 234] width 285 height 46
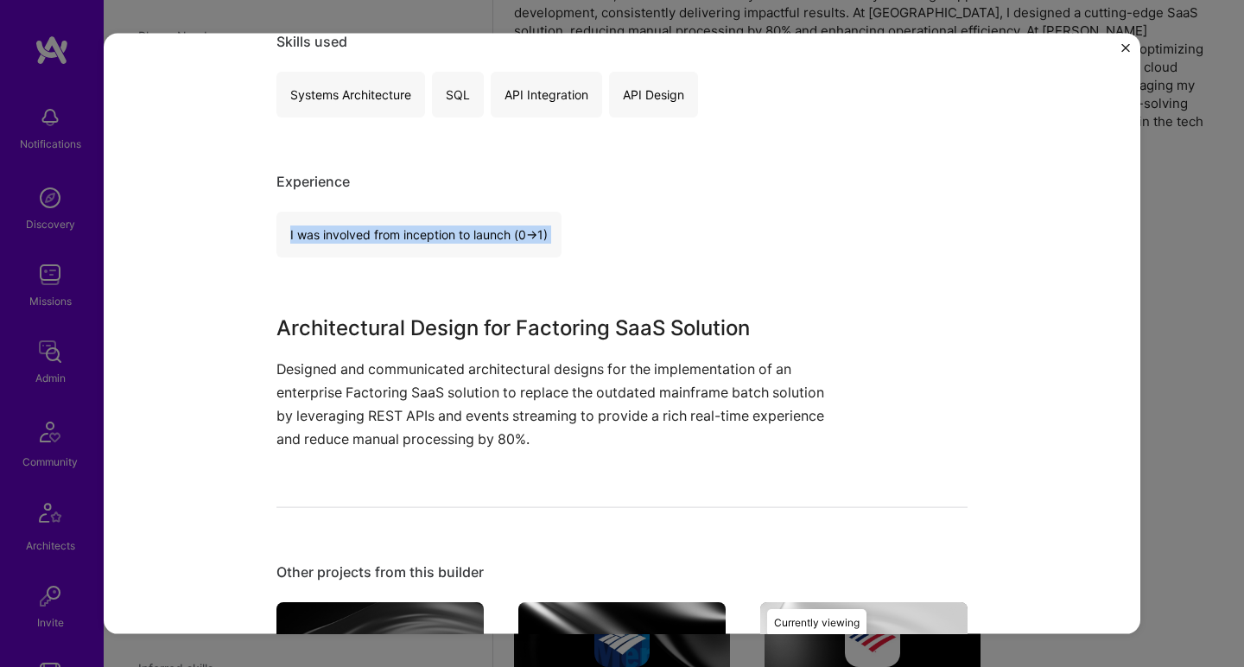
drag, startPoint x: 268, startPoint y: 224, endPoint x: 581, endPoint y: 265, distance: 315.5
click at [582, 266] on div "Enterprise Factoring SaaS Solution Design Silicon Valley Bank Financial Service…" at bounding box center [622, 334] width 1037 height 601
click at [574, 239] on div "I was involved from inception to launch (0 -> 1)" at bounding box center [621, 234] width 691 height 46
drag, startPoint x: 601, startPoint y: 225, endPoint x: 269, endPoint y: 233, distance: 332.8
click at [269, 233] on div "Enterprise Factoring SaaS Solution Design Silicon Valley Bank Financial Service…" at bounding box center [622, 334] width 1037 height 601
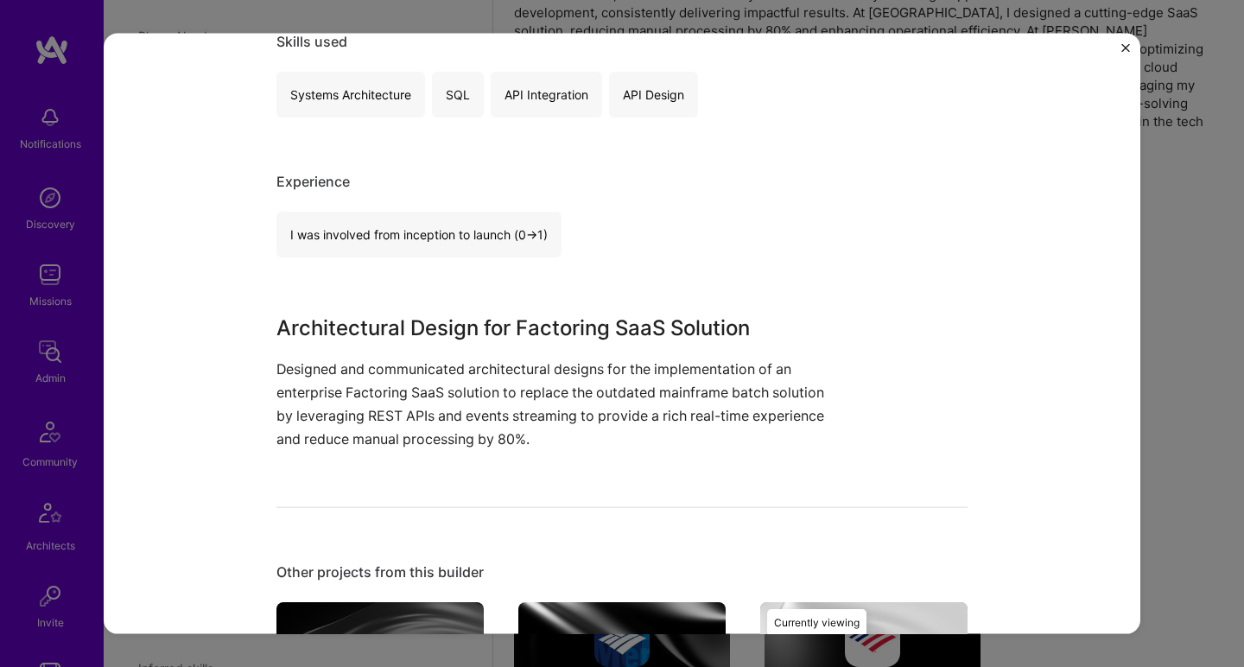
click at [269, 233] on div "Enterprise Factoring SaaS Solution Design Silicon Valley Bank Financial Service…" at bounding box center [622, 334] width 1037 height 601
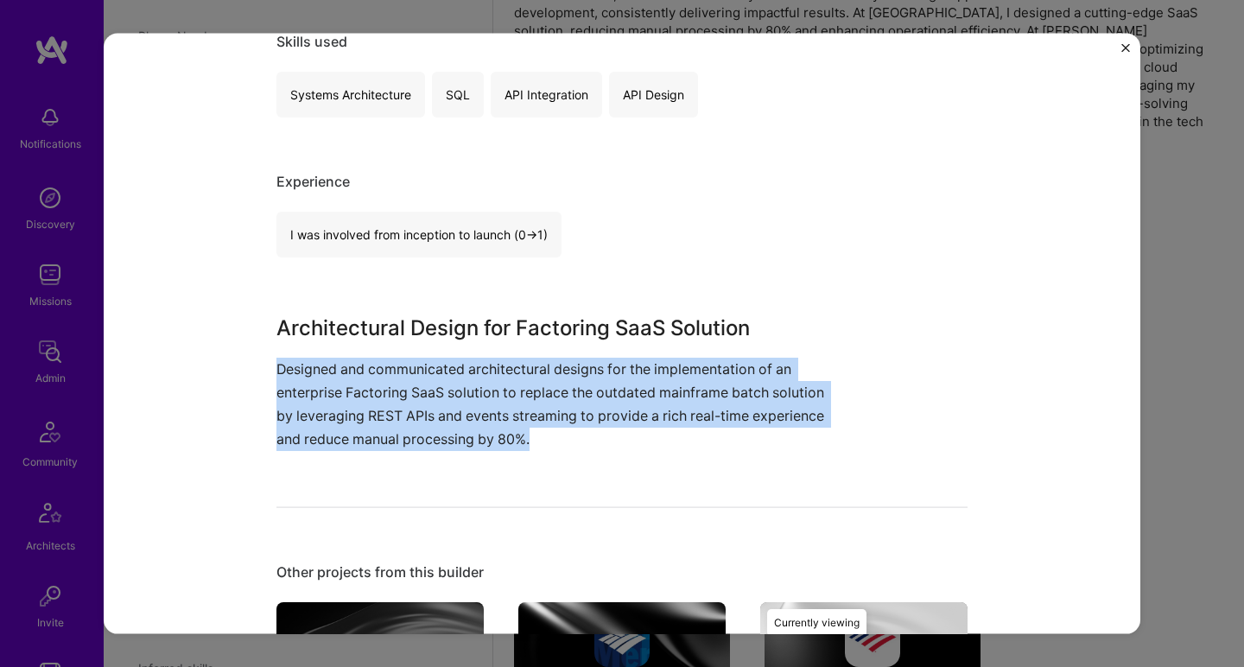
drag, startPoint x: 228, startPoint y: 366, endPoint x: 581, endPoint y: 435, distance: 359.1
click at [579, 435] on div "Enterprise Factoring SaaS Solution Design Silicon Valley Bank Financial Service…" at bounding box center [622, 334] width 1037 height 601
click at [582, 435] on p "Designed and communicated architectural designs for the implementation of an en…" at bounding box center [557, 404] width 562 height 94
drag, startPoint x: 581, startPoint y: 434, endPoint x: 505, endPoint y: 346, distance: 115.2
click at [505, 347] on div "Architectural Design for Factoring SaaS Solution Designed and communicated arch…" at bounding box center [557, 381] width 562 height 139
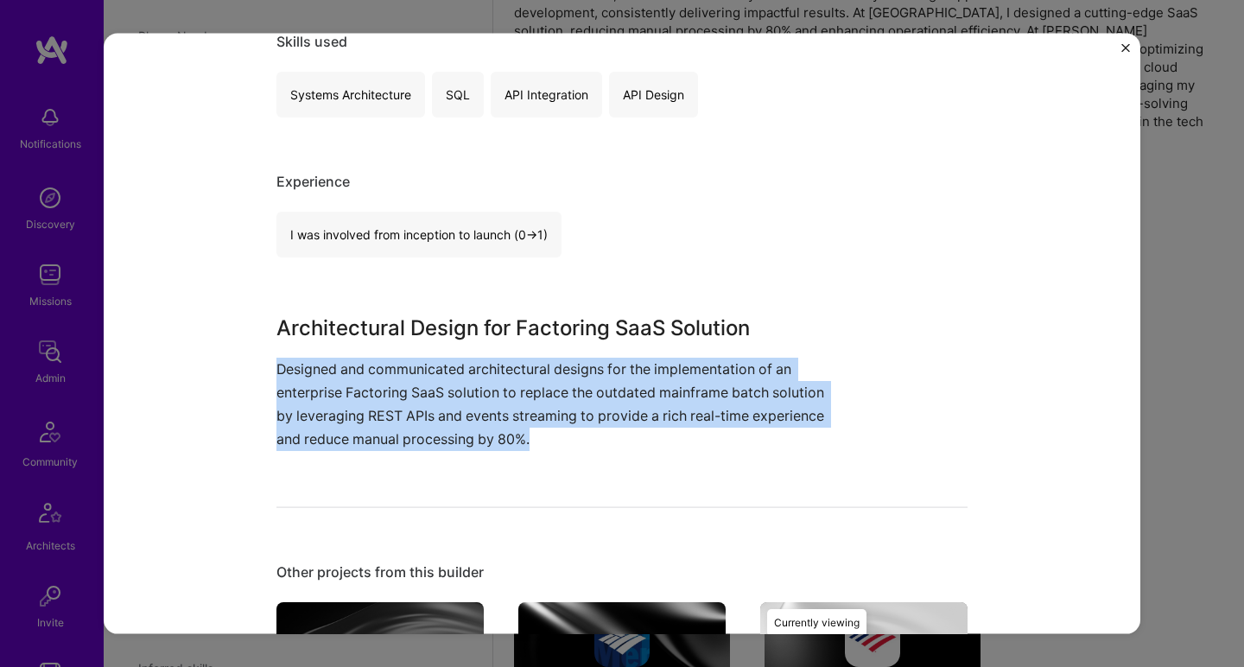
click at [505, 346] on div "Architectural Design for Factoring SaaS Solution Designed and communicated arch…" at bounding box center [557, 381] width 562 height 139
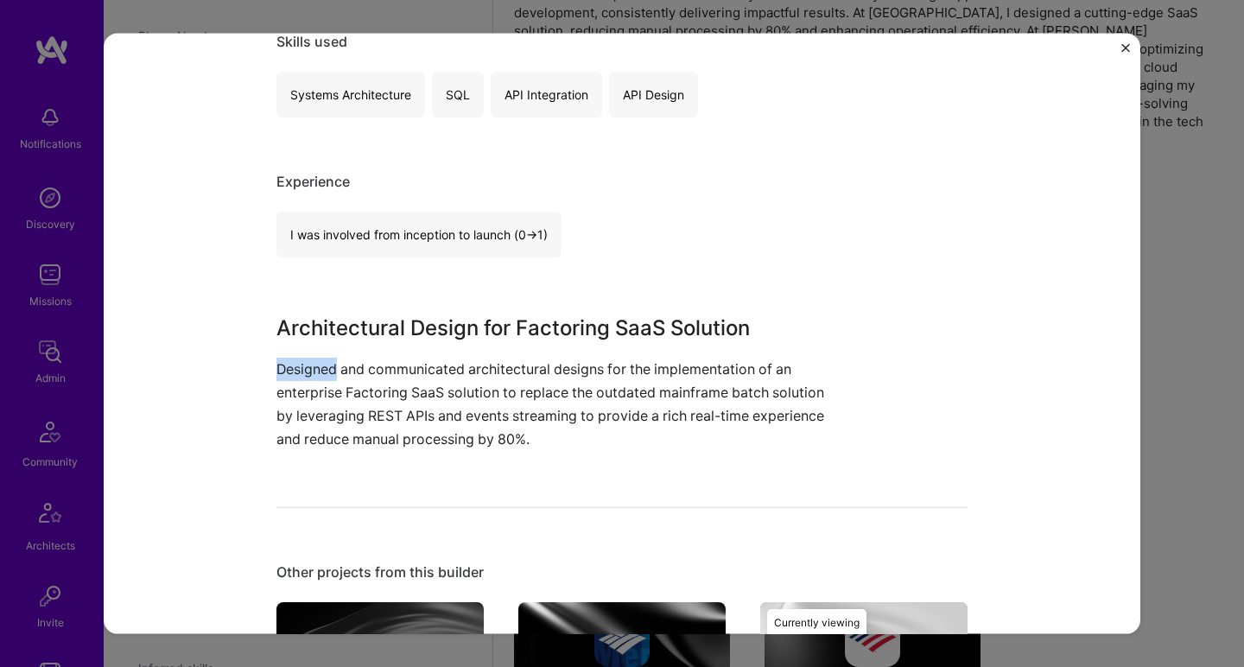
click at [505, 346] on div "Architectural Design for Factoring SaaS Solution Designed and communicated arch…" at bounding box center [557, 381] width 562 height 139
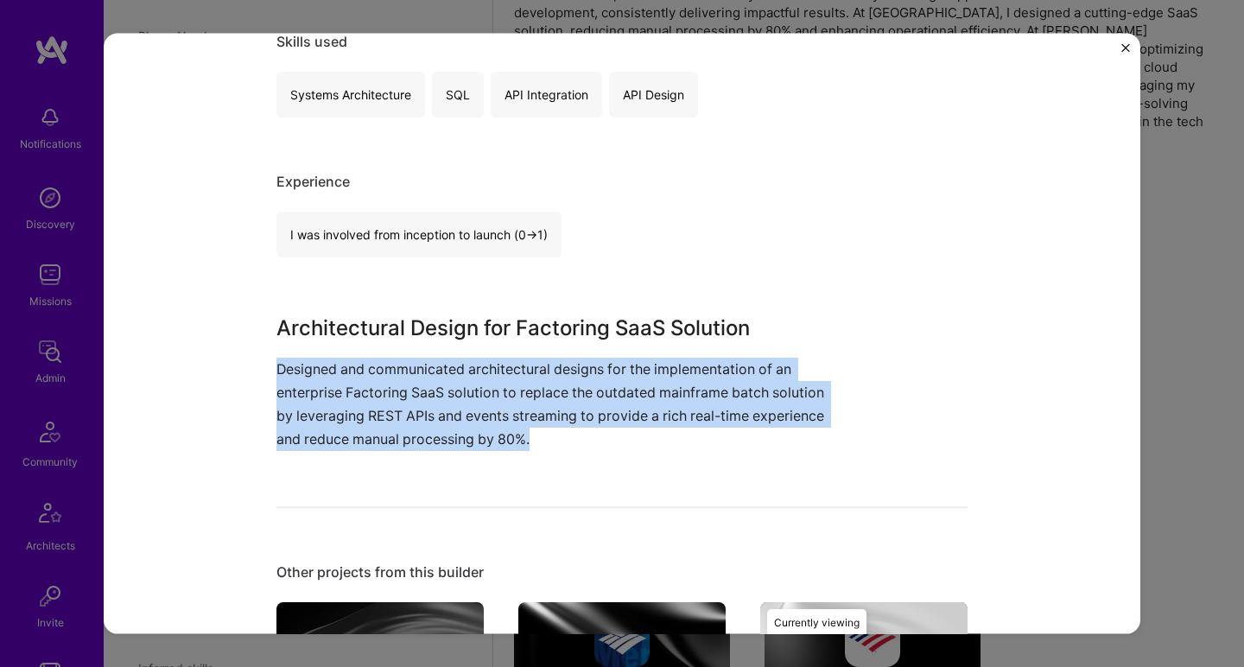
drag, startPoint x: 505, startPoint y: 346, endPoint x: 577, endPoint y: 433, distance: 112.3
click at [575, 434] on div "Architectural Design for Factoring SaaS Solution Designed and communicated arch…" at bounding box center [557, 381] width 562 height 139
click at [578, 432] on p "Designed and communicated architectural designs for the implementation of an en…" at bounding box center [557, 404] width 562 height 94
click at [578, 431] on p "Designed and communicated architectural designs for the implementation of an en…" at bounding box center [557, 404] width 562 height 94
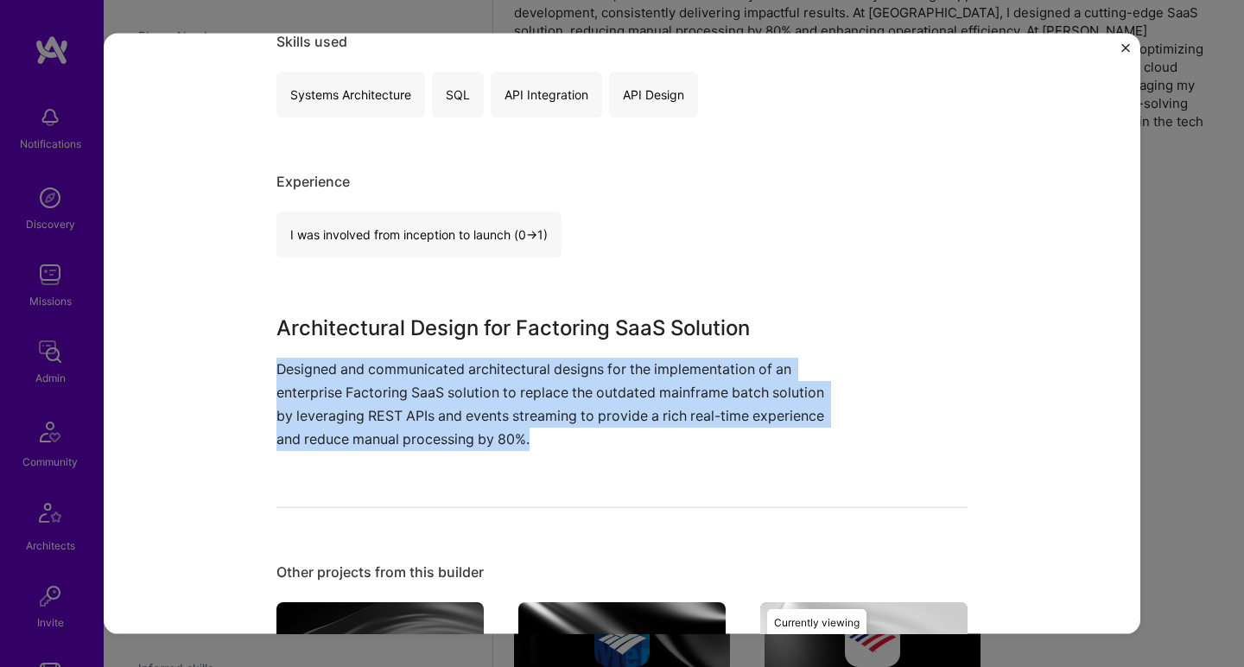
click at [579, 423] on p "Designed and communicated architectural designs for the implementation of an en…" at bounding box center [557, 404] width 562 height 94
click at [579, 422] on p "Designed and communicated architectural designs for the implementation of an en…" at bounding box center [557, 404] width 562 height 94
click at [594, 365] on p "Designed and communicated architectural designs for the implementation of an en…" at bounding box center [557, 404] width 562 height 94
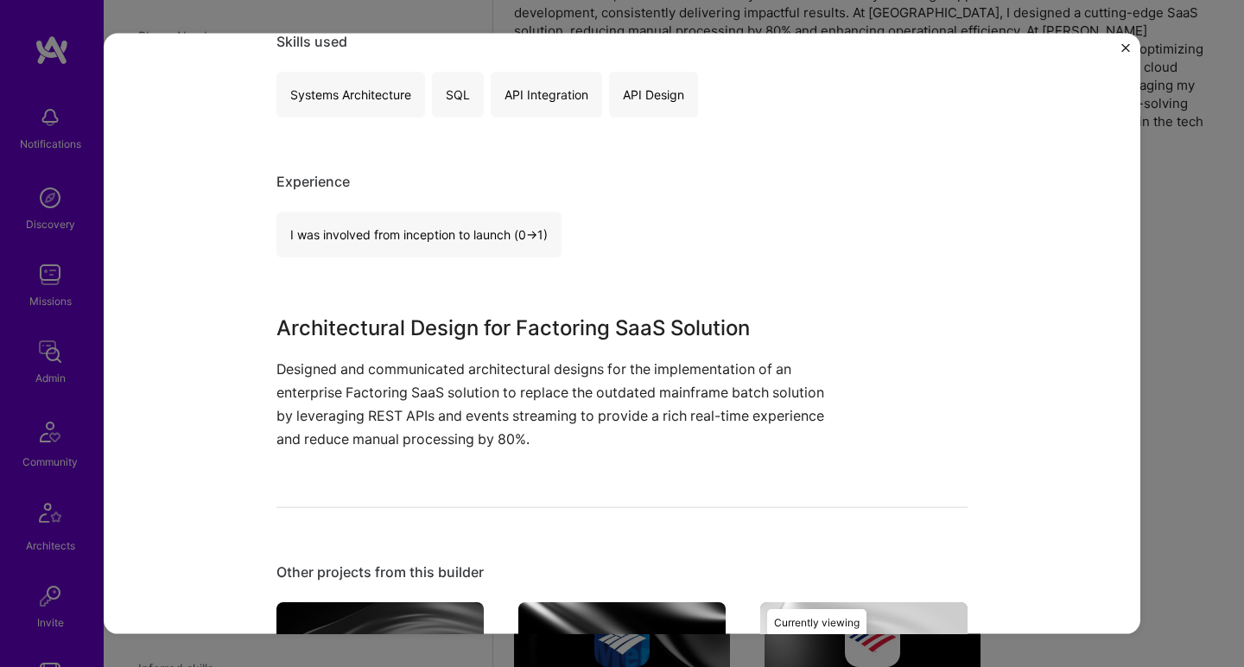
click at [594, 365] on p "Designed and communicated architectural designs for the implementation of an en…" at bounding box center [557, 404] width 562 height 94
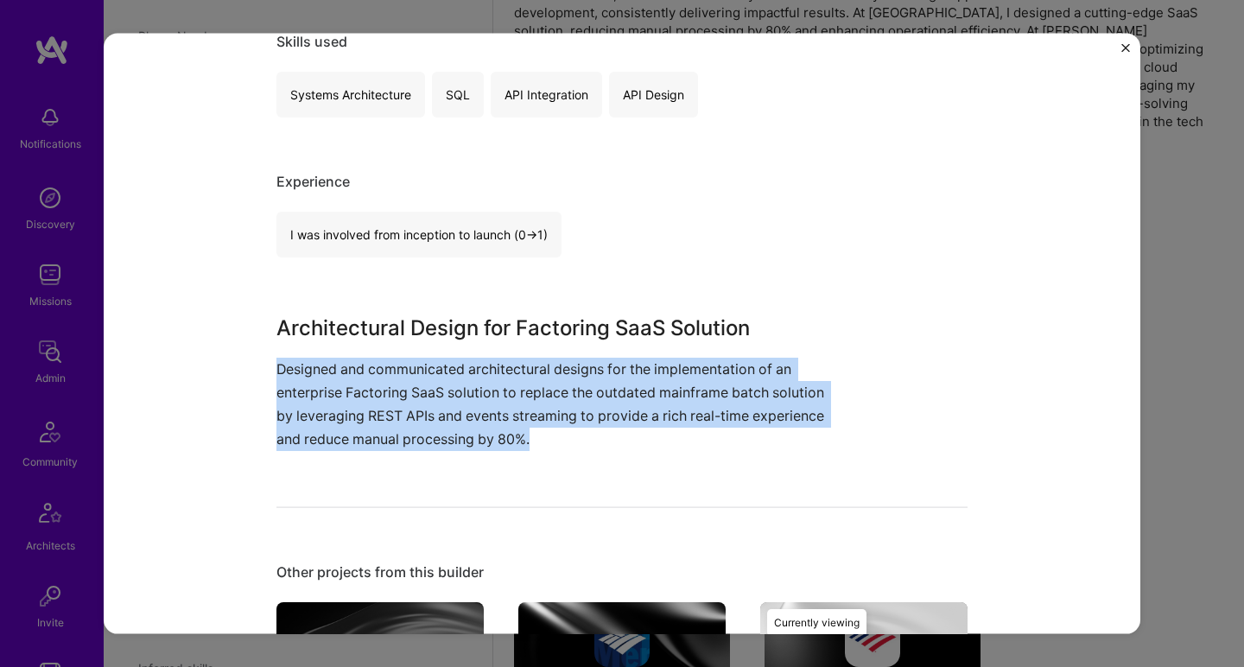
click at [594, 365] on p "Designed and communicated architectural designs for the implementation of an en…" at bounding box center [557, 404] width 562 height 94
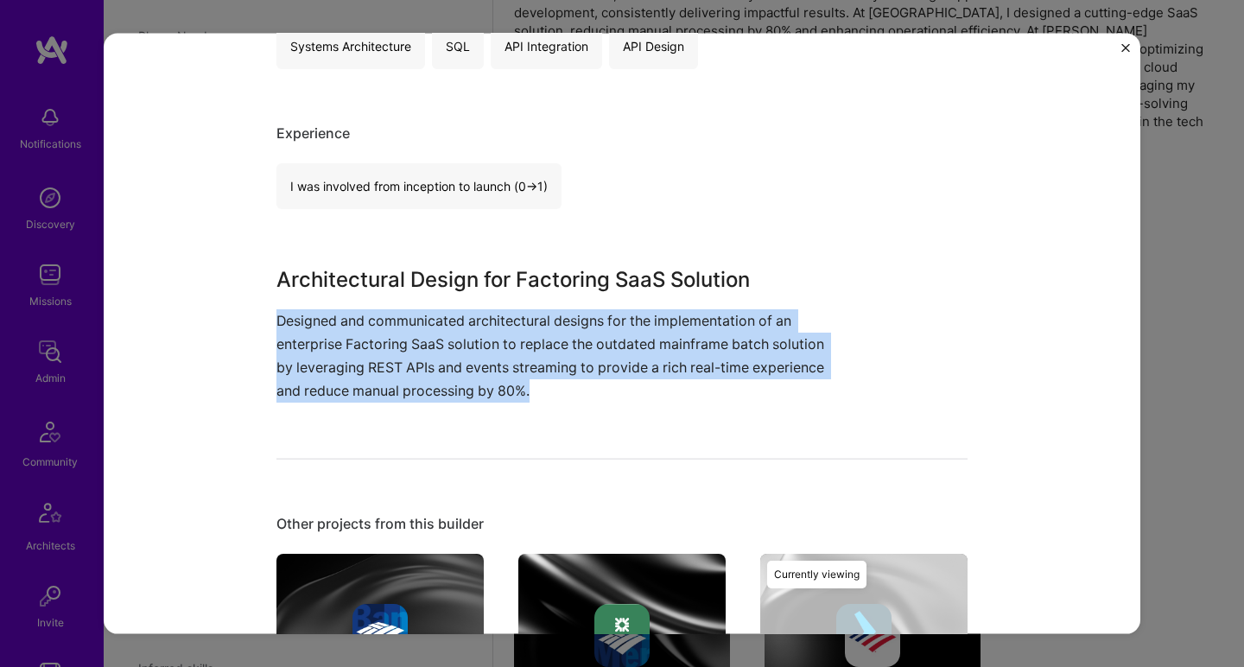
scroll to position [79, 0]
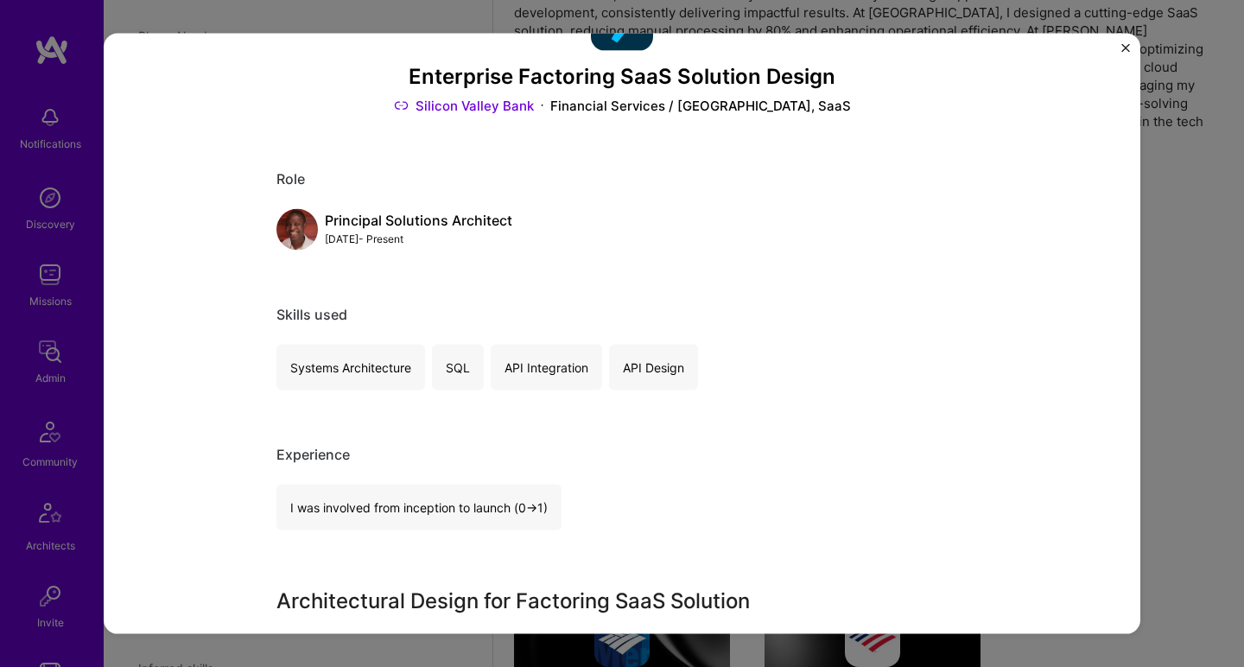
click at [592, 236] on div "Principal Solutions Architect Oct, 2022 - Present" at bounding box center [621, 228] width 691 height 41
